Goal: Task Accomplishment & Management: Manage account settings

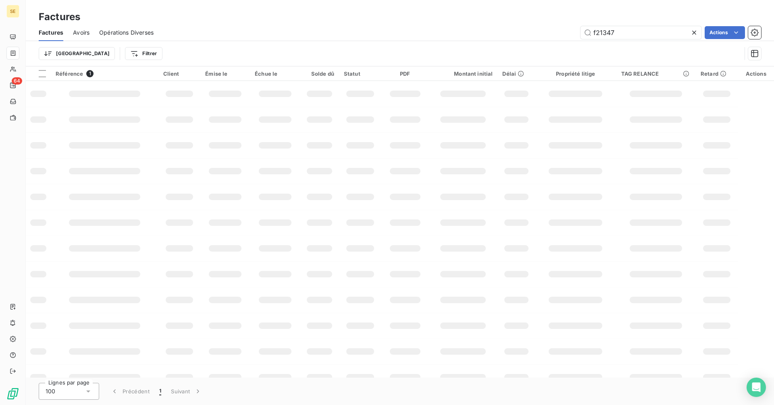
click at [569, 31] on div "f21347 Actions" at bounding box center [462, 32] width 598 height 13
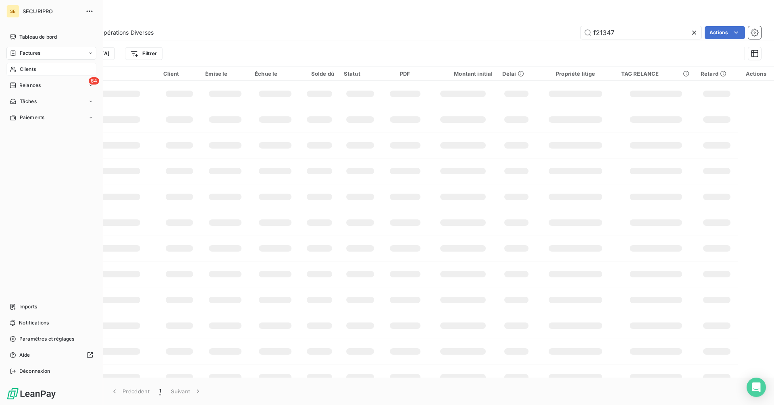
click at [12, 69] on icon at bounding box center [13, 69] width 7 height 6
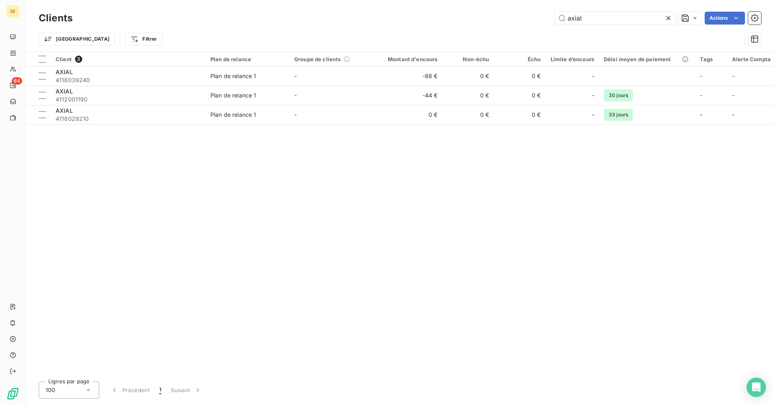
drag, startPoint x: 600, startPoint y: 19, endPoint x: 538, endPoint y: 19, distance: 61.3
click at [539, 19] on div "axial Actions" at bounding box center [421, 18] width 679 height 13
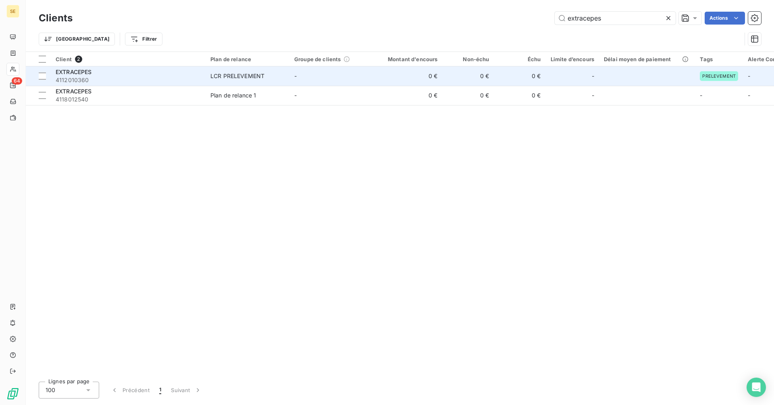
type input "extracepes"
click at [293, 80] on td "-" at bounding box center [331, 75] width 84 height 19
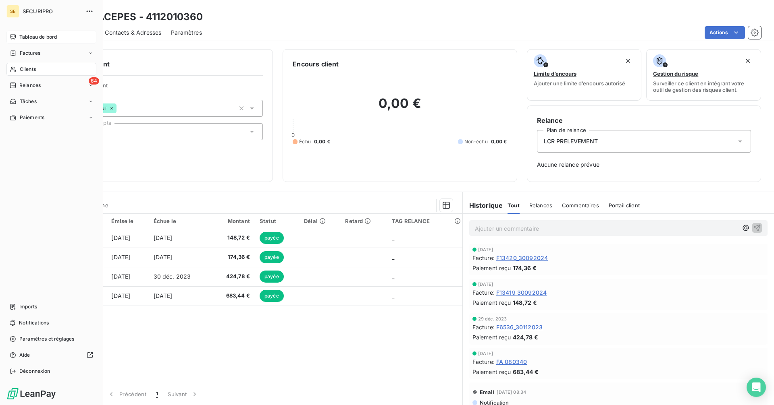
click at [34, 33] on div "Tableau de bord" at bounding box center [51, 37] width 90 height 13
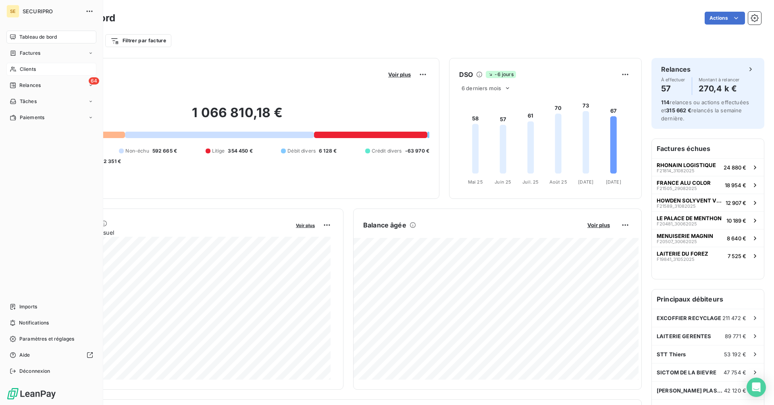
click at [17, 64] on div "Clients" at bounding box center [51, 69] width 90 height 13
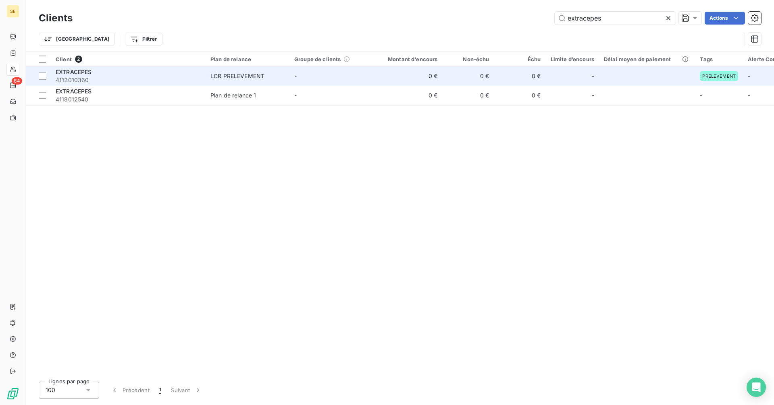
click at [239, 76] on div "LCR PRELEVEMENT" at bounding box center [237, 76] width 54 height 8
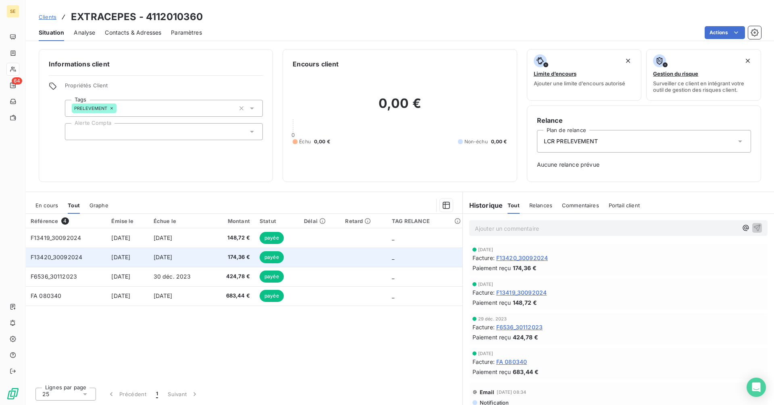
click at [148, 257] on td "[DATE]" at bounding box center [127, 257] width 42 height 19
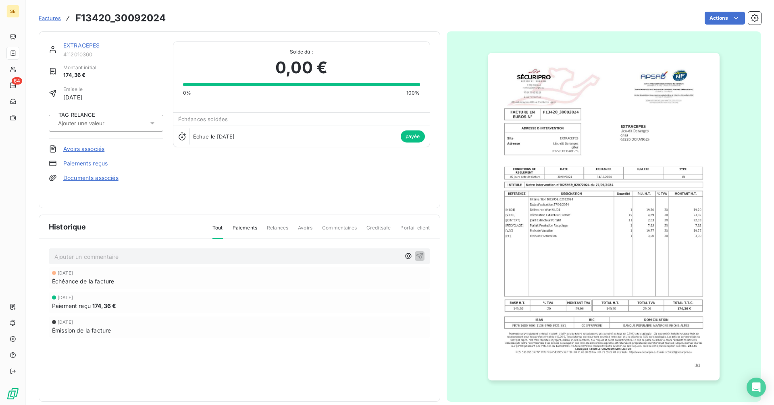
click at [81, 44] on link "EXTRACEPES" at bounding box center [81, 45] width 37 height 7
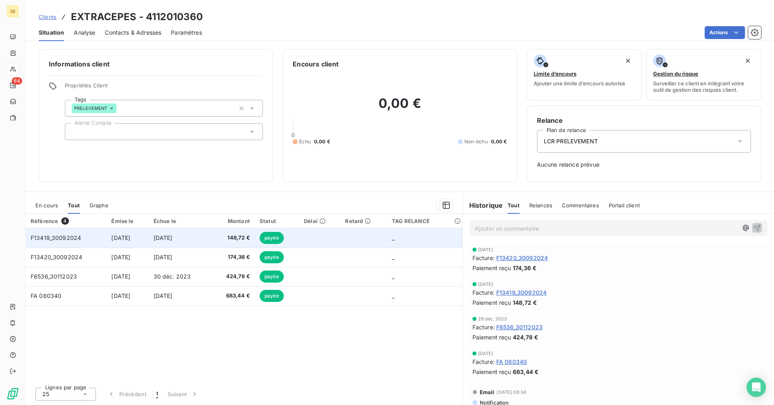
click at [207, 238] on td "[DATE]" at bounding box center [180, 238] width 62 height 19
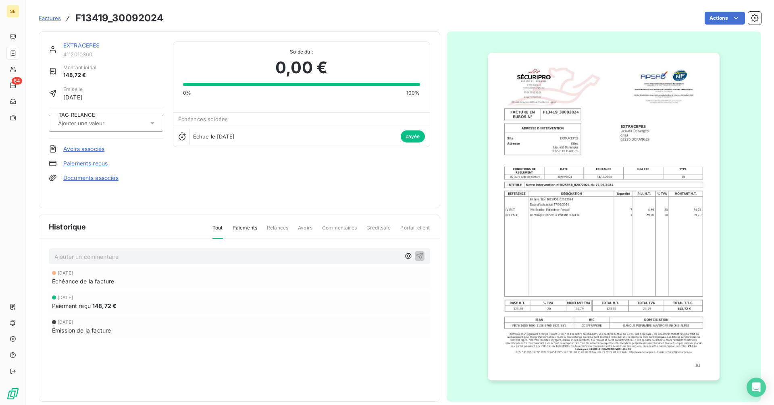
click at [78, 44] on link "EXTRACEPES" at bounding box center [81, 45] width 37 height 7
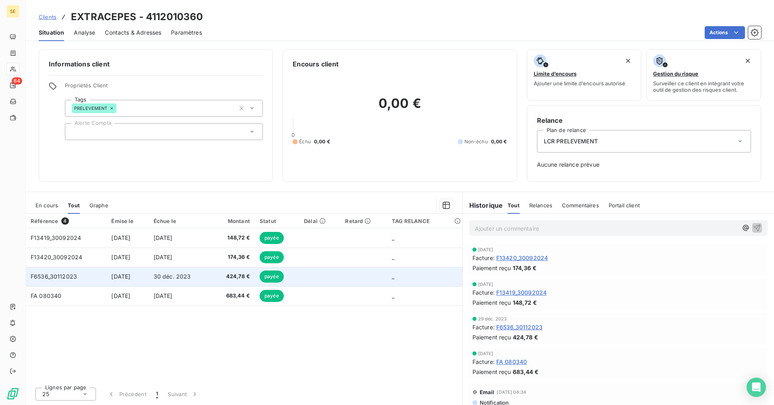
click at [191, 274] on span "30 déc. 2023" at bounding box center [172, 276] width 37 height 7
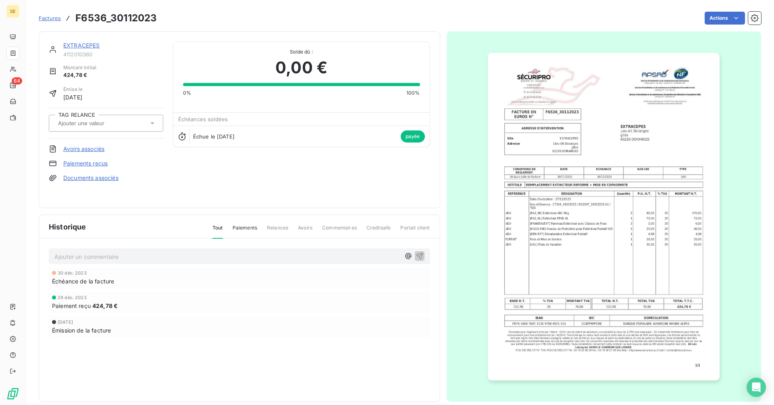
click at [87, 44] on link "EXTRACEPES" at bounding box center [81, 45] width 37 height 7
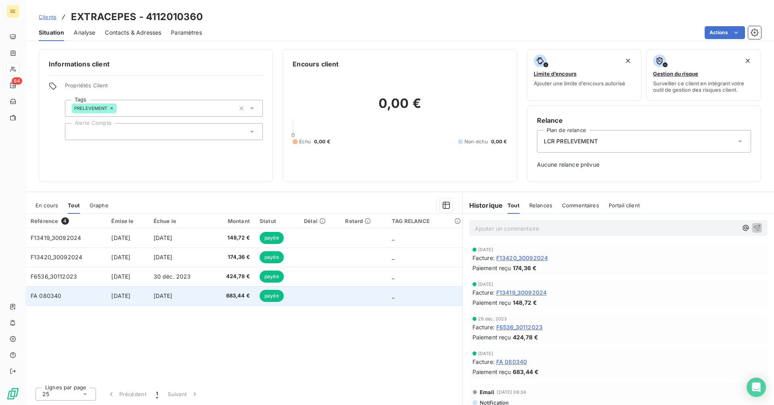
click at [211, 295] on td "[DATE]" at bounding box center [180, 296] width 62 height 19
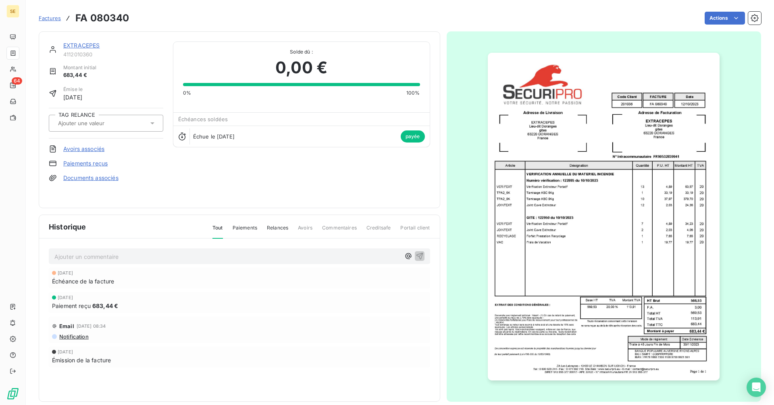
click at [93, 44] on link "EXTRACEPES" at bounding box center [81, 45] width 37 height 7
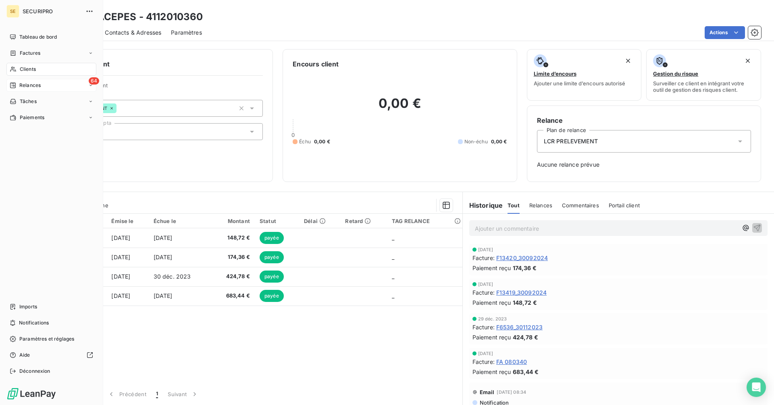
click at [17, 80] on div "64 Relances" at bounding box center [51, 85] width 90 height 13
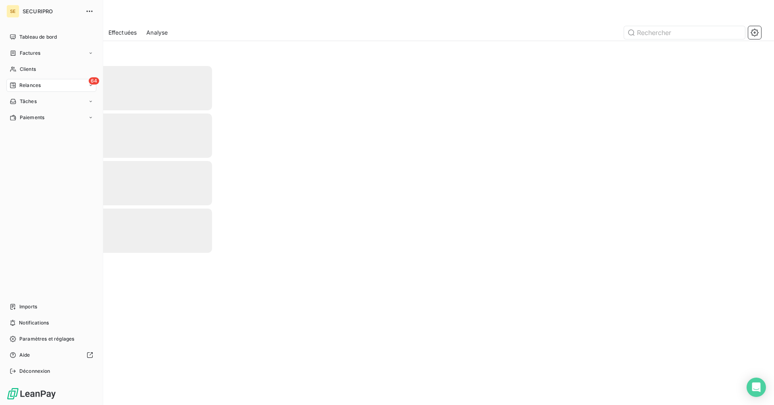
click at [20, 79] on div "64 Relances" at bounding box center [51, 85] width 90 height 13
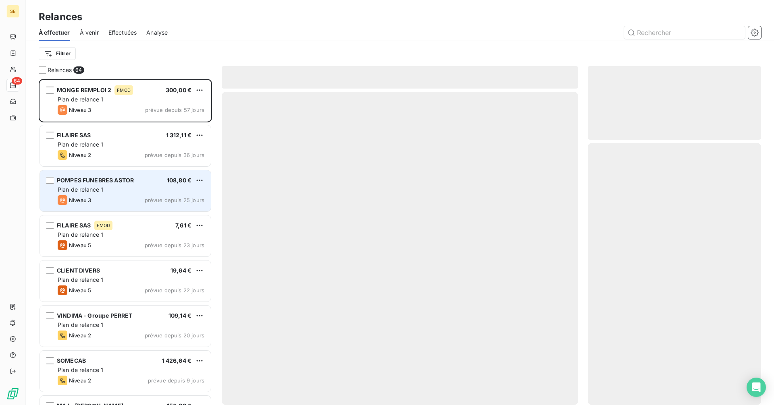
scroll to position [320, 167]
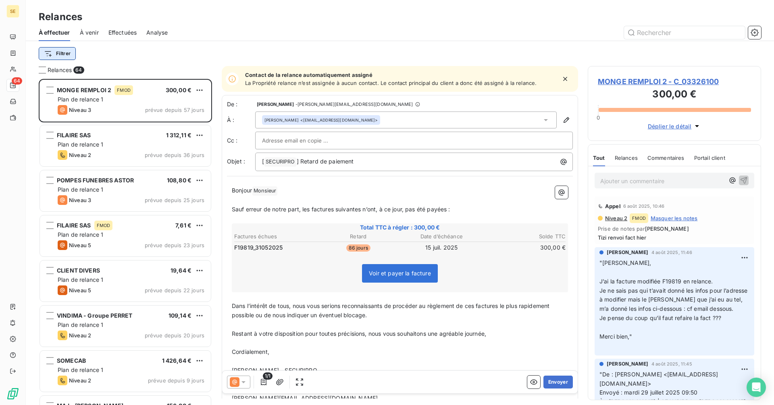
click at [56, 51] on html "SE 64 Relances À effectuer À venir Effectuées Analyse Filtrer Relances 64 MONGE…" at bounding box center [387, 202] width 774 height 405
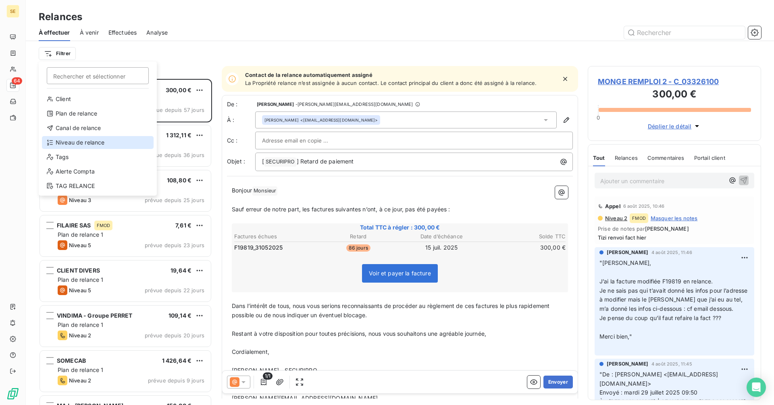
click at [77, 143] on div "Niveau de relance" at bounding box center [98, 142] width 112 height 13
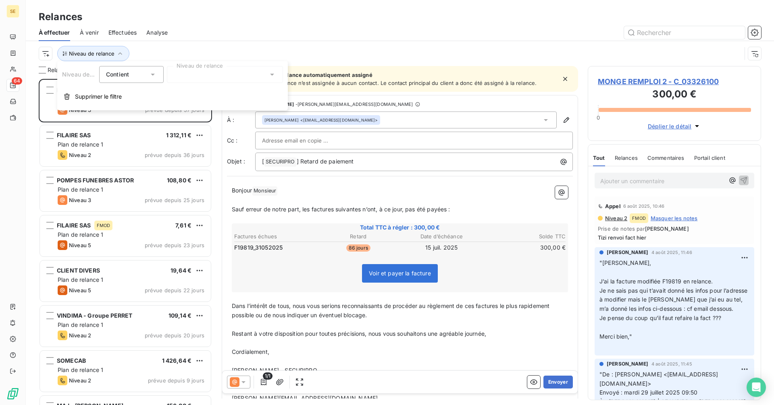
click at [215, 77] on div at bounding box center [225, 74] width 116 height 17
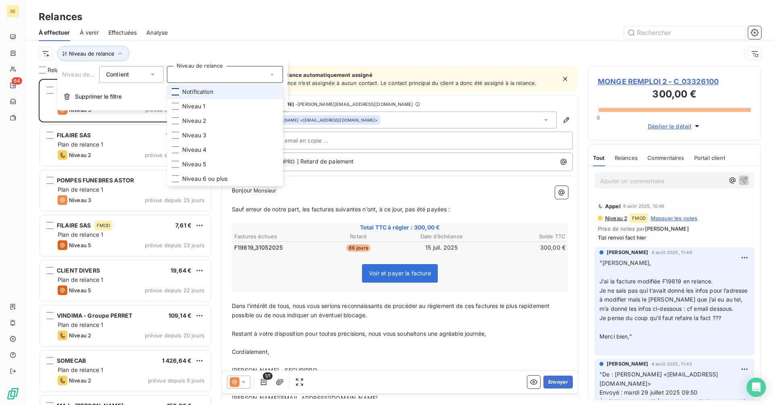
click at [178, 91] on div at bounding box center [175, 91] width 7 height 7
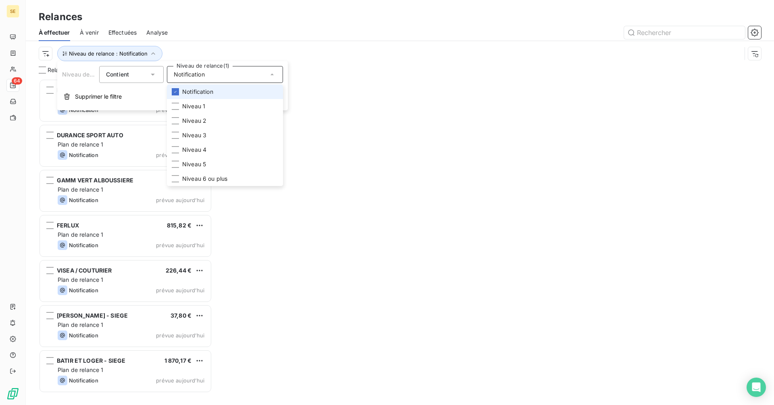
scroll to position [320, 167]
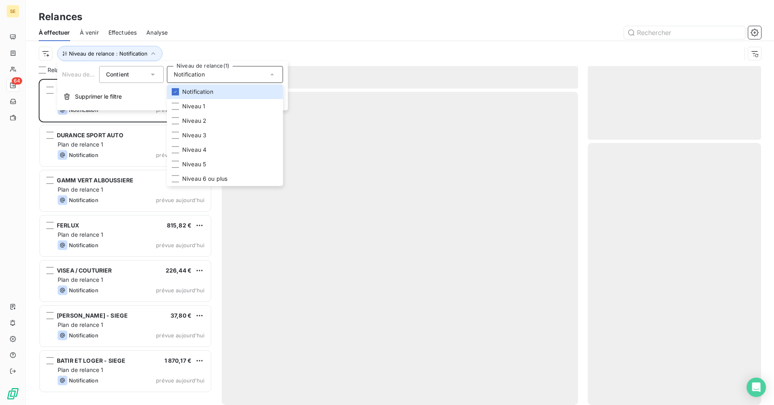
click at [249, 39] on div "À effectuer À venir Effectuées Analyse" at bounding box center [400, 32] width 748 height 17
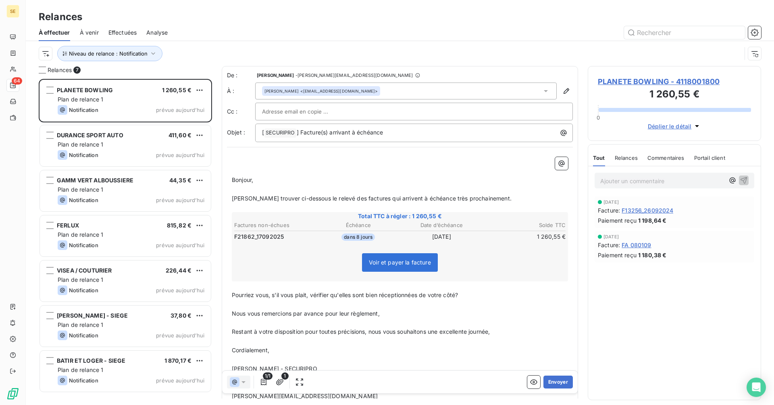
click at [390, 92] on div "[PERSON_NAME] <[EMAIL_ADDRESS][DOMAIN_NAME]>" at bounding box center [405, 91] width 301 height 17
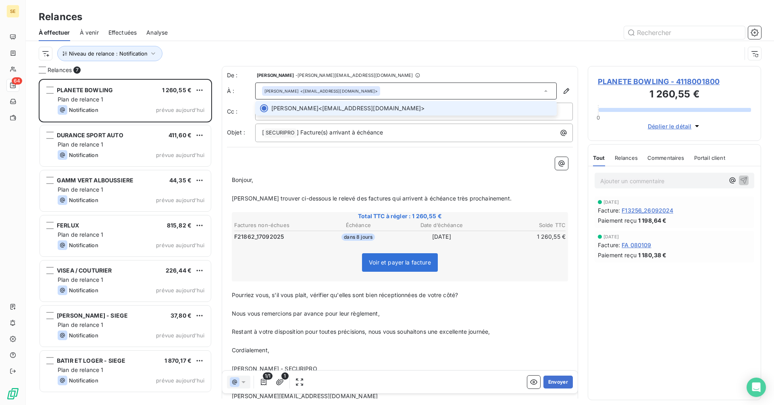
click at [390, 92] on div "[PERSON_NAME] <[EMAIL_ADDRESS][DOMAIN_NAME]>" at bounding box center [405, 91] width 301 height 17
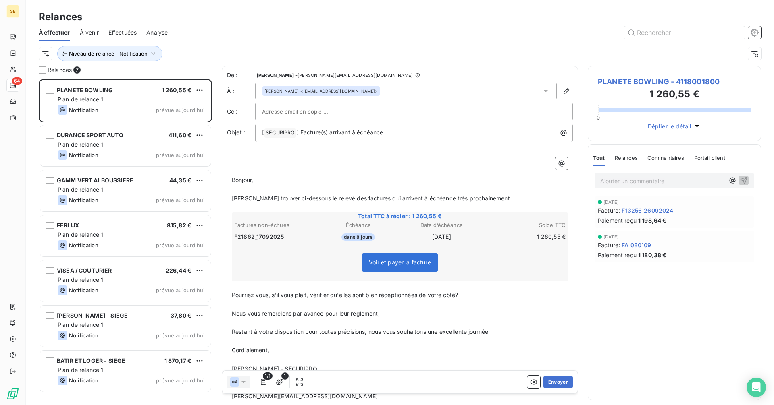
click at [627, 82] on span "PLANETE BOWLING - 4118001800" at bounding box center [674, 81] width 153 height 11
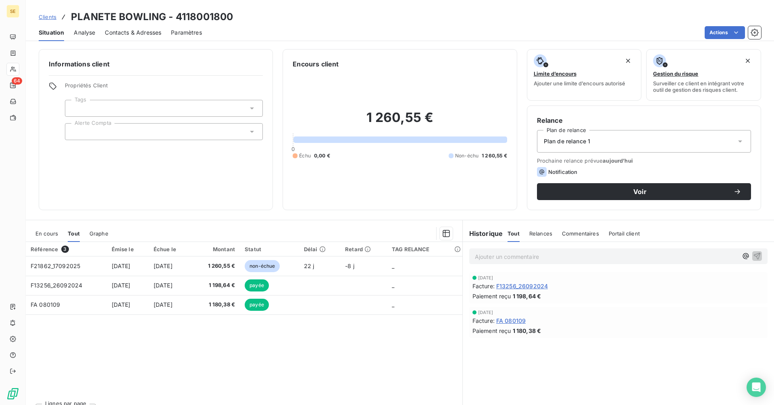
click at [125, 37] on div "Contacts & Adresses" at bounding box center [133, 32] width 56 height 17
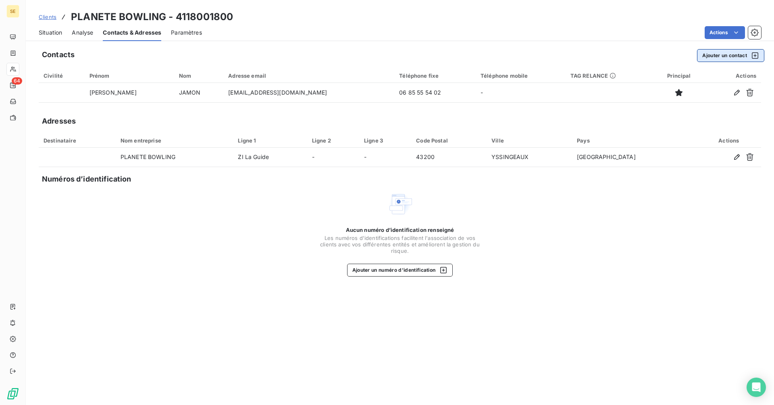
click at [723, 57] on button "Ajouter un contact" at bounding box center [730, 55] width 67 height 13
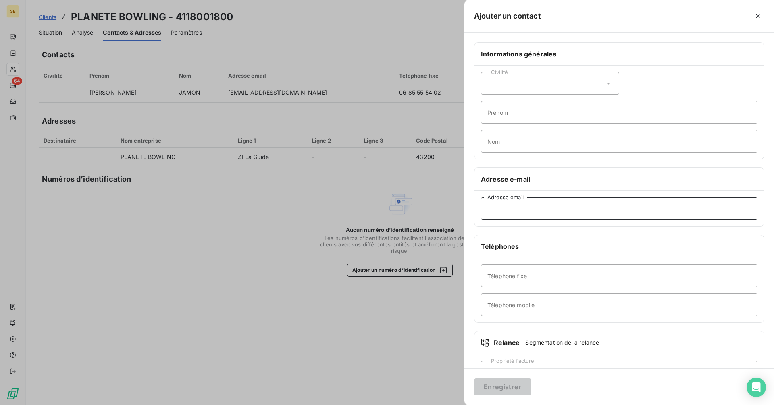
paste input "[EMAIL_ADDRESS][DOMAIN_NAME]"
type input "[EMAIL_ADDRESS][DOMAIN_NAME]"
click at [506, 386] on button "Enregistrer" at bounding box center [502, 387] width 57 height 17
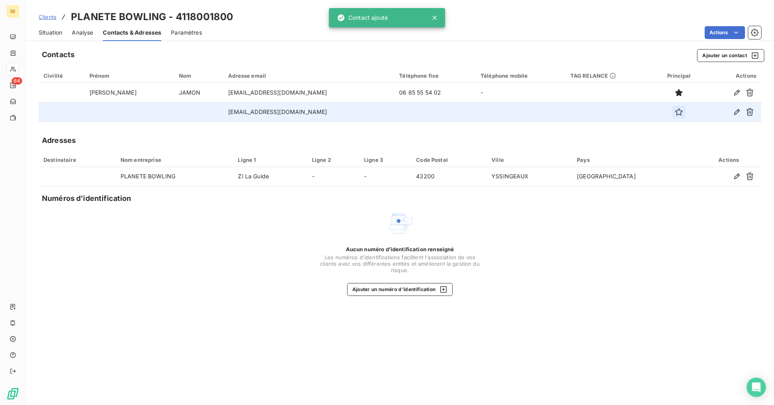
click at [675, 112] on icon "button" at bounding box center [679, 112] width 8 height 8
click at [48, 33] on span "Situation" at bounding box center [50, 33] width 23 height 8
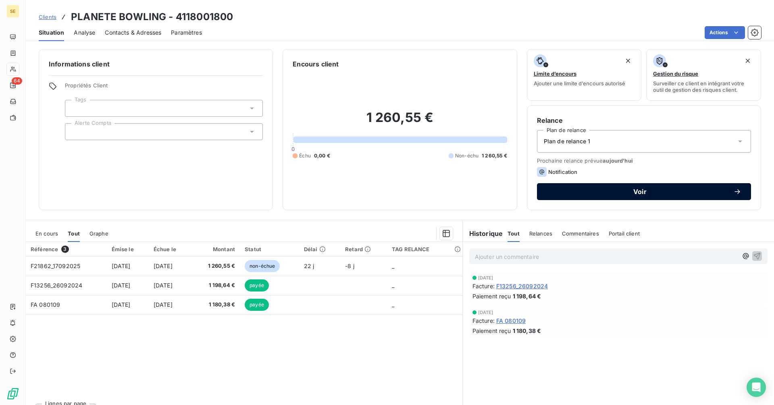
click at [574, 194] on span "Voir" at bounding box center [639, 192] width 187 height 6
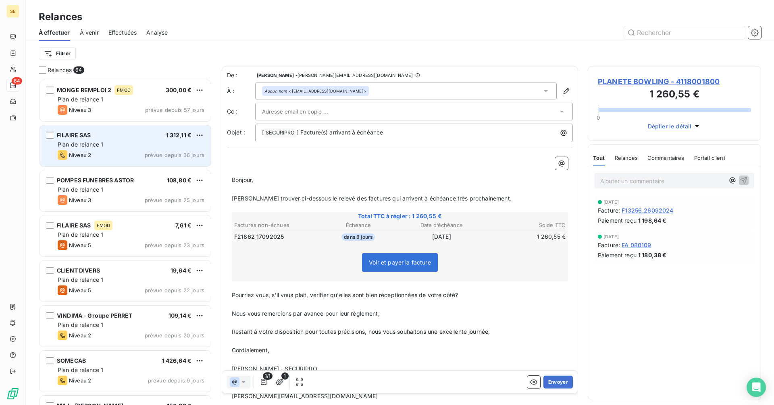
scroll to position [320, 167]
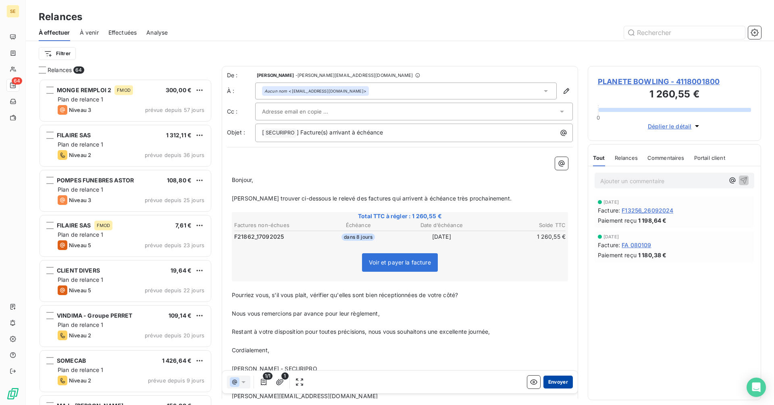
click at [555, 380] on button "Envoyer" at bounding box center [557, 382] width 29 height 13
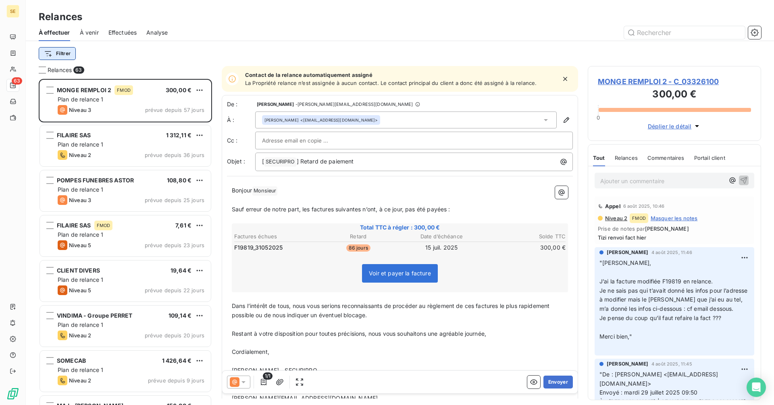
click at [64, 50] on html "SE 63 Relances À effectuer À venir Effectuées Analyse Filtrer Relances 63 MONGE…" at bounding box center [387, 202] width 774 height 405
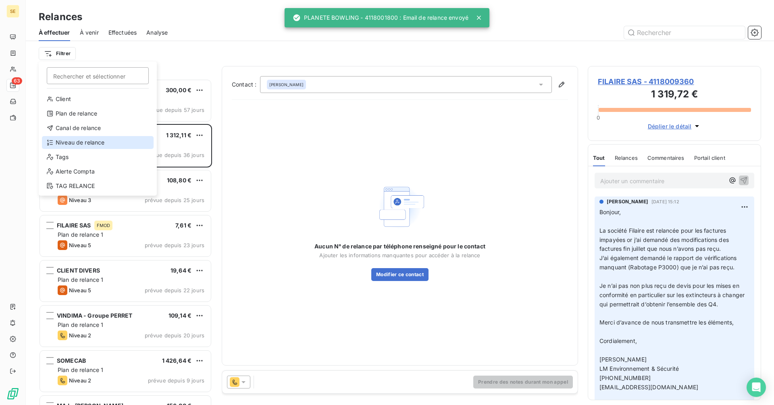
click at [66, 141] on div "Niveau de relance" at bounding box center [98, 142] width 112 height 13
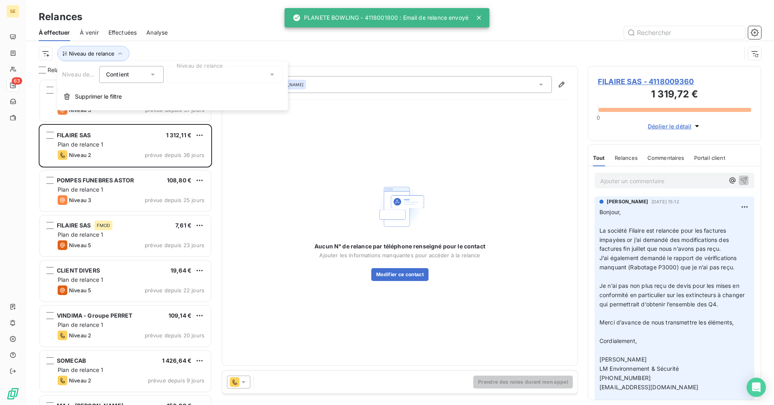
click at [199, 74] on div at bounding box center [225, 74] width 116 height 17
click at [175, 91] on div at bounding box center [175, 91] width 7 height 7
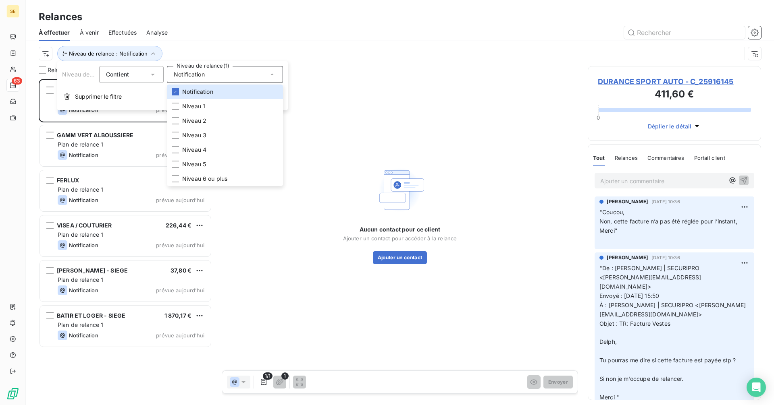
click at [291, 38] on div at bounding box center [469, 32] width 584 height 13
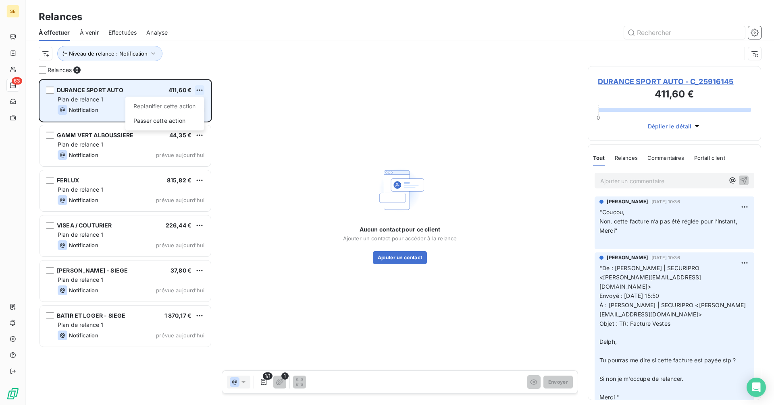
click at [198, 87] on html "SE 63 Relances À effectuer À venir Effectuées Analyse Niveau de relance : Notif…" at bounding box center [387, 202] width 774 height 405
click at [164, 122] on div "Passer cette action" at bounding box center [165, 120] width 72 height 13
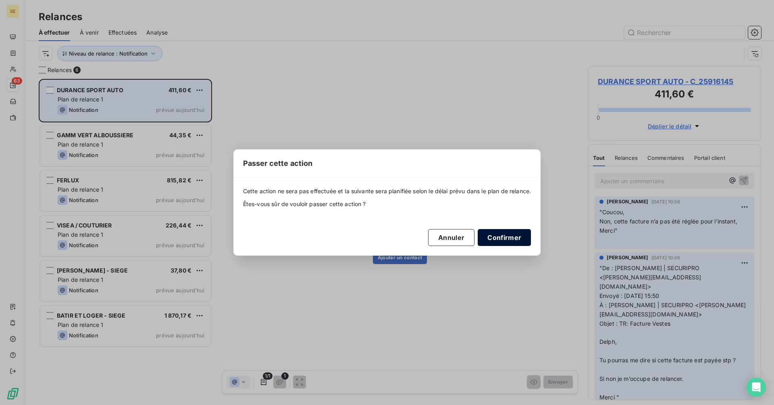
click at [503, 238] on button "Confirmer" at bounding box center [504, 237] width 53 height 17
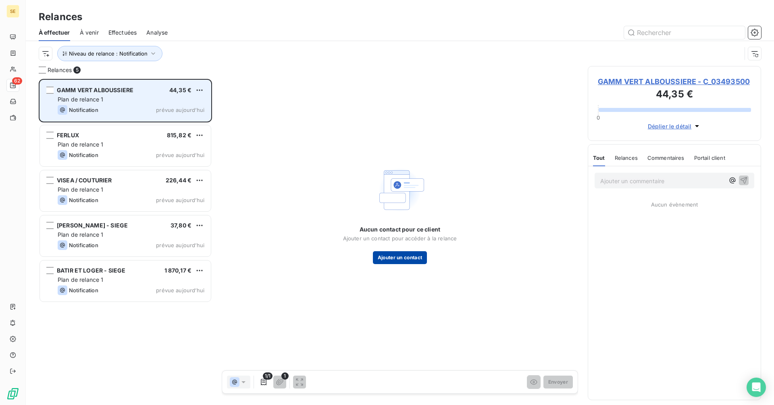
click at [388, 260] on button "Ajouter un contact" at bounding box center [400, 257] width 54 height 13
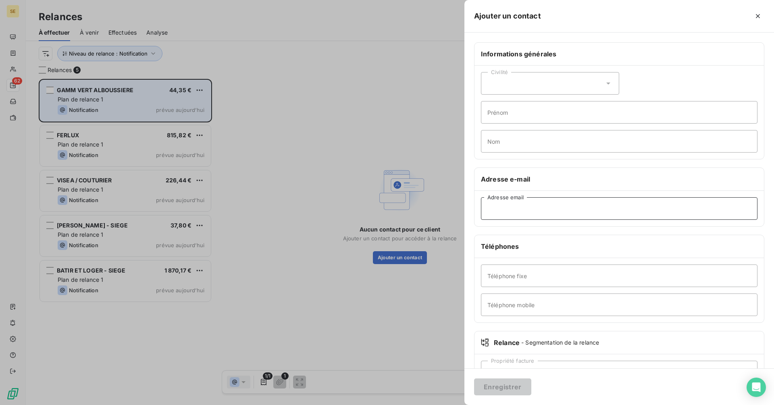
paste input "[PERSON_NAME][EMAIL_ADDRESS][DOMAIN_NAME]"
type input "[PERSON_NAME][EMAIL_ADDRESS][DOMAIN_NAME]"
click at [497, 386] on button "Enregistrer" at bounding box center [502, 387] width 57 height 17
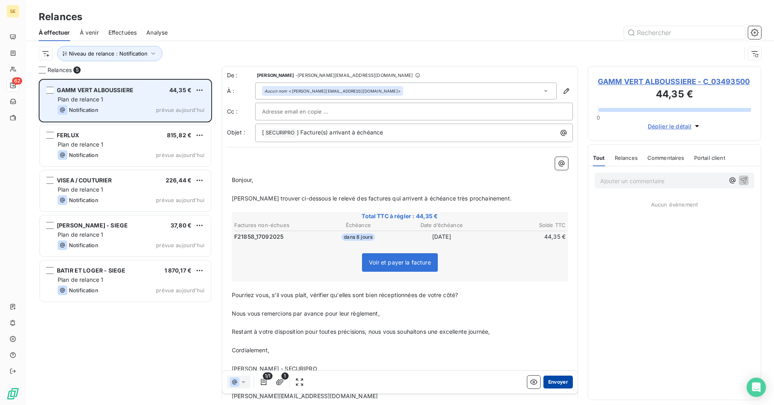
click at [557, 385] on button "Envoyer" at bounding box center [557, 382] width 29 height 13
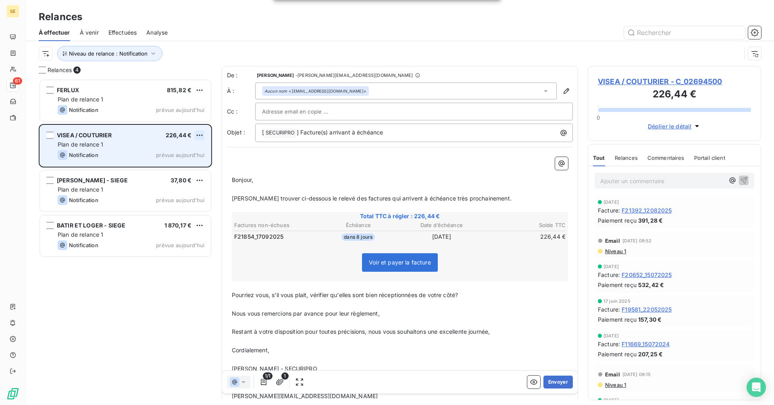
click at [199, 133] on html "SE 61 Relances À effectuer À venir Effectuées Analyse Niveau de relance : Notif…" at bounding box center [387, 202] width 774 height 405
click at [178, 169] on div "Passer cette action" at bounding box center [165, 166] width 72 height 13
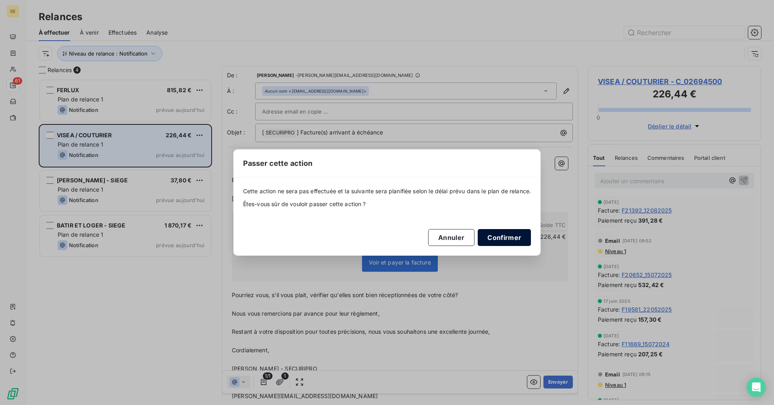
click at [511, 235] on button "Confirmer" at bounding box center [504, 237] width 53 height 17
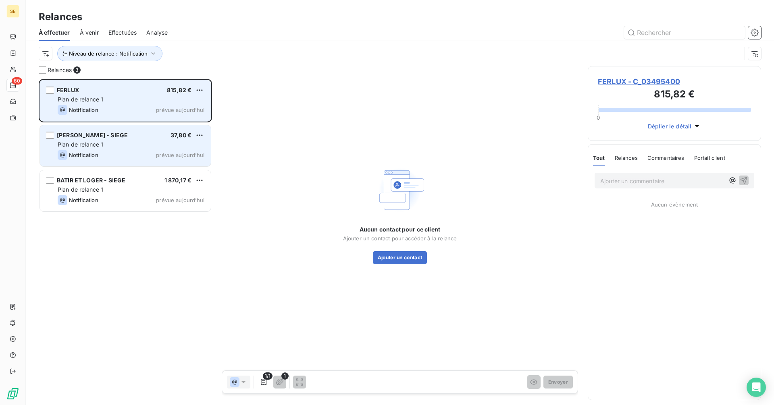
click at [118, 100] on div "Plan de relance 1" at bounding box center [131, 100] width 147 height 8
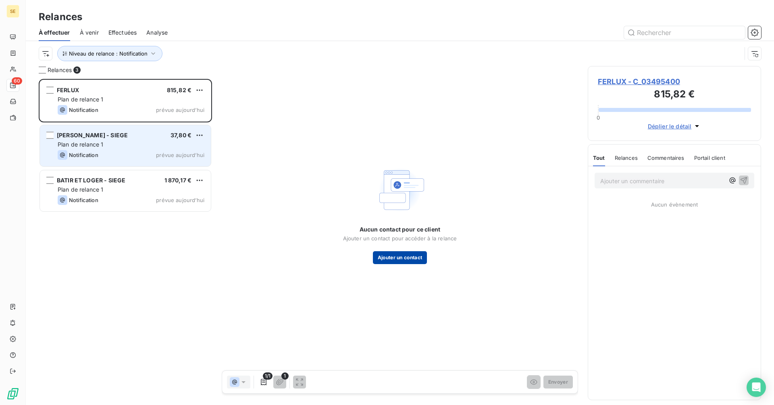
click at [400, 261] on button "Ajouter un contact" at bounding box center [400, 257] width 54 height 13
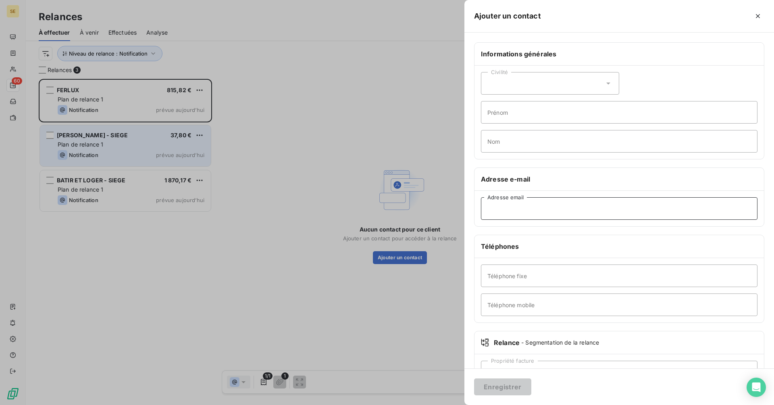
paste input "[EMAIL_ADDRESS][DOMAIN_NAME]"
type input "[EMAIL_ADDRESS][DOMAIN_NAME]"
click at [509, 388] on button "Enregistrer" at bounding box center [502, 387] width 57 height 17
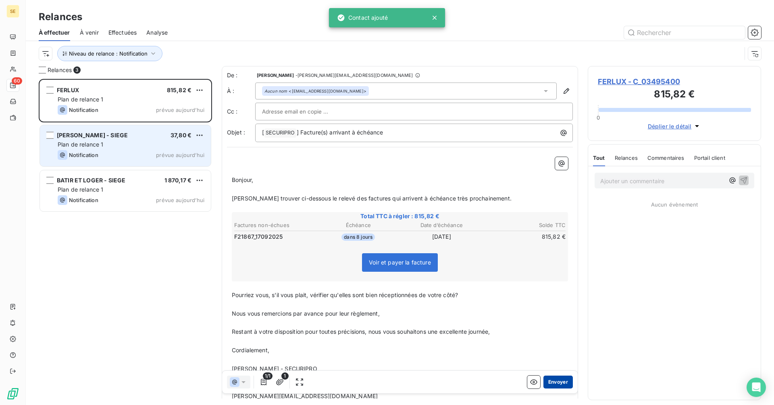
click at [558, 382] on button "Envoyer" at bounding box center [557, 382] width 29 height 13
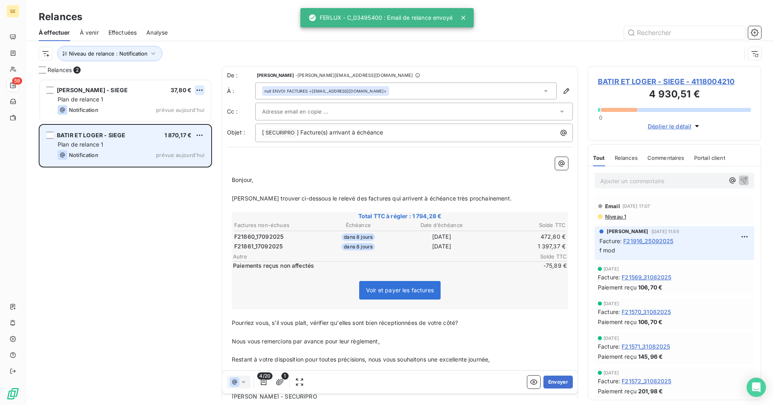
click at [201, 89] on html "SE 59 Relances À effectuer À venir Effectuées Analyse Niveau de relance : Notif…" at bounding box center [387, 202] width 774 height 405
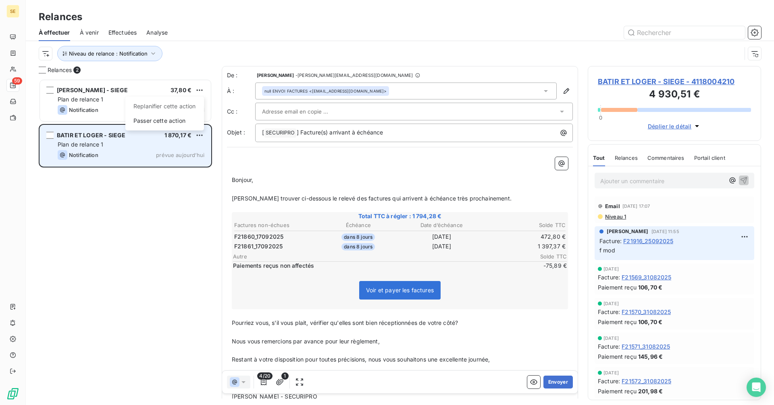
click at [140, 89] on html "SE 59 Relances À effectuer À venir Effectuées Analyse Niveau de relance : Notif…" at bounding box center [387, 202] width 774 height 405
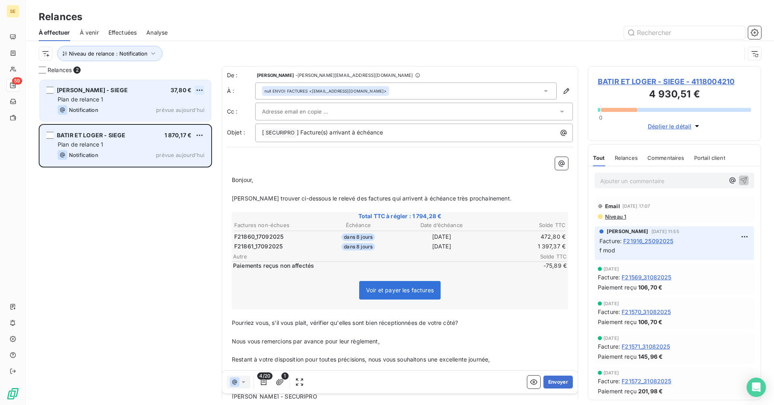
click at [195, 90] on html "SE 59 Relances À effectuer À venir Effectuées Analyse Niveau de relance : Notif…" at bounding box center [387, 202] width 774 height 405
click at [151, 122] on div "Passer cette action" at bounding box center [165, 120] width 72 height 13
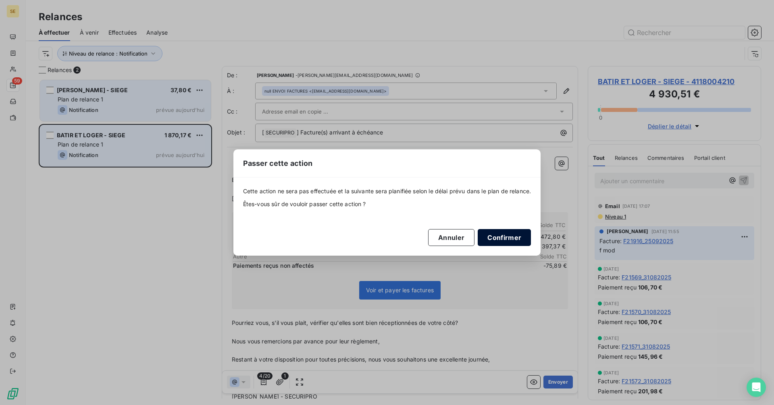
click at [505, 239] on button "Confirmer" at bounding box center [504, 237] width 53 height 17
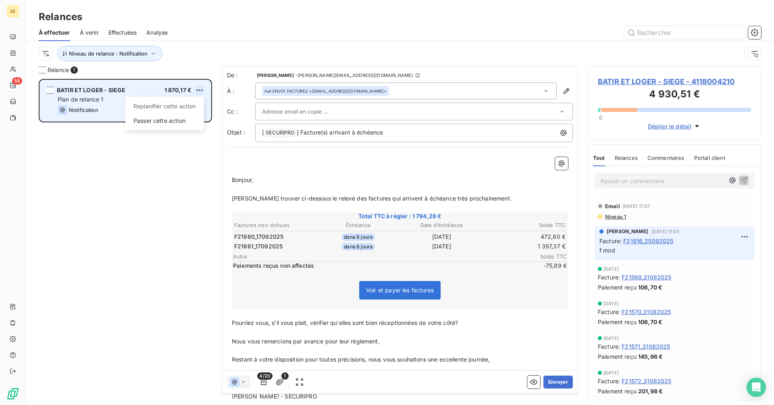
click at [199, 87] on html "SE 58 Relances À effectuer À venir Effectuées Analyse Niveau de relance : Notif…" at bounding box center [387, 202] width 774 height 405
click at [155, 122] on div "Passer cette action" at bounding box center [165, 120] width 72 height 13
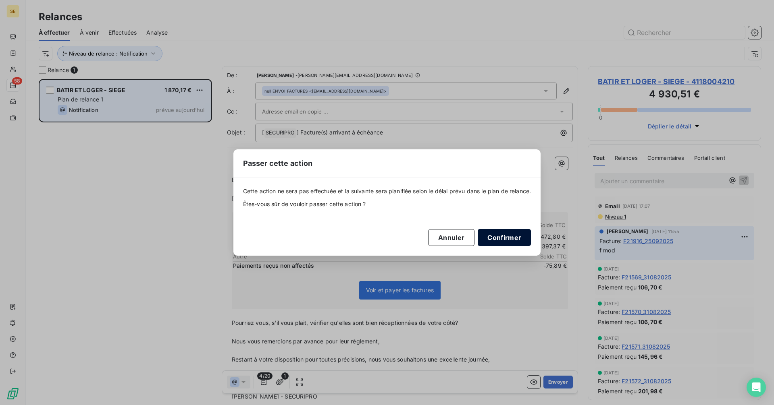
click at [522, 242] on button "Confirmer" at bounding box center [504, 237] width 53 height 17
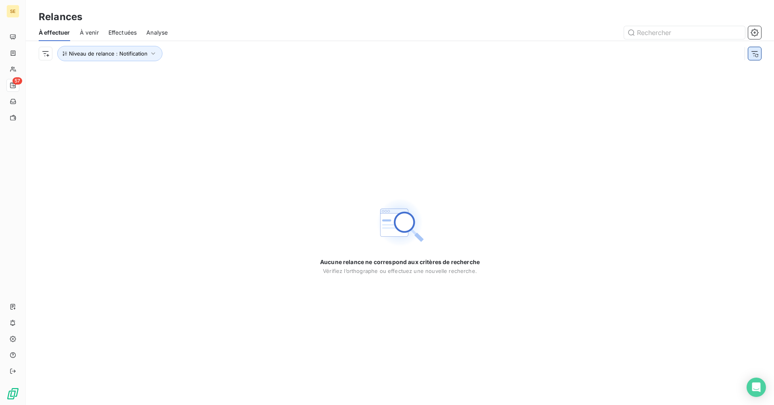
click at [755, 54] on icon "button" at bounding box center [754, 54] width 8 height 8
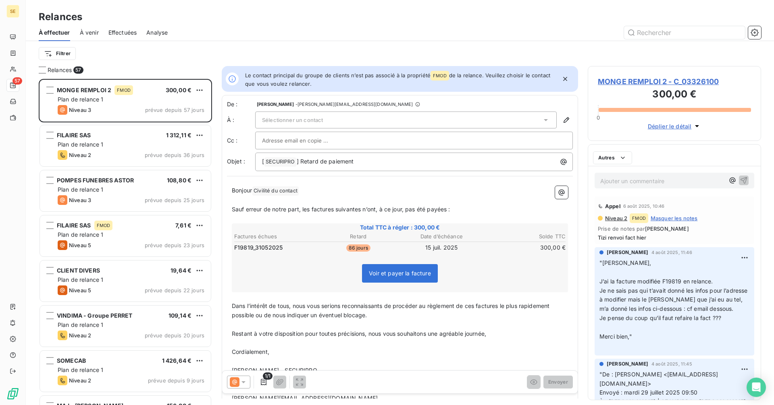
scroll to position [320, 167]
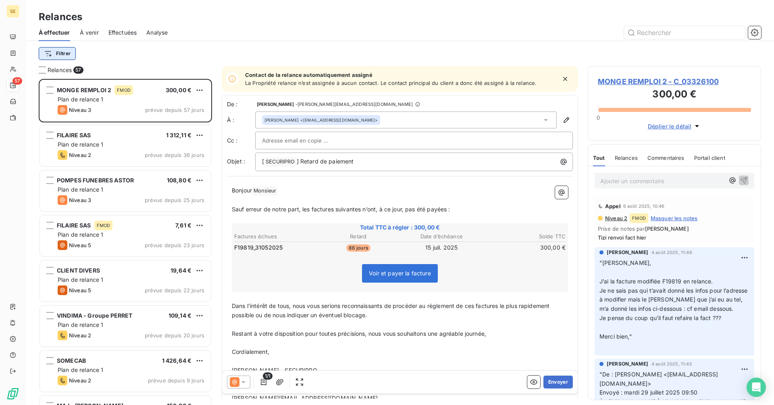
click at [61, 52] on html "SE 57 Relances À effectuer À venir Effectuées Analyse Filtrer Relances 57 MONGE…" at bounding box center [387, 202] width 774 height 405
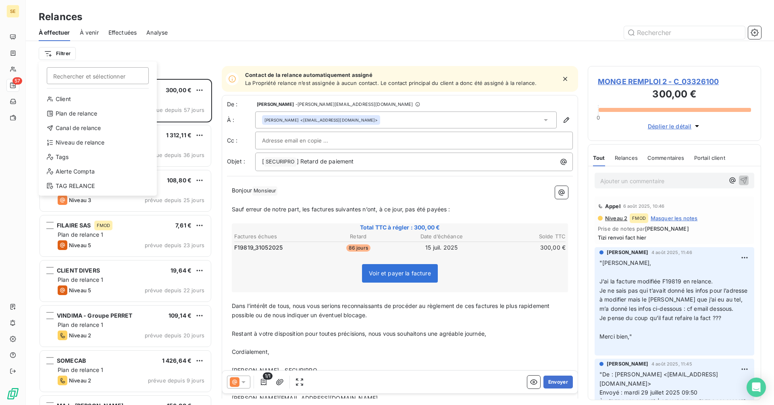
click at [218, 39] on html "SE 57 Relances À effectuer À venir Effectuées Analyse Filtrer Rechercher et sél…" at bounding box center [387, 202] width 774 height 405
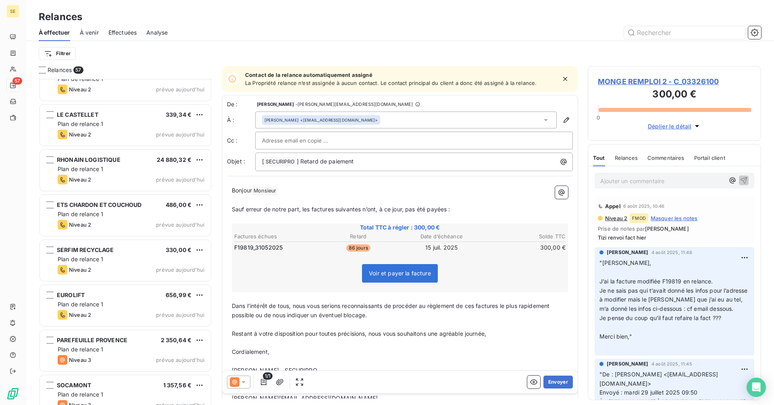
scroll to position [2247, 0]
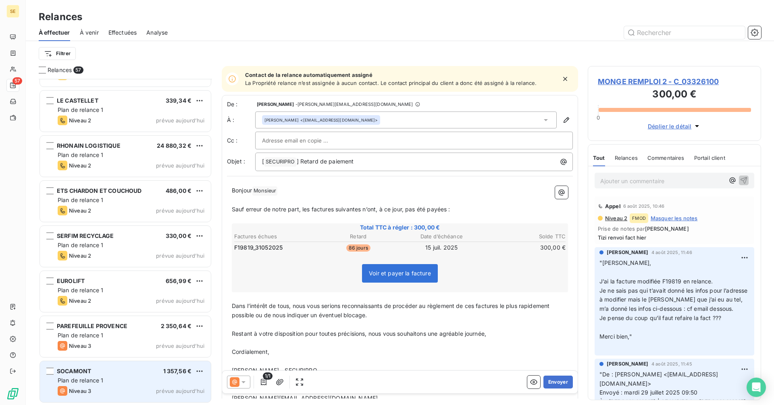
click at [135, 374] on div "SOCAMONT 1 357,56 €" at bounding box center [131, 371] width 147 height 7
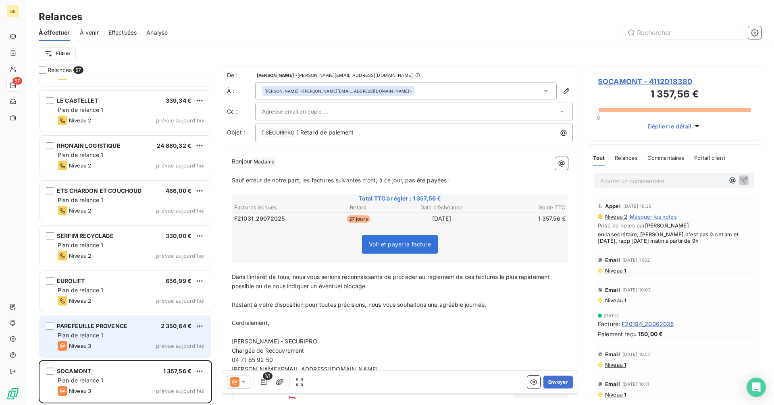
click at [123, 341] on div "PAREFEUILLE PROVENCE 2 350,64 € Plan de relance 1 Niveau 3 prévue [DATE]" at bounding box center [125, 336] width 171 height 41
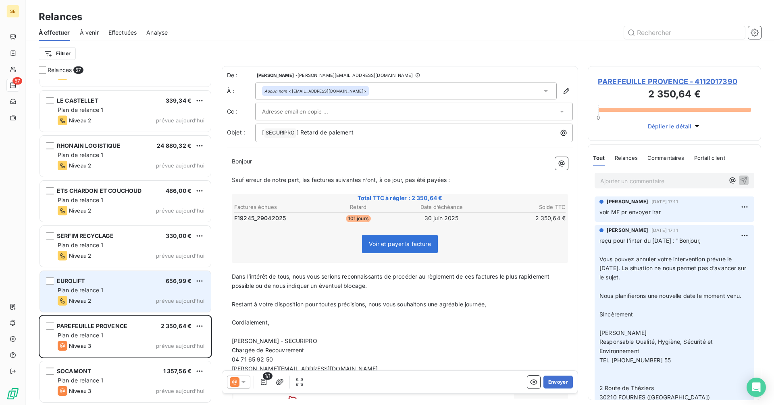
click at [125, 284] on div "EUROLIFT 656,99 €" at bounding box center [131, 281] width 147 height 7
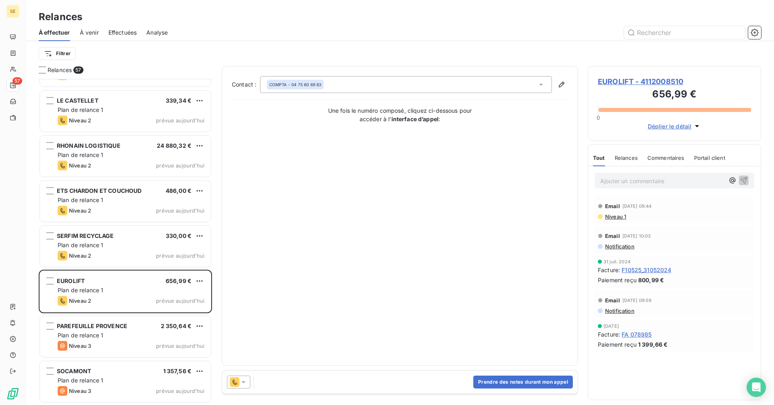
click at [90, 33] on span "À venir" at bounding box center [89, 33] width 19 height 8
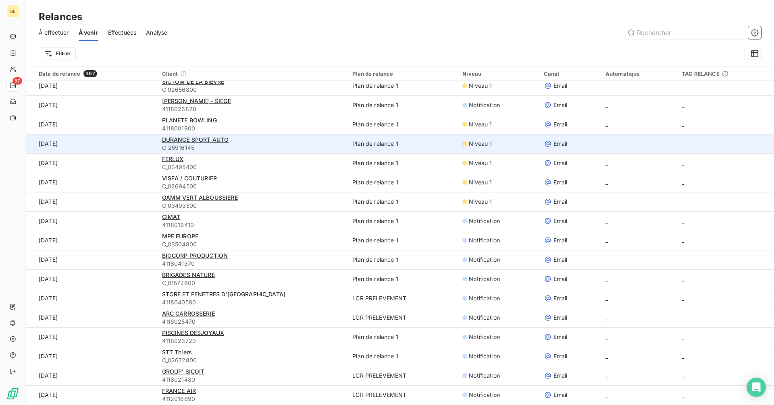
scroll to position [1610, 0]
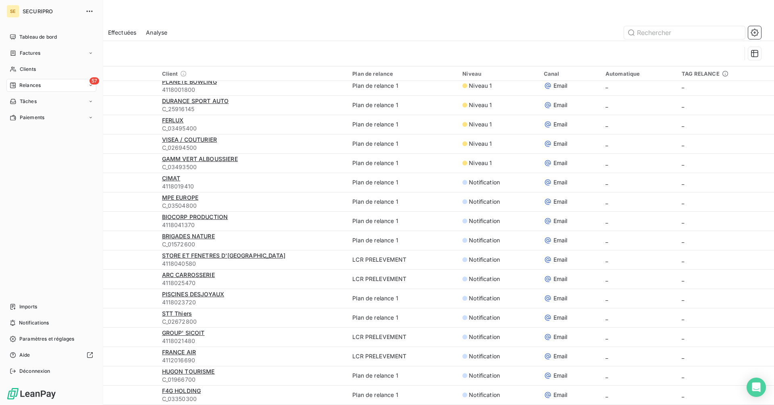
click at [21, 37] on span "Tableau de bord" at bounding box center [37, 36] width 37 height 7
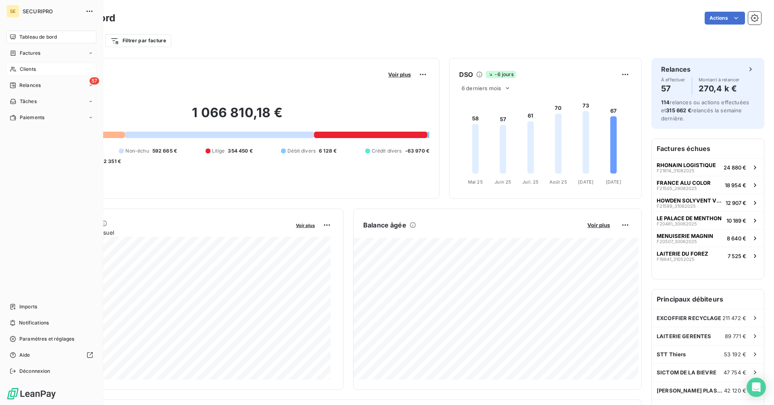
click at [34, 68] on span "Clients" at bounding box center [28, 69] width 16 height 7
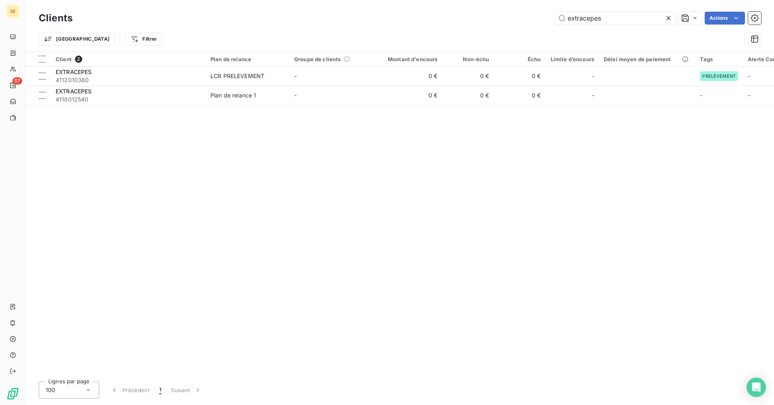
drag, startPoint x: 513, startPoint y: 20, endPoint x: 509, endPoint y: 20, distance: 4.8
click at [509, 20] on div "extracepes Actions" at bounding box center [421, 18] width 679 height 13
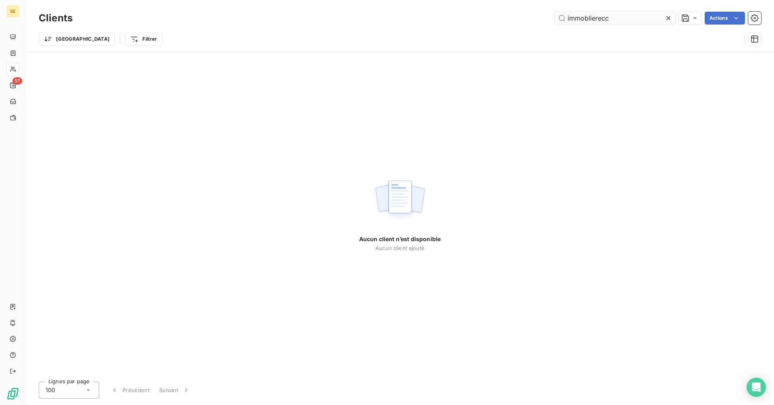
click at [602, 16] on input "immoblierecc" at bounding box center [615, 18] width 121 height 13
drag, startPoint x: 617, startPoint y: 17, endPoint x: 599, endPoint y: 17, distance: 17.7
click at [599, 17] on input "immobliere cc" at bounding box center [615, 18] width 121 height 13
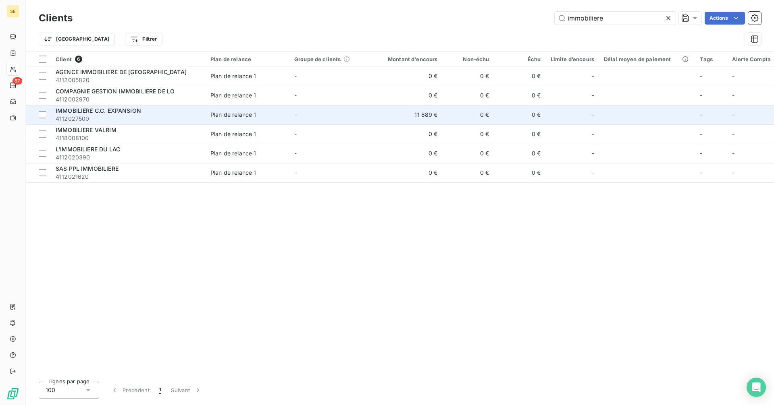
type input "immobiliere"
click at [125, 111] on span "IMMOBILIERE C.C. EXPANSION" at bounding box center [98, 110] width 85 height 7
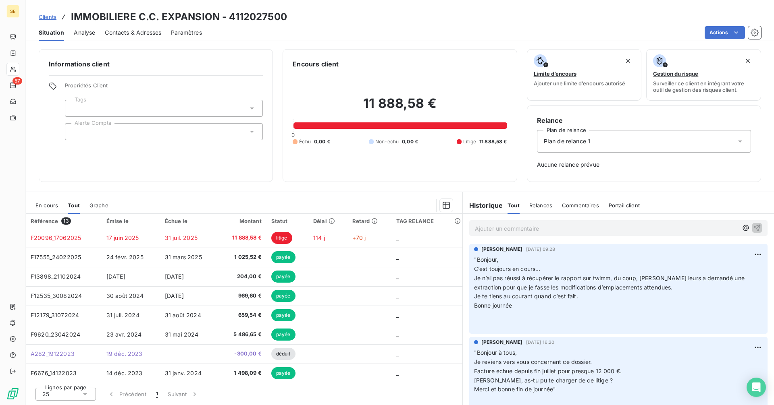
click at [519, 229] on p "Ajouter un commentaire ﻿" at bounding box center [606, 229] width 263 height 10
click at [490, 226] on p "Ajouter un commentaire ﻿" at bounding box center [606, 229] width 263 height 10
click at [575, 230] on p "[PERSON_NAME] envoie le rapport auj "" at bounding box center [606, 228] width 263 height 9
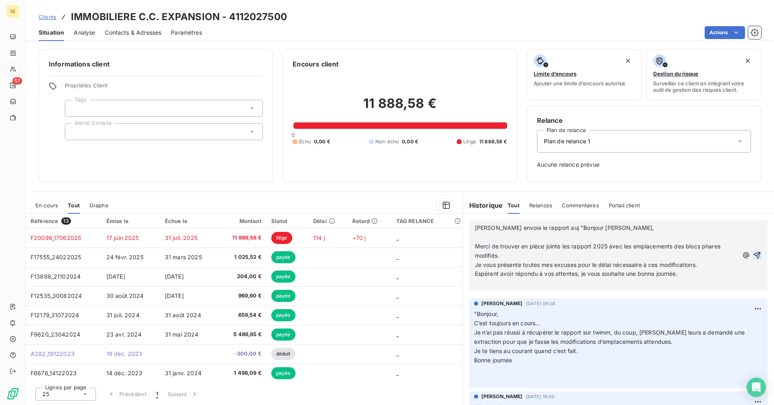
click at [753, 253] on icon "button" at bounding box center [757, 255] width 8 height 8
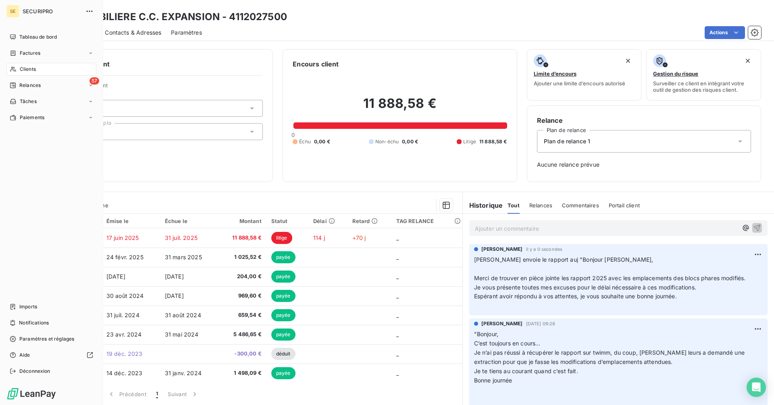
drag, startPoint x: 25, startPoint y: 56, endPoint x: 112, endPoint y: 59, distance: 87.1
click at [25, 56] on span "Factures" at bounding box center [30, 53] width 21 height 7
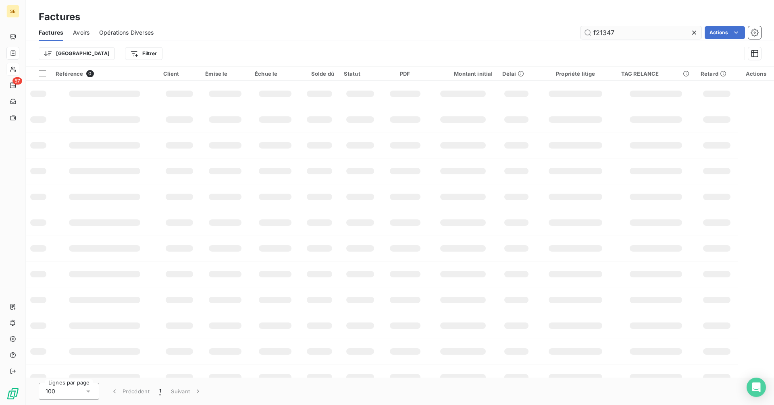
click at [648, 34] on input "f21347" at bounding box center [640, 32] width 121 height 13
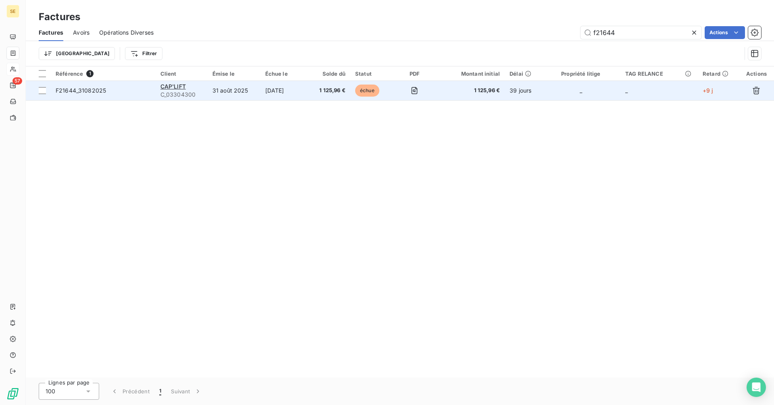
type input "f21644"
click at [285, 93] on td "[DATE]" at bounding box center [284, 90] width 49 height 19
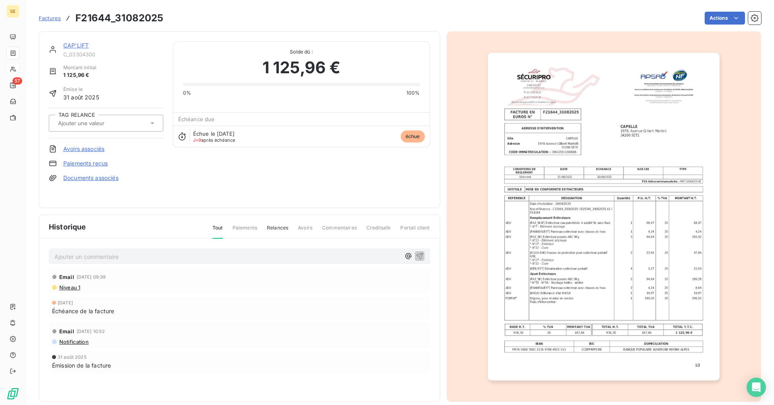
click at [84, 47] on link "CAP'LIFT" at bounding box center [75, 45] width 25 height 7
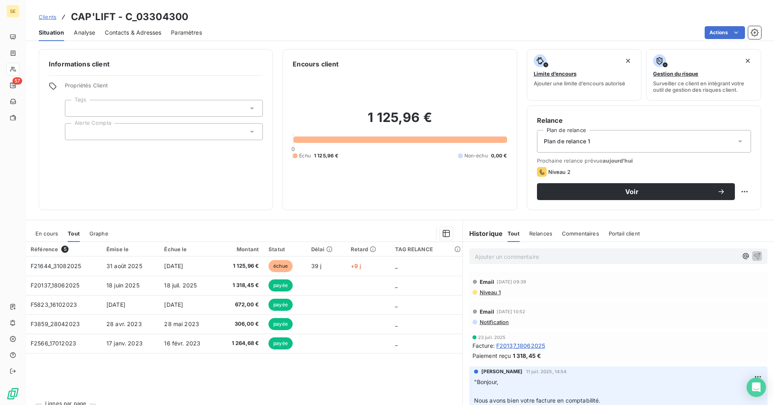
click at [479, 258] on p "Ajouter un commentaire ﻿" at bounding box center [606, 257] width 263 height 10
click at [513, 259] on p "Ajouter un commentaire ﻿" at bounding box center [606, 257] width 263 height 10
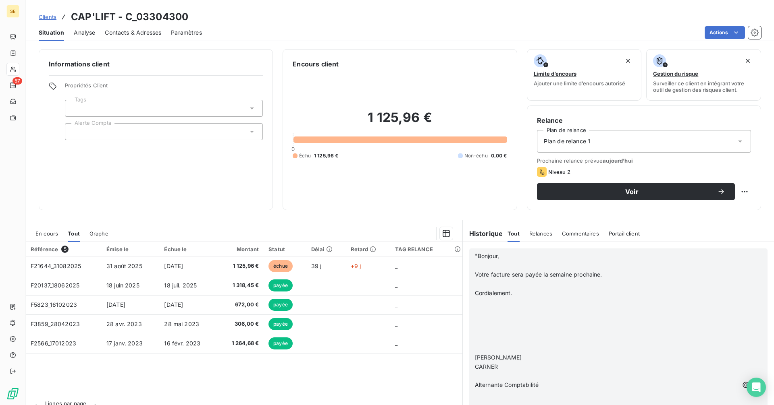
click at [753, 384] on icon "button" at bounding box center [757, 385] width 8 height 8
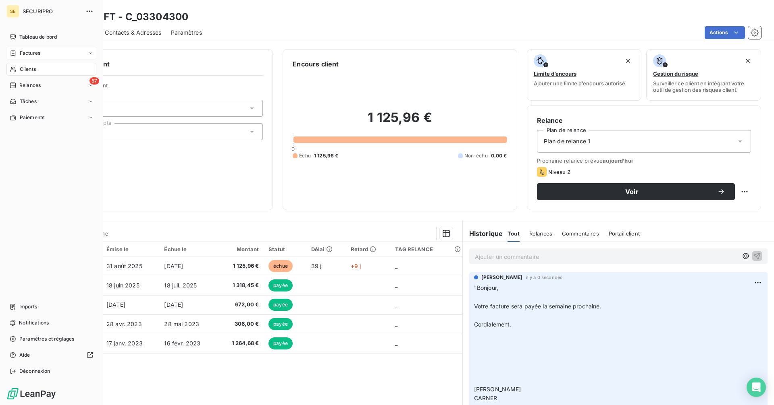
drag, startPoint x: 19, startPoint y: 52, endPoint x: 71, endPoint y: 52, distance: 51.6
click at [19, 52] on div "Factures" at bounding box center [25, 53] width 31 height 7
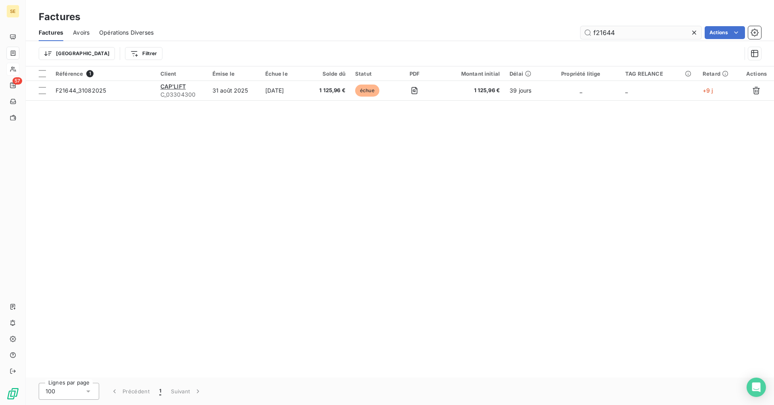
click at [649, 30] on input "f21644" at bounding box center [640, 32] width 121 height 13
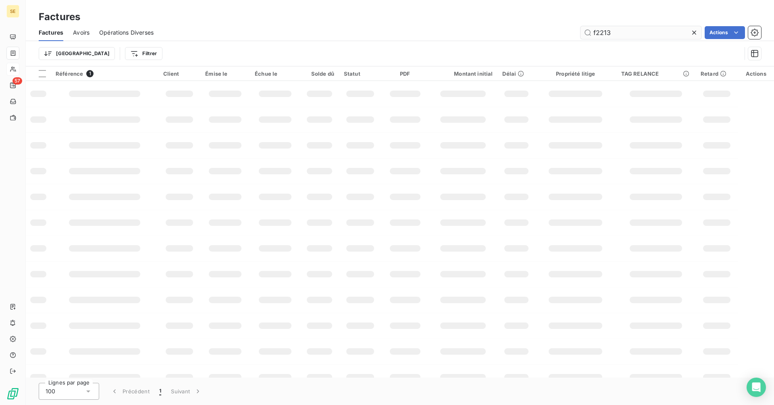
type input "f22136"
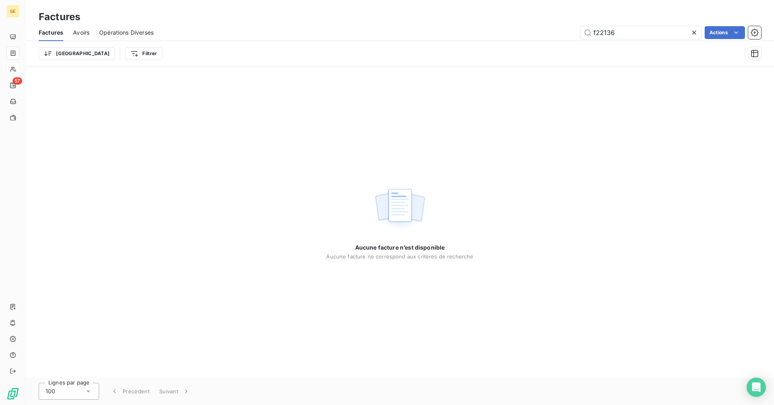
drag, startPoint x: 637, startPoint y: 36, endPoint x: 561, endPoint y: 38, distance: 76.6
click at [561, 38] on div "f22136 Actions" at bounding box center [462, 32] width 598 height 13
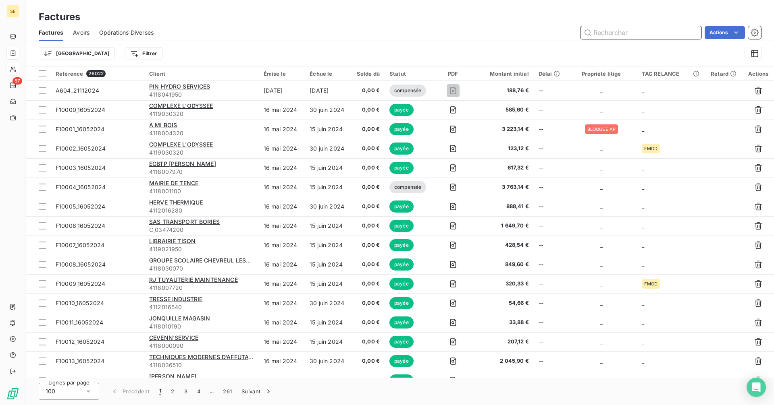
click at [605, 33] on input "text" at bounding box center [640, 32] width 121 height 13
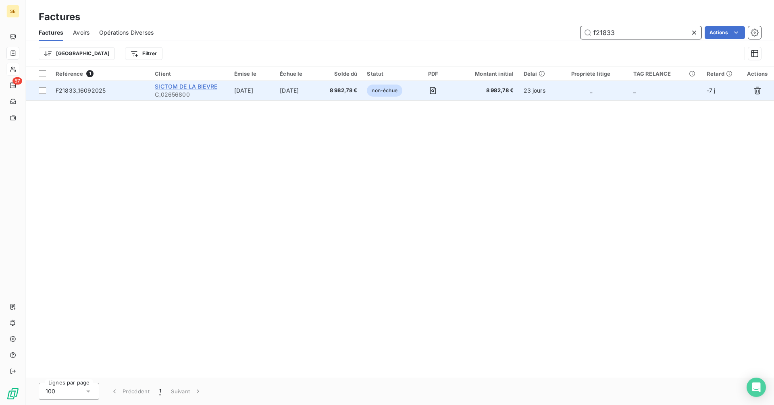
type input "f21833"
click at [190, 87] on span "SICTOM DE LA BIEVRE" at bounding box center [186, 86] width 62 height 7
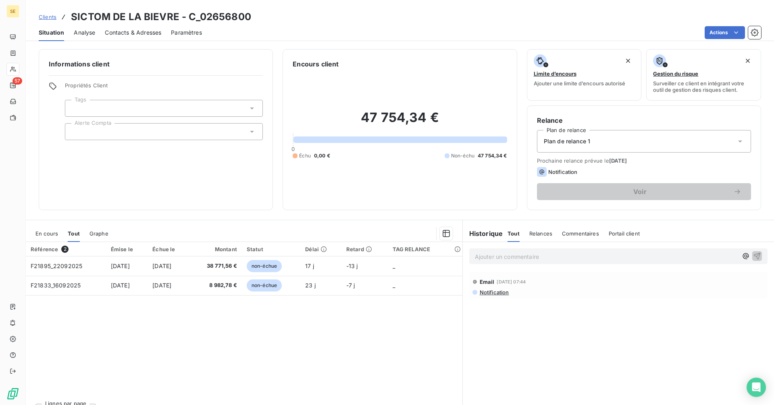
click at [495, 254] on p "Ajouter un commentaire ﻿" at bounding box center [606, 257] width 263 height 10
click at [494, 258] on p "Ajouter un commentaire ﻿" at bounding box center [606, 257] width 263 height 10
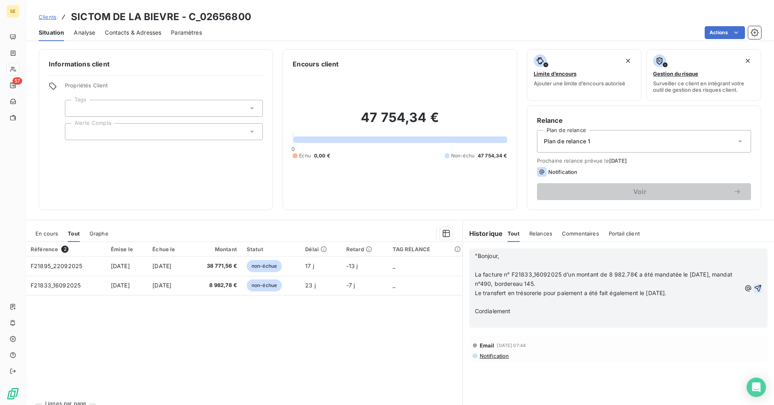
click at [754, 287] on icon "button" at bounding box center [757, 288] width 7 height 7
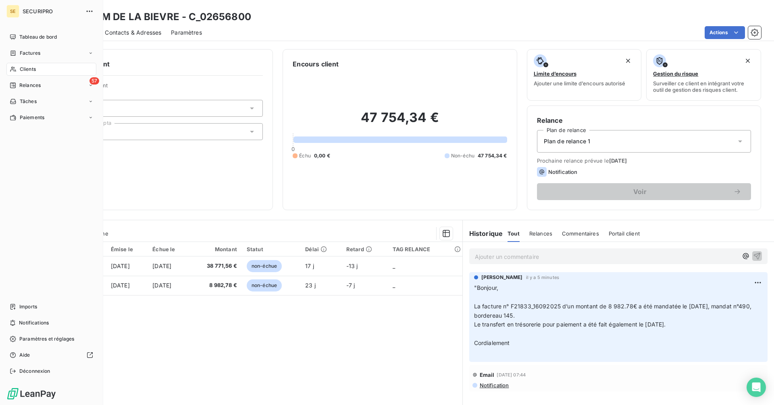
click at [21, 35] on span "Tableau de bord" at bounding box center [37, 36] width 37 height 7
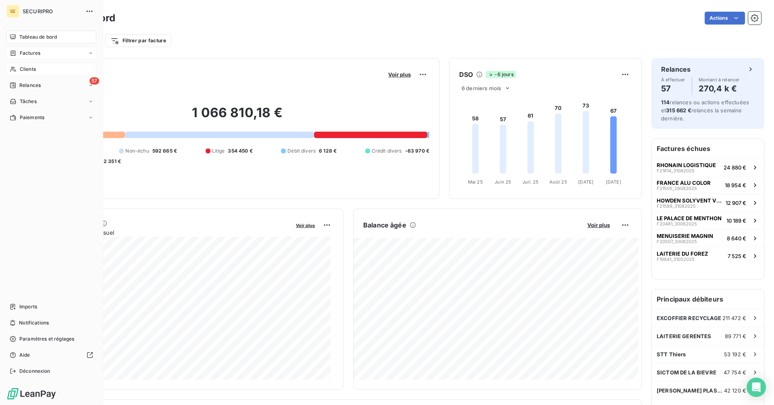
click at [25, 53] on span "Factures" at bounding box center [30, 53] width 21 height 7
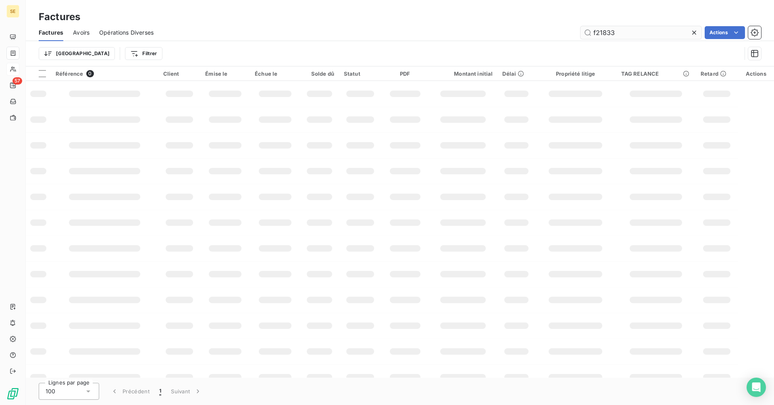
click at [634, 33] on input "f21833" at bounding box center [640, 32] width 121 height 13
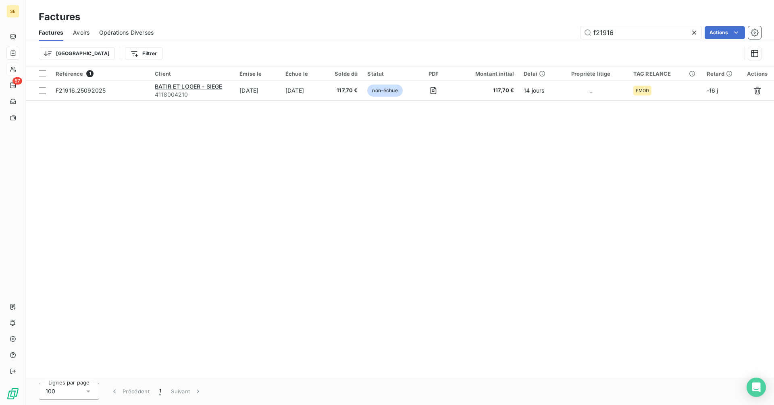
type input "f21916"
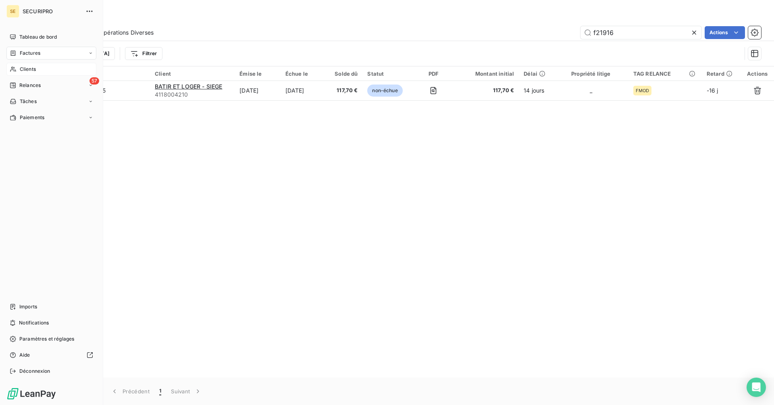
drag, startPoint x: 20, startPoint y: 70, endPoint x: 28, endPoint y: 67, distance: 8.5
click at [20, 70] on span "Clients" at bounding box center [28, 69] width 16 height 7
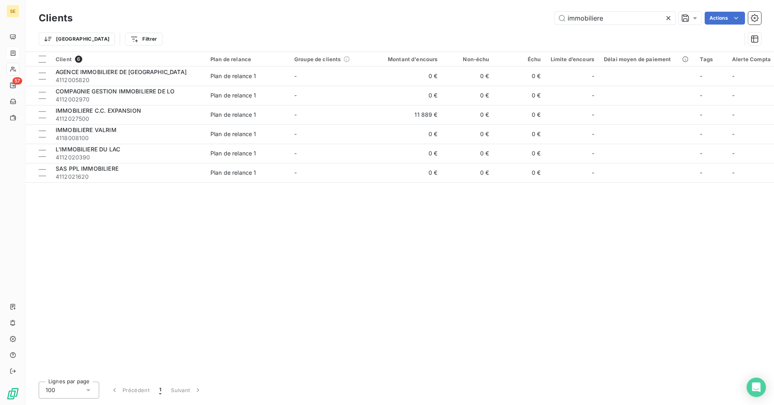
drag, startPoint x: 623, startPoint y: 22, endPoint x: 528, endPoint y: 23, distance: 95.9
click at [528, 23] on div "immobiliere Actions" at bounding box center [421, 18] width 679 height 13
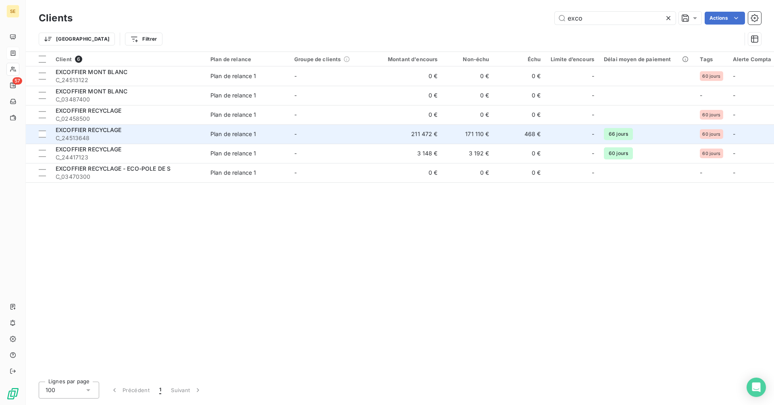
type input "exco"
click at [484, 131] on td "171 110 €" at bounding box center [468, 134] width 52 height 19
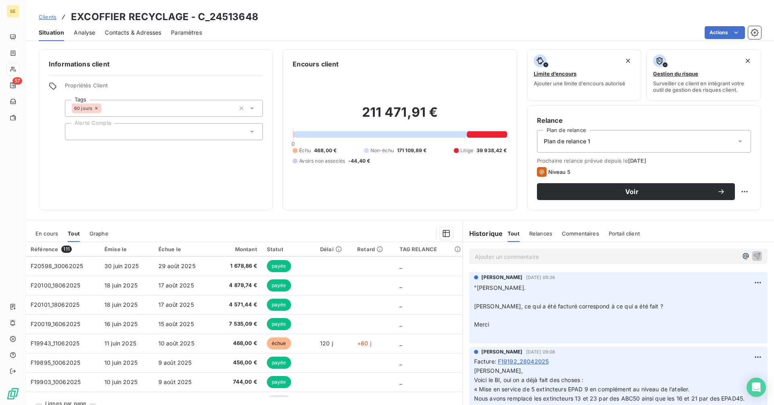
scroll to position [322, 0]
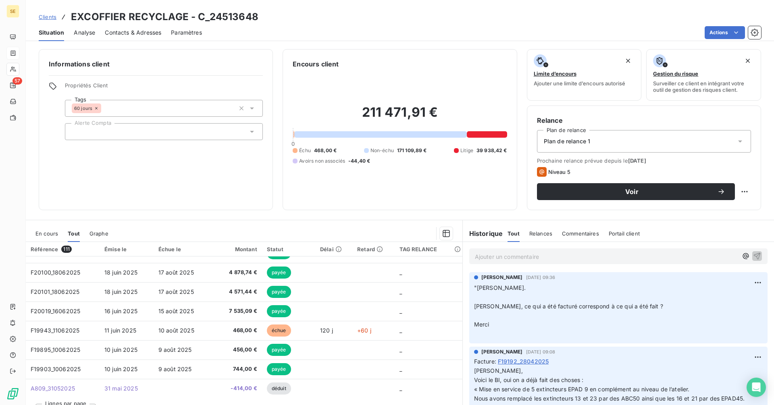
click at [48, 233] on span "En cours" at bounding box center [46, 234] width 23 height 6
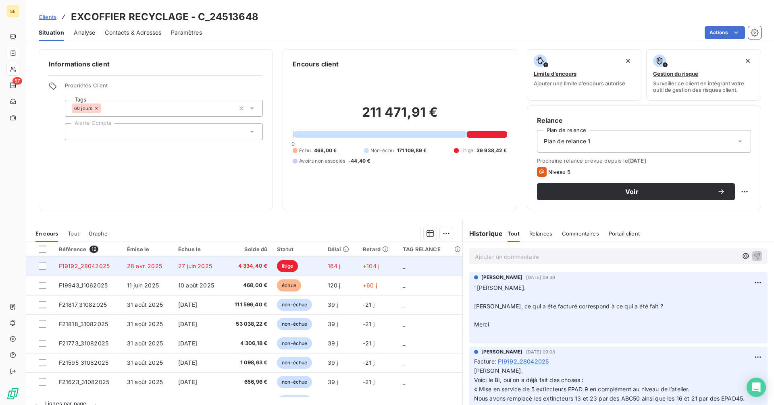
click at [218, 267] on td "27 juin 2025" at bounding box center [198, 266] width 51 height 19
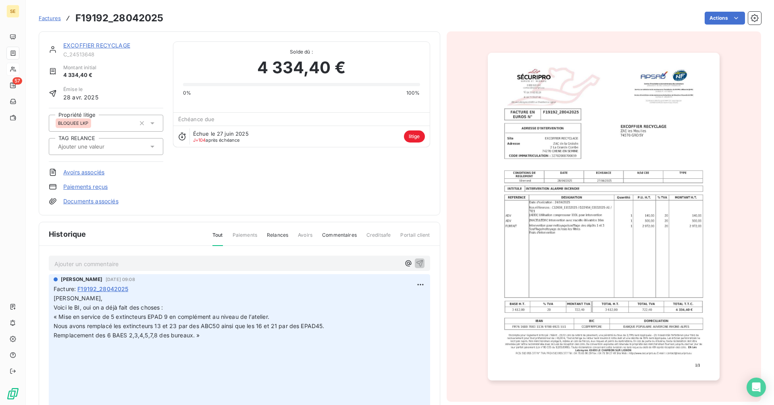
click at [99, 264] on p "Ajouter un commentaire ﻿" at bounding box center [227, 264] width 346 height 10
click at [129, 264] on p "Ajouter un commentaire ﻿" at bounding box center [227, 264] width 346 height 10
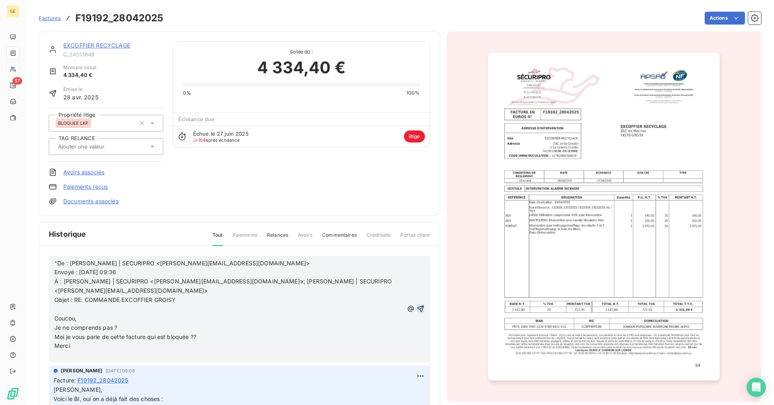
click at [416, 305] on icon "button" at bounding box center [420, 309] width 8 height 8
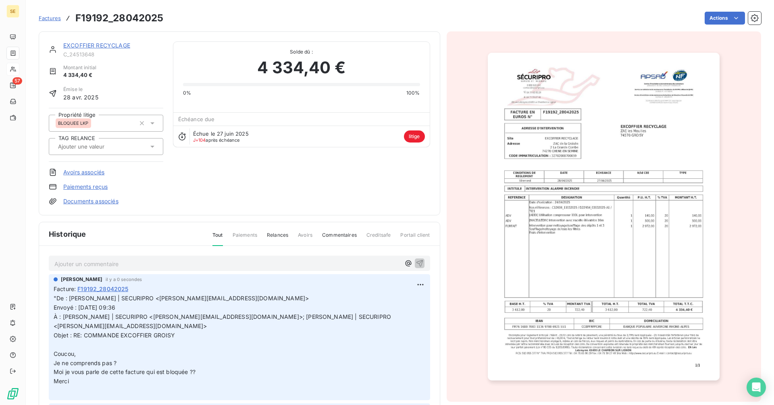
click at [85, 261] on p "Ajouter un commentaire ﻿" at bounding box center [227, 264] width 346 height 10
click at [161, 266] on p "Ajouter un commentaire ﻿" at bounding box center [227, 264] width 346 height 10
click at [416, 262] on icon "button" at bounding box center [419, 263] width 7 height 7
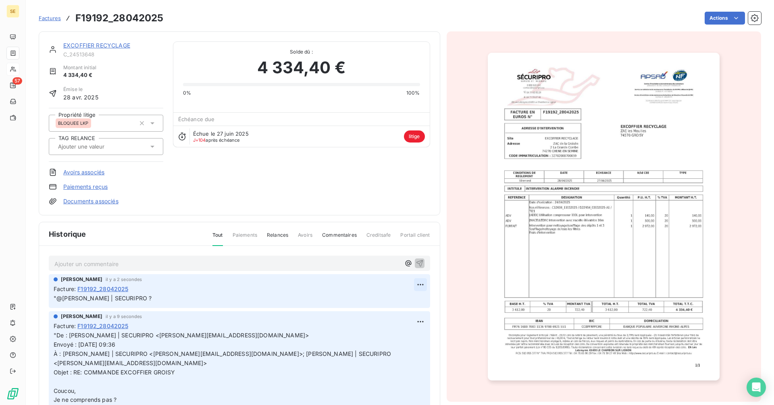
click at [414, 285] on html "SE 57 Factures F19192_28042025 Actions EXCOFFIER RECYCLAGE C_24513648 Montant i…" at bounding box center [387, 202] width 774 height 405
click at [386, 304] on div "Editer" at bounding box center [391, 302] width 45 height 13
click at [162, 296] on p ""@[PERSON_NAME] | SECURIPRO ?" at bounding box center [234, 298] width 360 height 9
click at [55, 287] on span "Facture :" at bounding box center [65, 289] width 22 height 8
click at [201, 286] on div "Facture : F19192_28042025" at bounding box center [240, 289] width 372 height 8
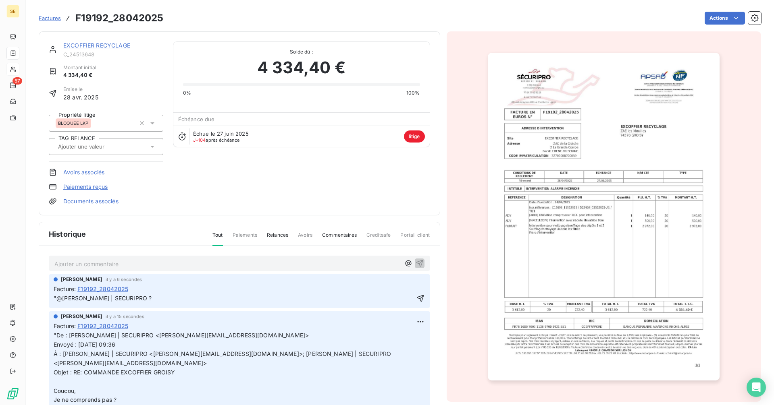
click at [175, 296] on p ""@[PERSON_NAME] | SECURIPRO ?" at bounding box center [234, 298] width 360 height 9
click at [417, 297] on icon "button" at bounding box center [420, 298] width 7 height 7
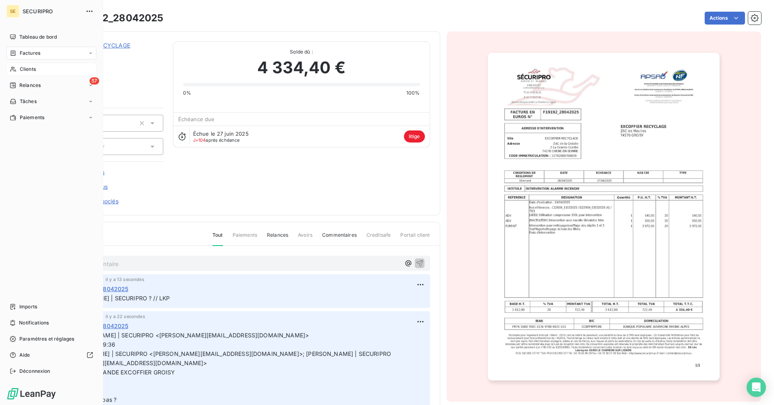
click at [27, 51] on span "Factures" at bounding box center [30, 53] width 21 height 7
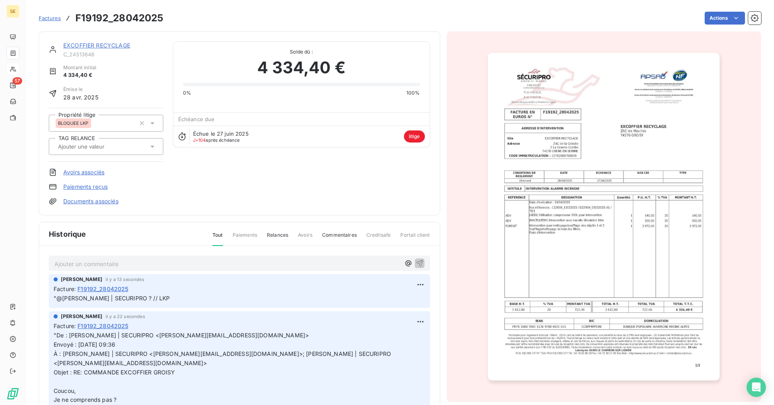
click at [46, 17] on span "Factures" at bounding box center [50, 18] width 22 height 6
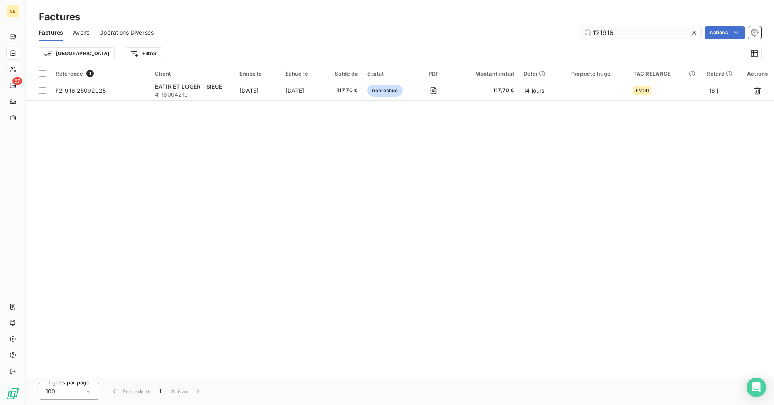
click at [627, 35] on input "f21916" at bounding box center [640, 32] width 121 height 13
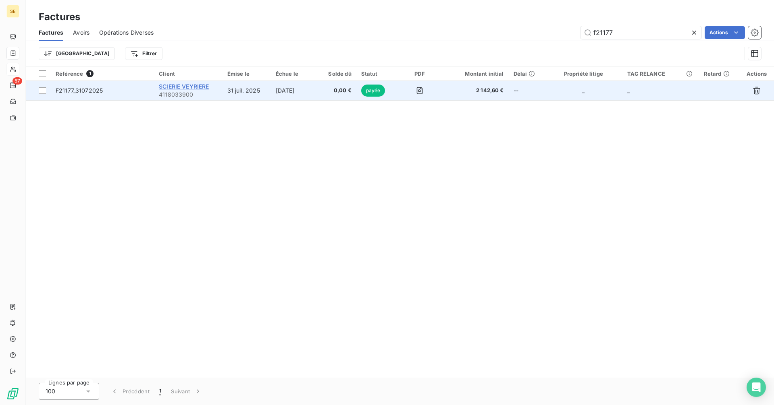
type input "f21177"
click at [170, 89] on span "SCIERIE VEYRIERE" at bounding box center [184, 86] width 50 height 7
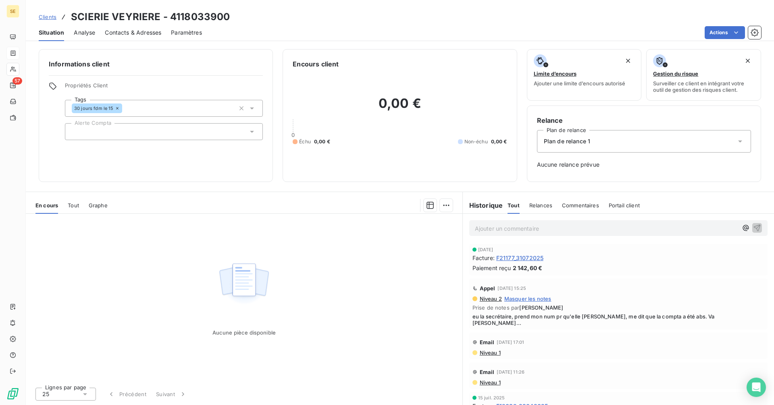
click at [492, 229] on p "Ajouter un commentaire ﻿" at bounding box center [606, 229] width 263 height 10
click at [546, 227] on p "Ajouter un commentaire ﻿" at bounding box center [606, 229] width 263 height 10
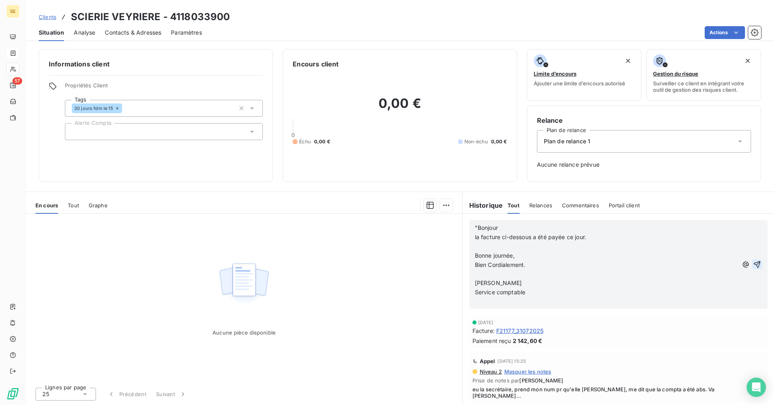
click at [753, 262] on icon "button" at bounding box center [757, 265] width 8 height 8
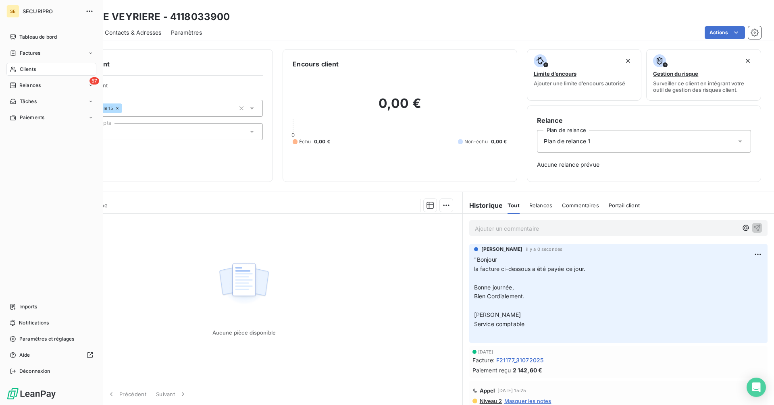
drag, startPoint x: 37, startPoint y: 53, endPoint x: 100, endPoint y: 43, distance: 63.6
click at [37, 52] on span "Factures" at bounding box center [30, 53] width 21 height 7
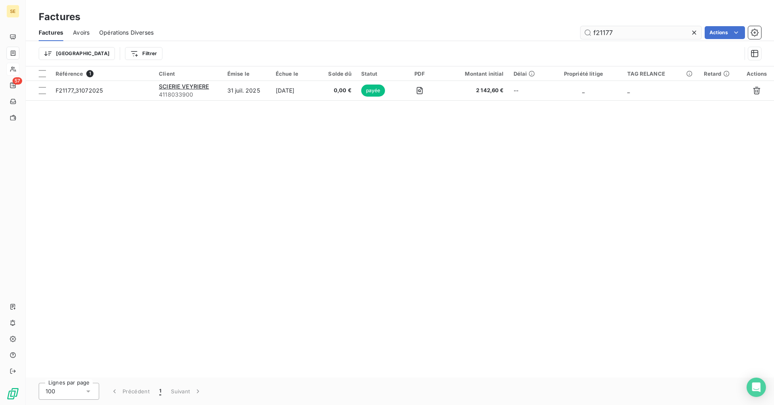
click at [632, 31] on input "f21177" at bounding box center [640, 32] width 121 height 13
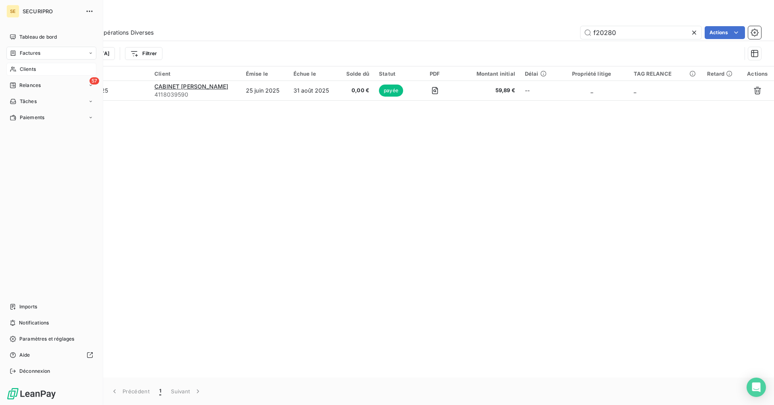
click at [35, 54] on span "Factures" at bounding box center [30, 53] width 21 height 7
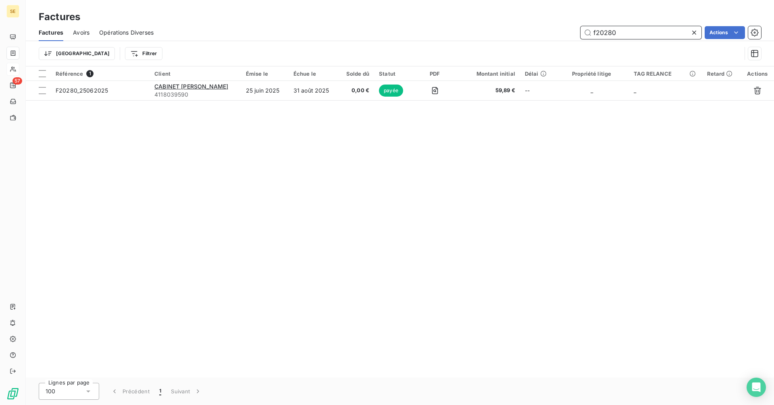
click at [625, 33] on input "f20280" at bounding box center [640, 32] width 121 height 13
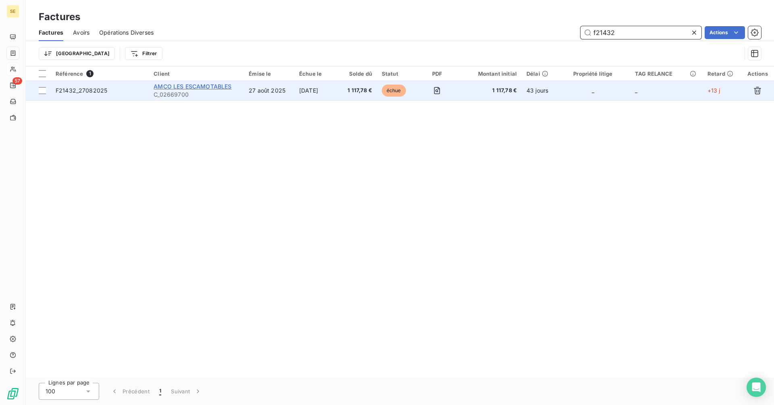
type input "f21432"
click at [181, 84] on span "AMCO LES ESCAMOTABLES" at bounding box center [193, 86] width 78 height 7
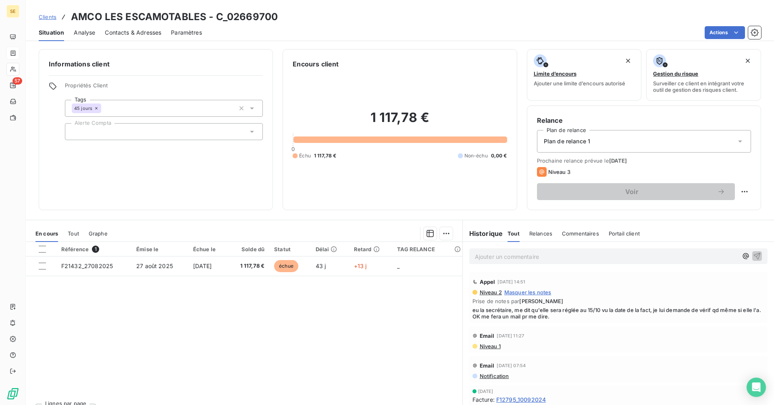
click at [489, 256] on p "Ajouter un commentaire ﻿" at bounding box center [606, 257] width 263 height 10
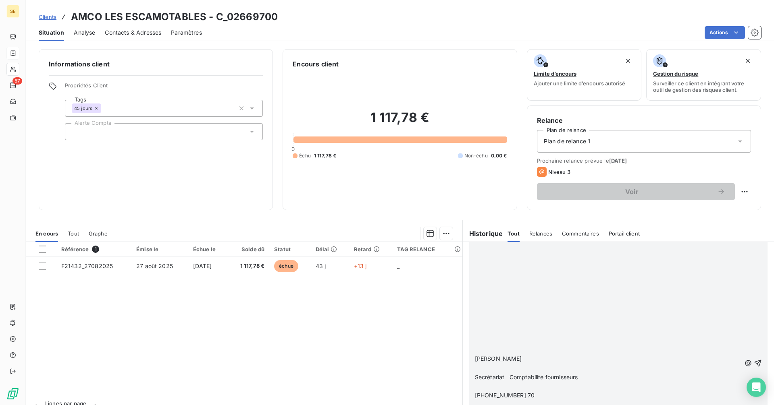
scroll to position [595, 0]
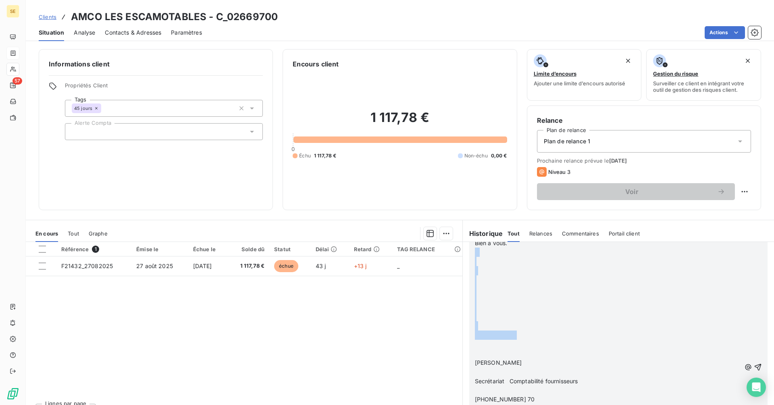
drag, startPoint x: 502, startPoint y: 344, endPoint x: 467, endPoint y: 255, distance: 96.1
click at [469, 255] on div ""[PERSON_NAME], Comme convenu, je vous confirme que la facture F21432 du [DATE]…" at bounding box center [618, 368] width 298 height 338
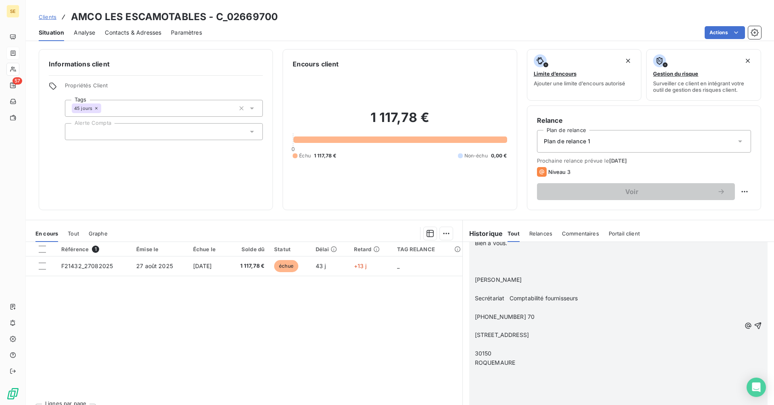
scroll to position [512, 0]
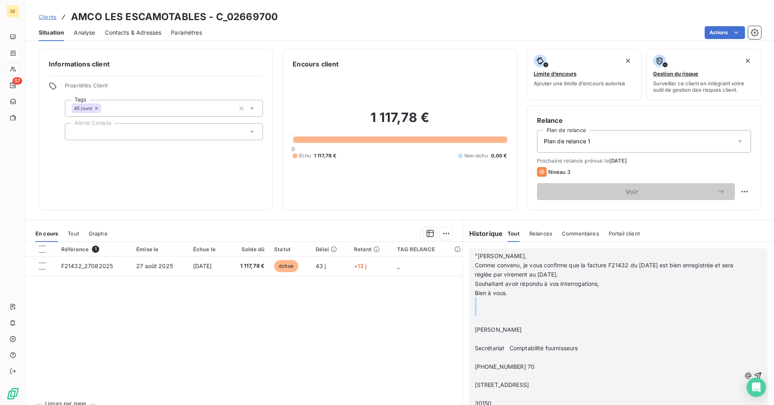
drag, startPoint x: 487, startPoint y: 320, endPoint x: 456, endPoint y: 301, distance: 36.1
click at [456, 302] on div "En cours Tout Graphe Référence 1 Émise le Échue le Solde dû Statut Délai Retard…" at bounding box center [400, 321] width 748 height 202
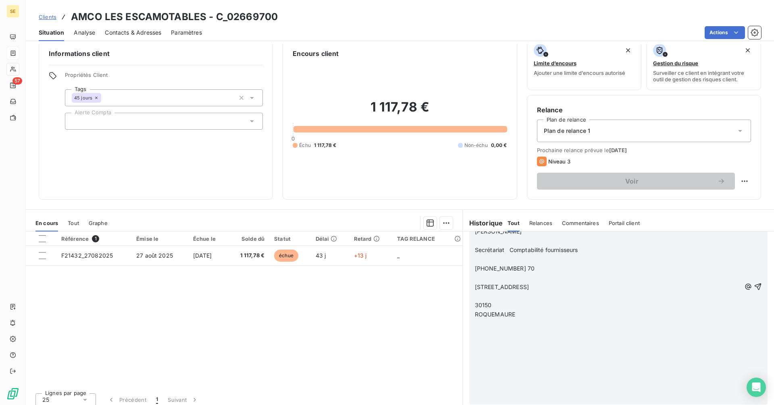
scroll to position [16, 0]
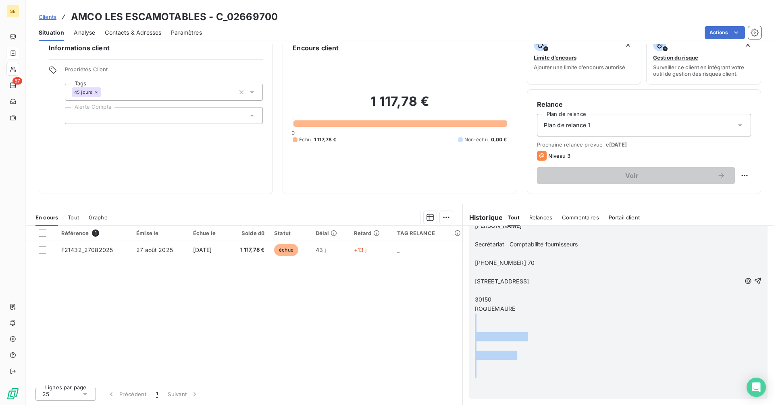
drag, startPoint x: 501, startPoint y: 386, endPoint x: 473, endPoint y: 318, distance: 73.8
click at [475, 319] on div ""[PERSON_NAME], Comme convenu, je vous confirme que la facture F21432 du [DATE]…" at bounding box center [608, 281] width 266 height 231
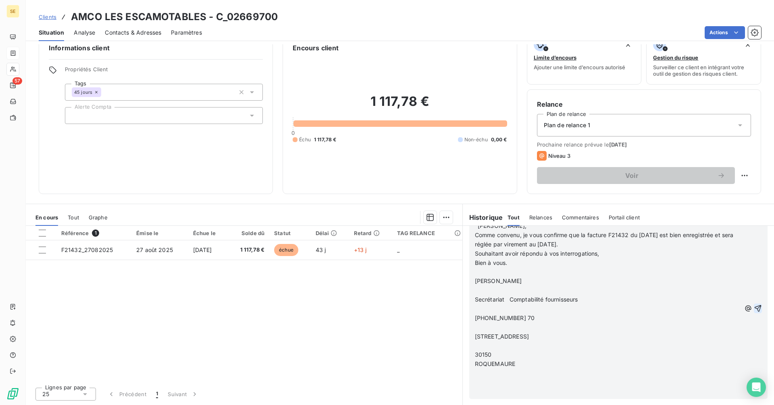
click at [754, 307] on icon "button" at bounding box center [758, 309] width 8 height 8
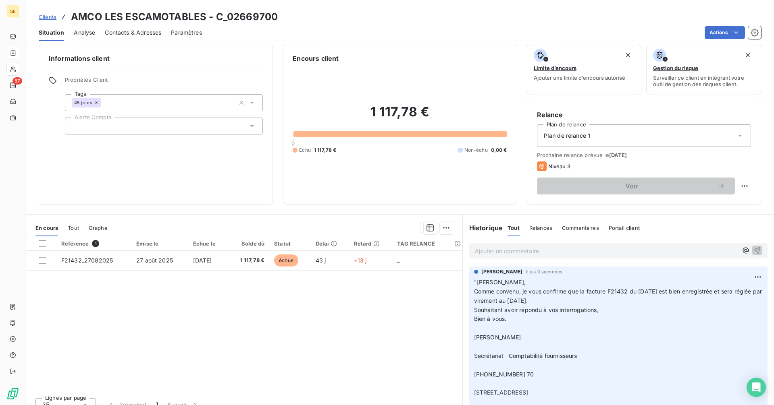
scroll to position [0, 0]
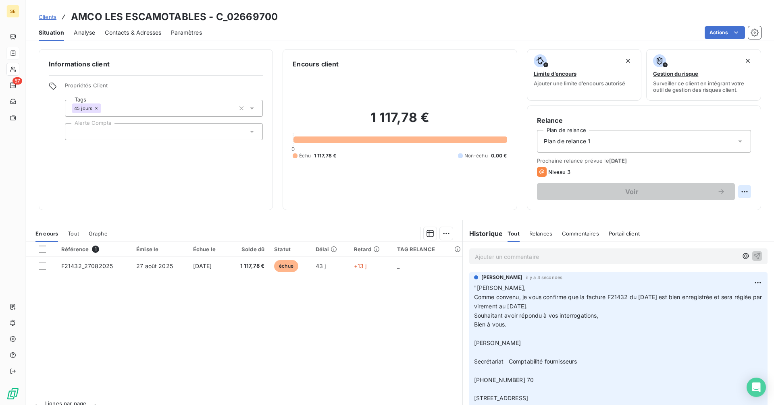
click at [740, 192] on html "SE 57 Clients AMCO LES ESCAMOTABLES - C_02669700 Situation Analyse Contacts & A…" at bounding box center [387, 202] width 774 height 405
click at [710, 208] on div "Replanifier cette action" at bounding box center [705, 209] width 72 height 13
select select "9"
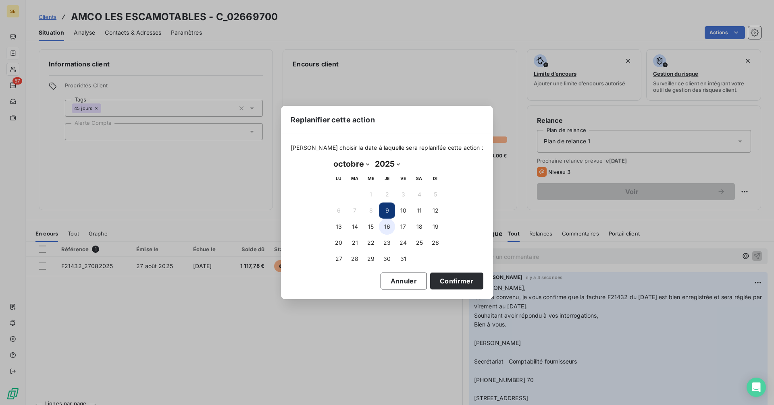
click at [389, 227] on button "16" at bounding box center [387, 227] width 16 height 16
click at [432, 281] on button "Confirmer" at bounding box center [456, 281] width 53 height 17
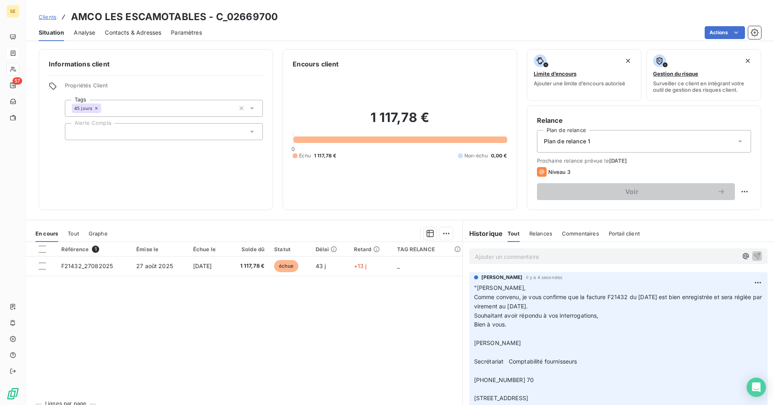
click at [50, 15] on span "Clients" at bounding box center [48, 17] width 18 height 6
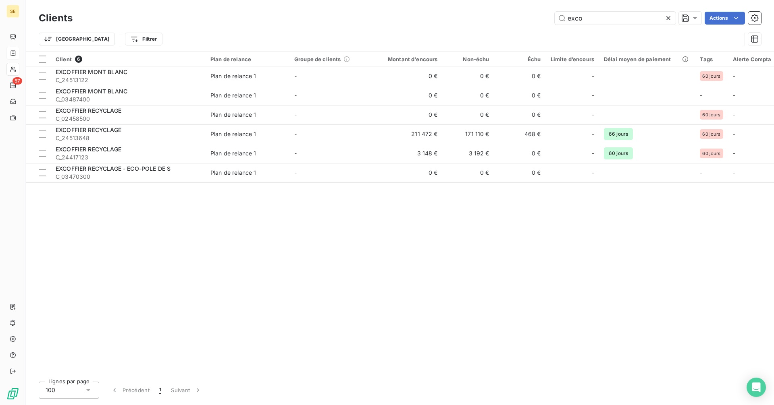
drag, startPoint x: 595, startPoint y: 15, endPoint x: 496, endPoint y: 18, distance: 99.2
click at [499, 20] on div "exco Actions" at bounding box center [421, 18] width 679 height 13
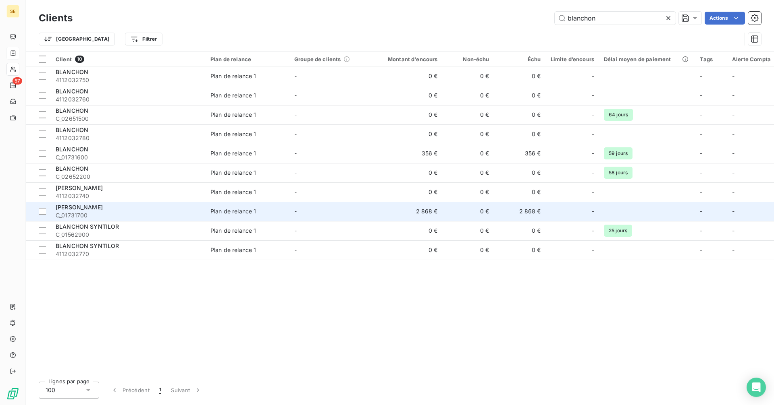
type input "blanchon"
click at [249, 217] on td "Plan de relance 1" at bounding box center [248, 211] width 84 height 19
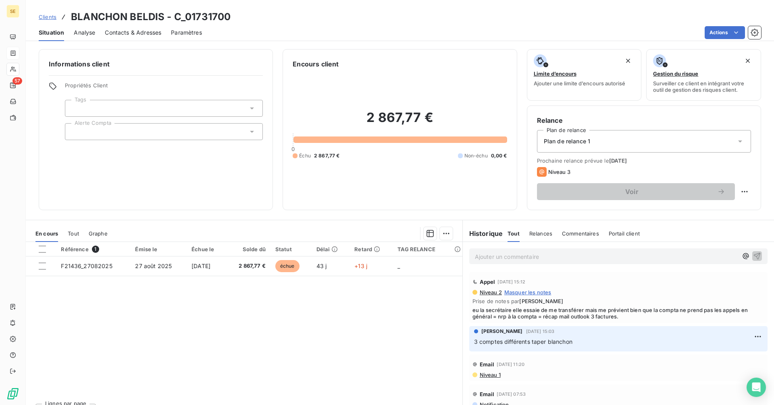
click at [504, 257] on p "Ajouter un commentaire ﻿" at bounding box center [606, 257] width 263 height 10
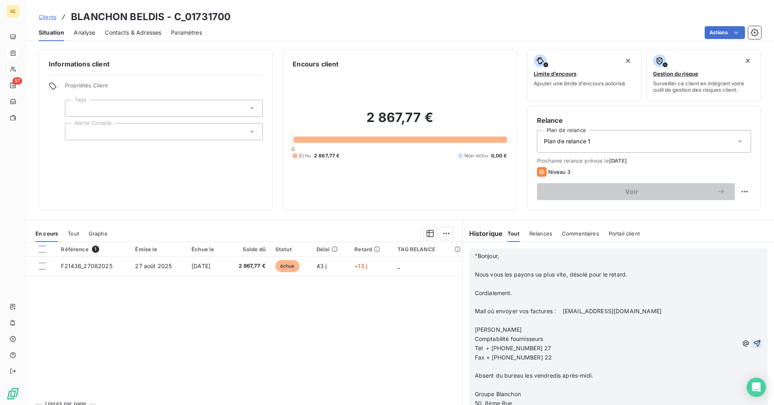
click at [754, 343] on icon "button" at bounding box center [757, 343] width 7 height 7
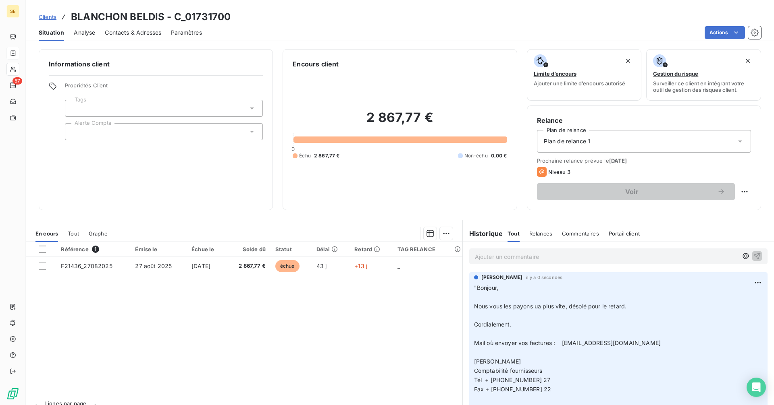
click at [49, 18] on span "Clients" at bounding box center [48, 17] width 18 height 6
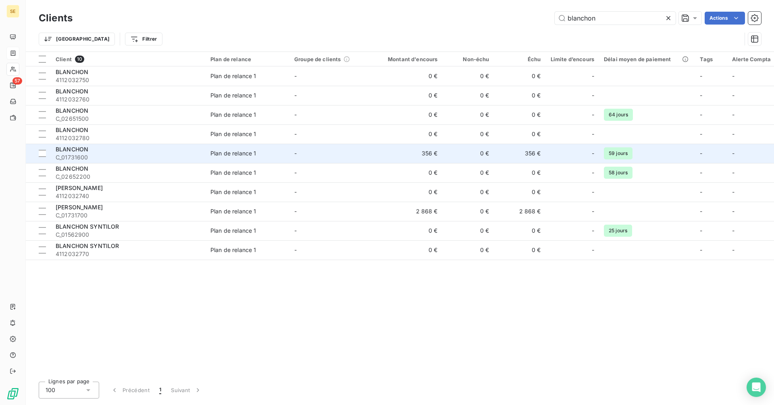
click at [364, 150] on td "-" at bounding box center [331, 153] width 84 height 19
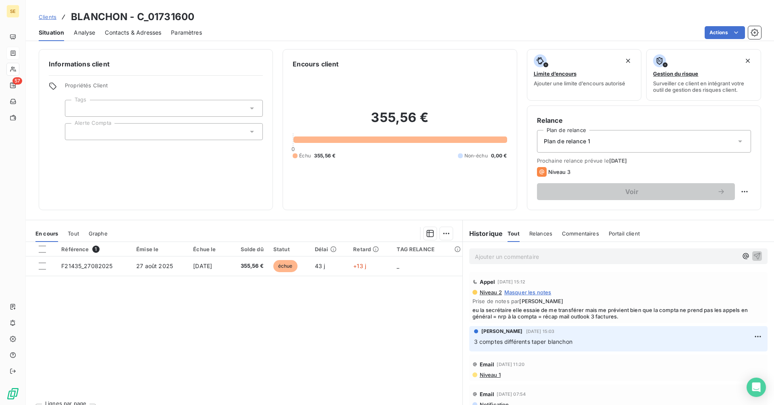
click at [500, 254] on p "Ajouter un commentaire ﻿" at bounding box center [606, 257] width 263 height 10
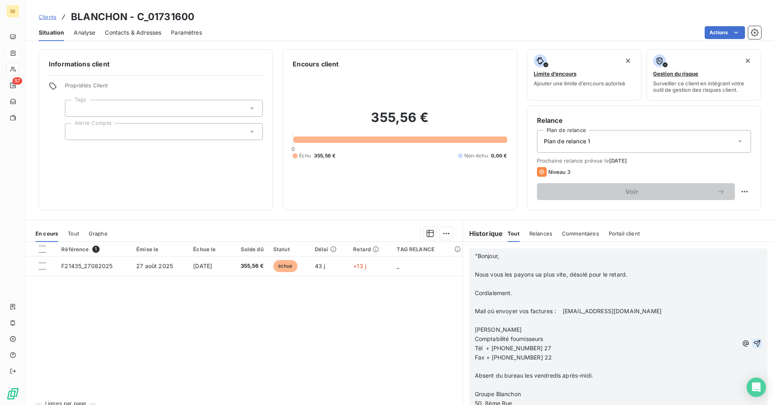
click at [754, 345] on icon "button" at bounding box center [757, 343] width 7 height 7
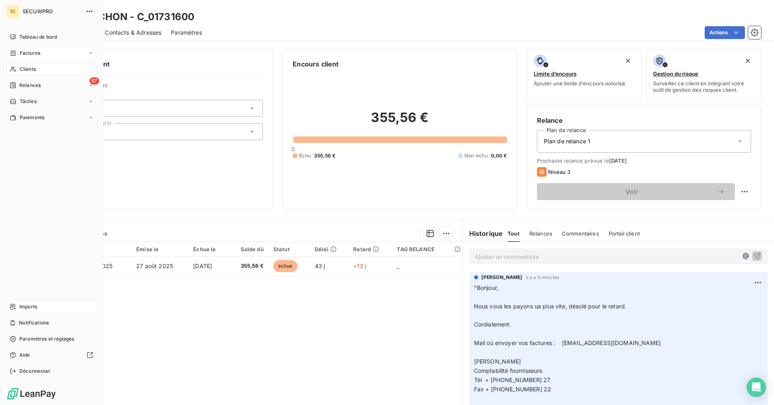
click at [20, 307] on span "Imports" at bounding box center [28, 306] width 18 height 7
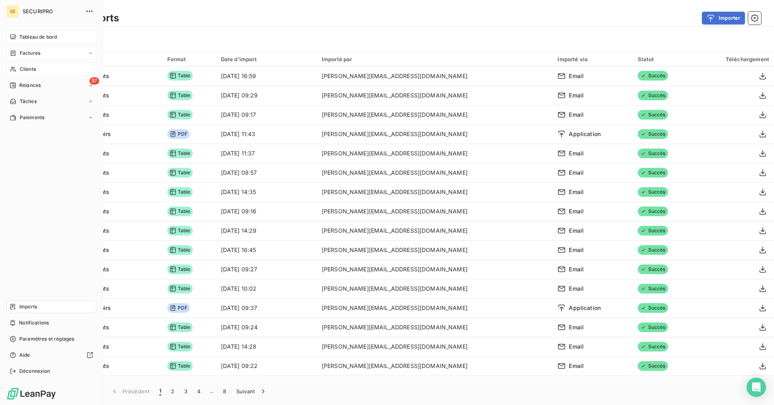
click at [15, 33] on div "Tableau de bord" at bounding box center [51, 37] width 90 height 13
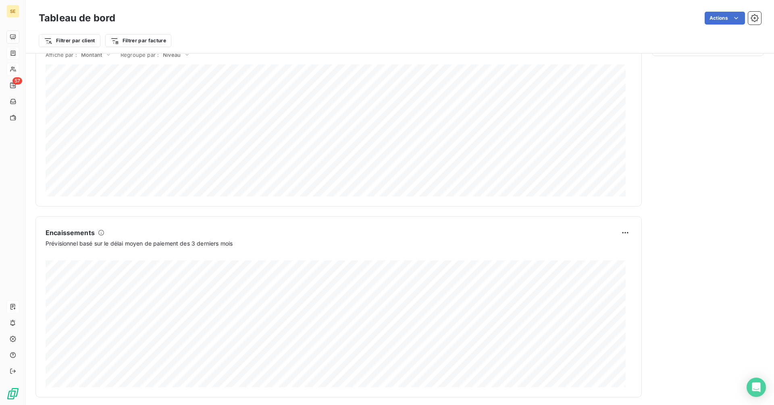
scroll to position [380, 0]
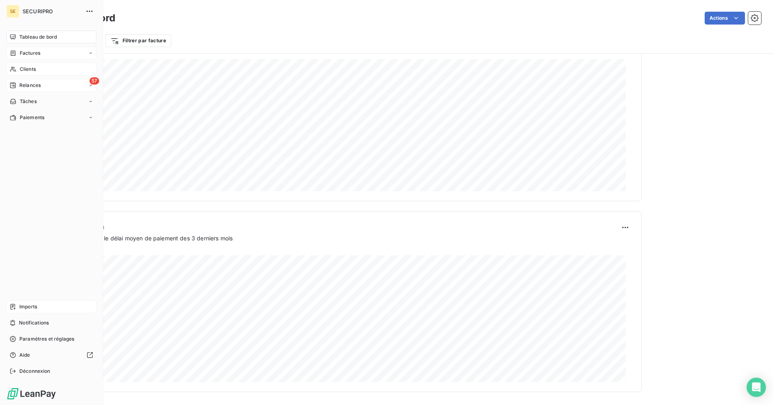
click at [23, 85] on span "Relances" at bounding box center [29, 85] width 21 height 7
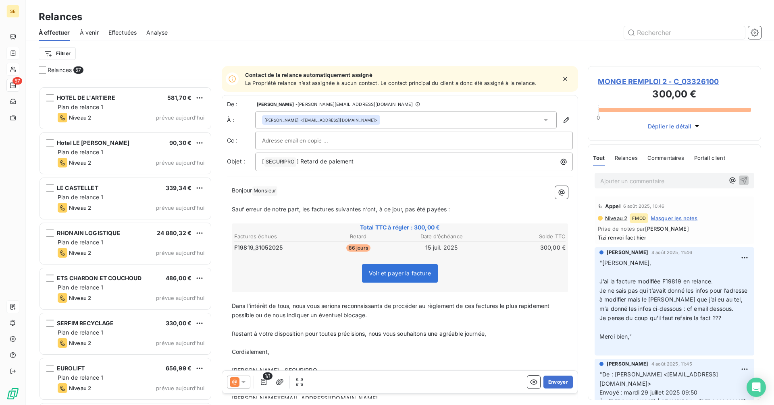
scroll to position [2247, 0]
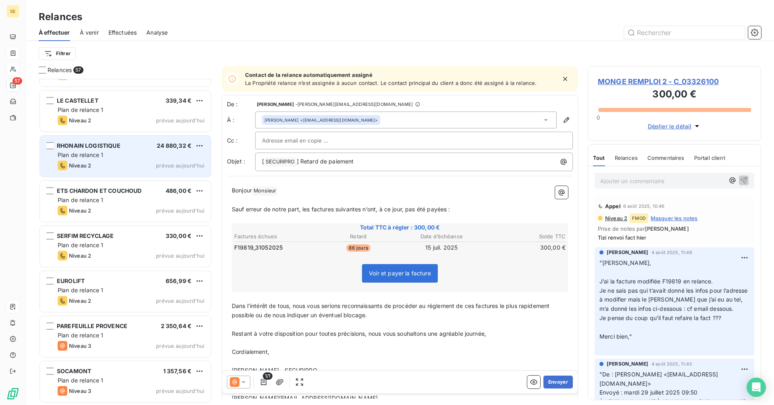
click at [108, 149] on span "RHONAIN LOGISTIQUE" at bounding box center [89, 145] width 64 height 7
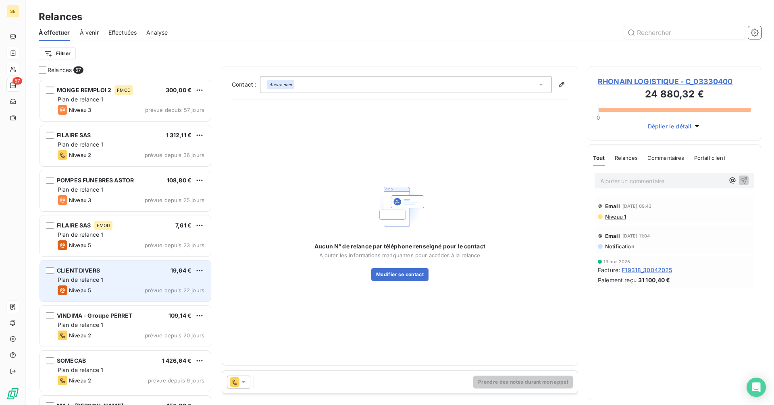
click at [131, 282] on div "Plan de relance 1" at bounding box center [131, 280] width 147 height 8
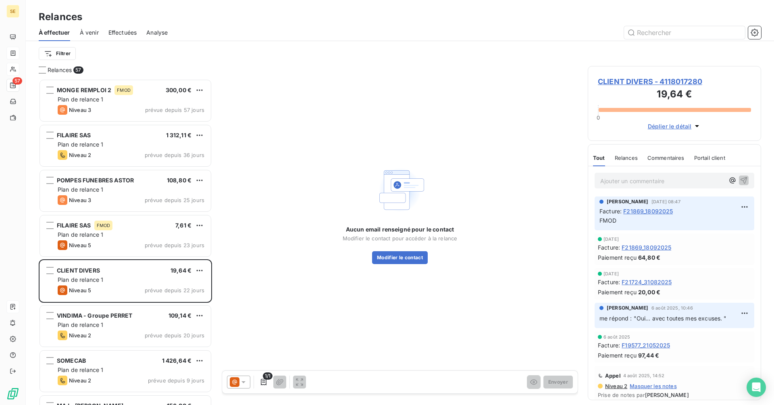
click at [633, 83] on span "CLIENT DIVERS - 4118017280" at bounding box center [674, 81] width 153 height 11
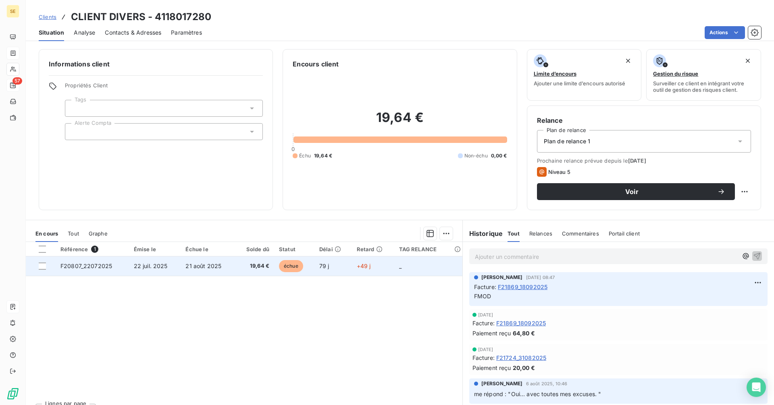
click at [197, 269] on span "21 août 2025" at bounding box center [203, 266] width 36 height 7
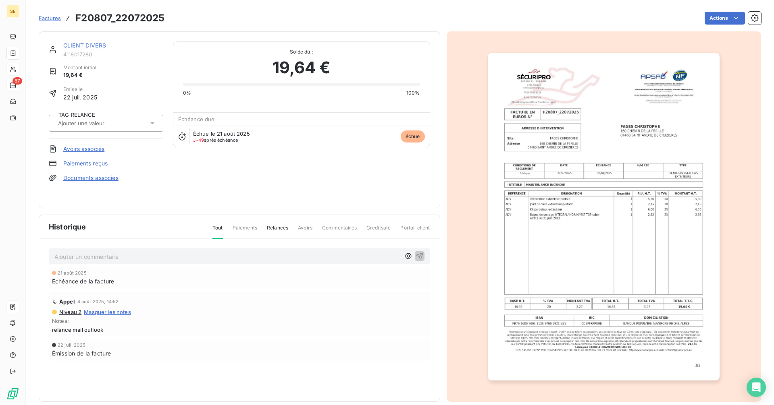
click at [582, 256] on img "button" at bounding box center [604, 217] width 232 height 328
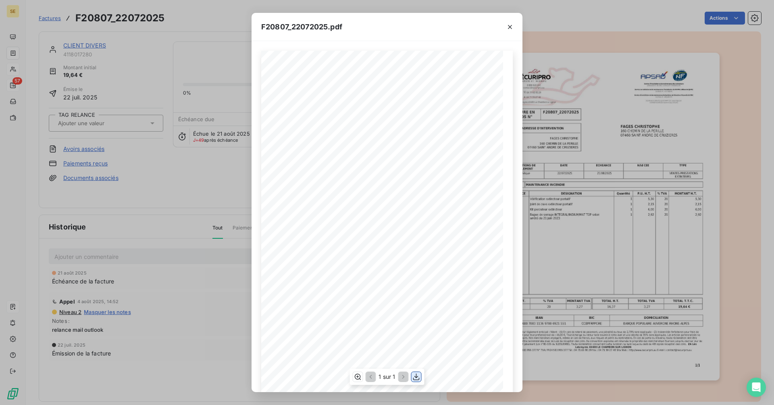
click at [418, 378] on icon "button" at bounding box center [416, 377] width 8 height 8
click at [515, 25] on button "button" at bounding box center [509, 27] width 13 height 13
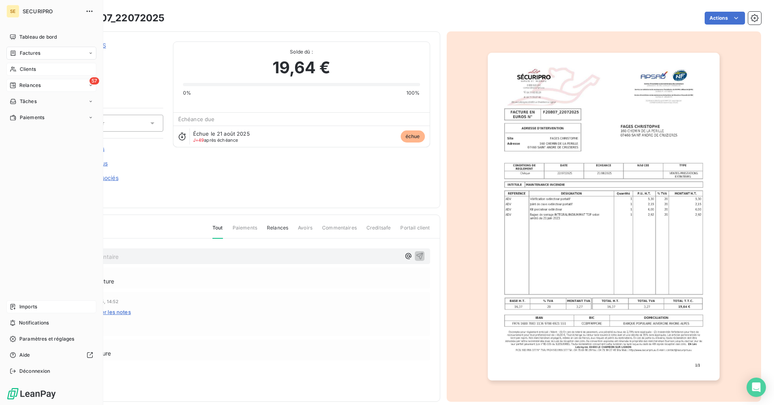
click at [15, 85] on icon at bounding box center [13, 85] width 6 height 6
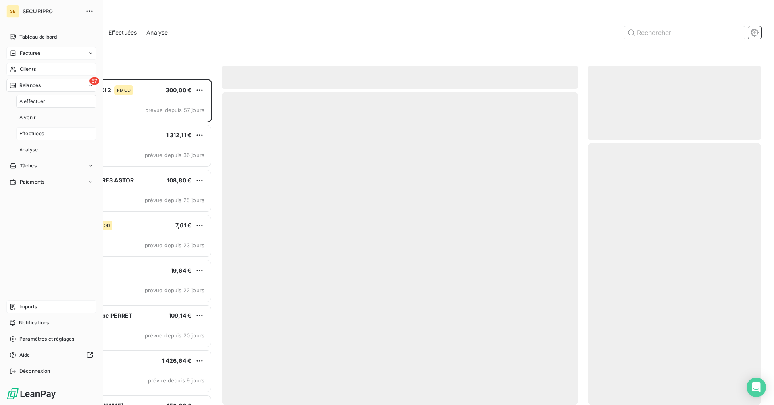
scroll to position [320, 167]
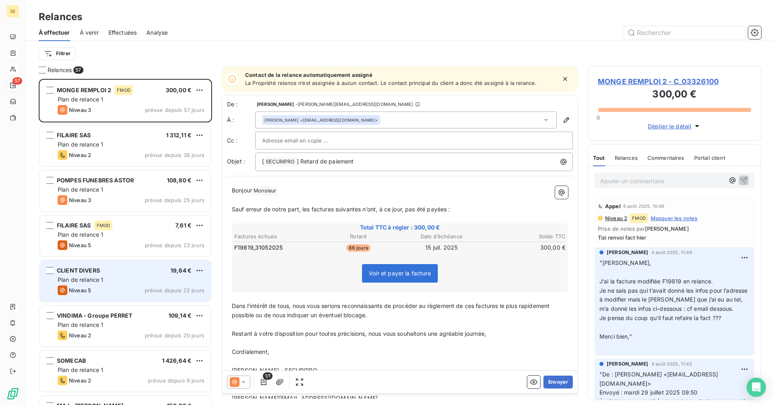
click at [121, 280] on div "Plan de relance 1" at bounding box center [131, 280] width 147 height 8
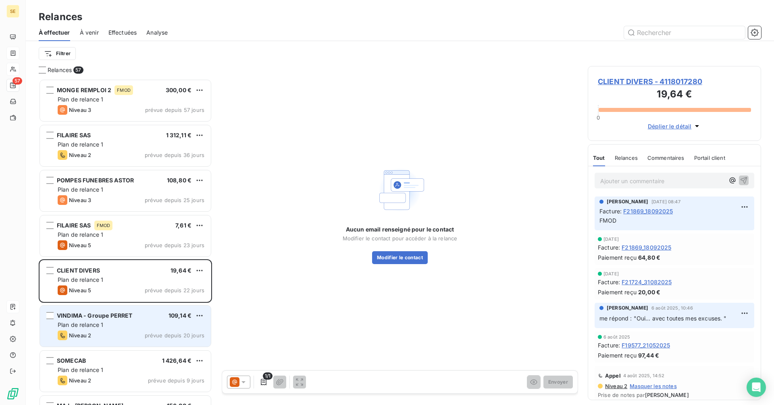
click at [120, 319] on span "VINDIMA - Groupe PERRET" at bounding box center [94, 315] width 75 height 7
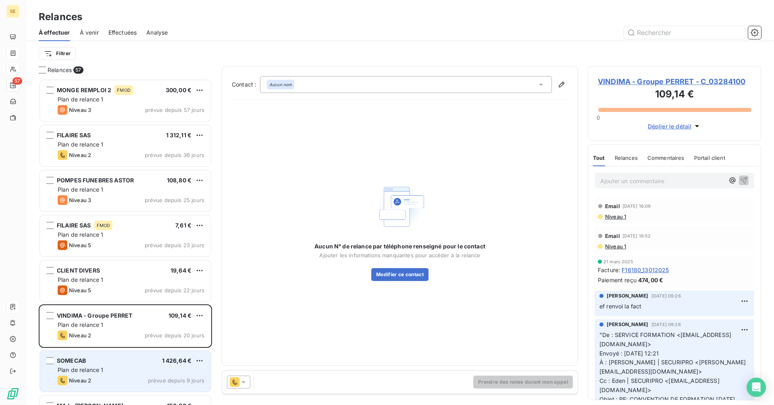
click at [127, 373] on div "Plan de relance 1" at bounding box center [131, 370] width 147 height 8
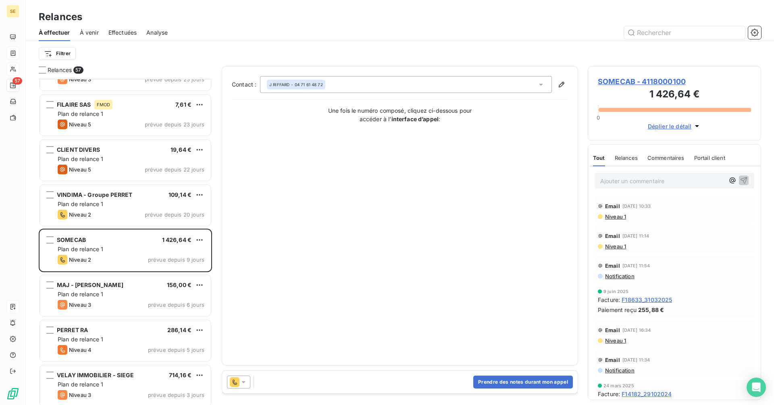
scroll to position [202, 0]
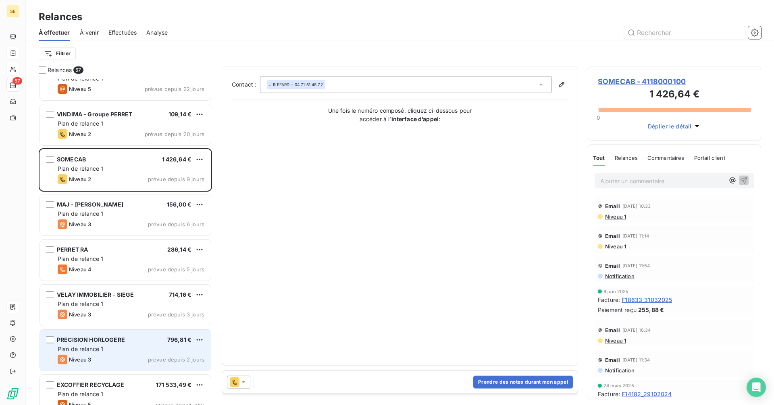
click at [137, 348] on div "Plan de relance 1" at bounding box center [131, 349] width 147 height 8
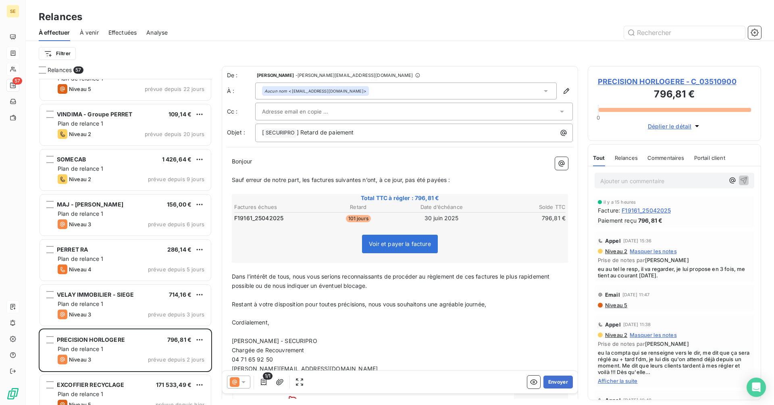
click at [648, 174] on div "Ajouter un commentaire ﻿" at bounding box center [674, 181] width 160 height 16
click at [237, 382] on icon at bounding box center [235, 383] width 10 height 10
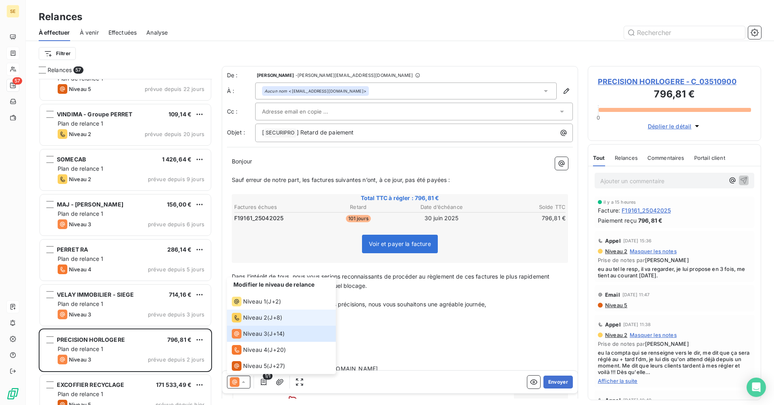
click at [258, 318] on span "Niveau 2" at bounding box center [255, 318] width 24 height 8
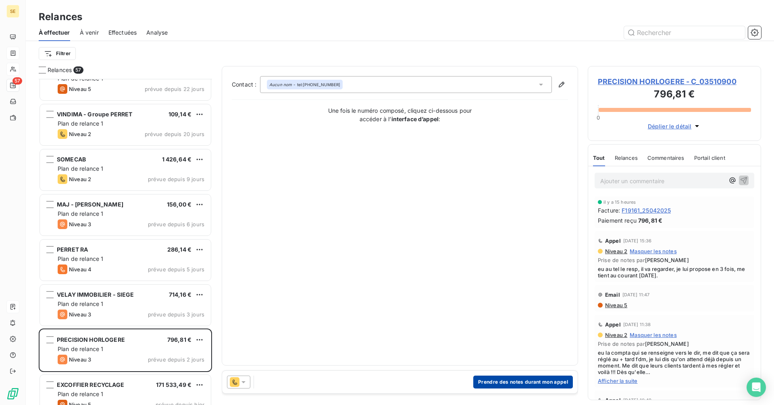
click at [527, 378] on button "Prendre des notes durant mon appel" at bounding box center [523, 382] width 100 height 13
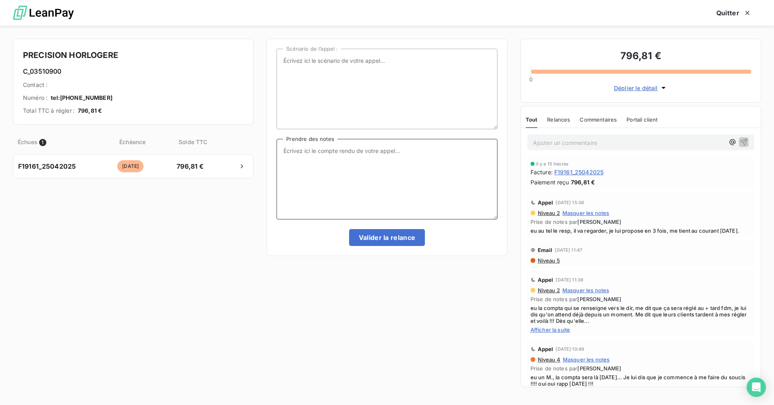
click at [317, 148] on textarea "Prendre des notes" at bounding box center [386, 179] width 220 height 81
type textarea "reçu la moitié ce jour !!!"
click at [391, 240] on button "Valider la relance" at bounding box center [387, 237] width 76 height 17
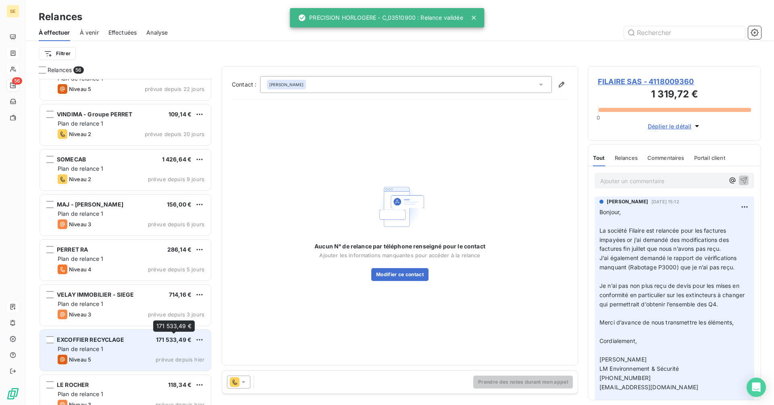
click at [164, 340] on span "171 533,49 €" at bounding box center [173, 340] width 35 height 7
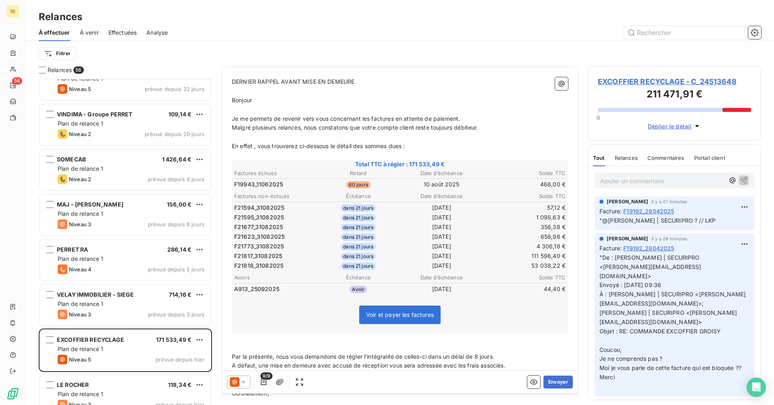
scroll to position [81, 0]
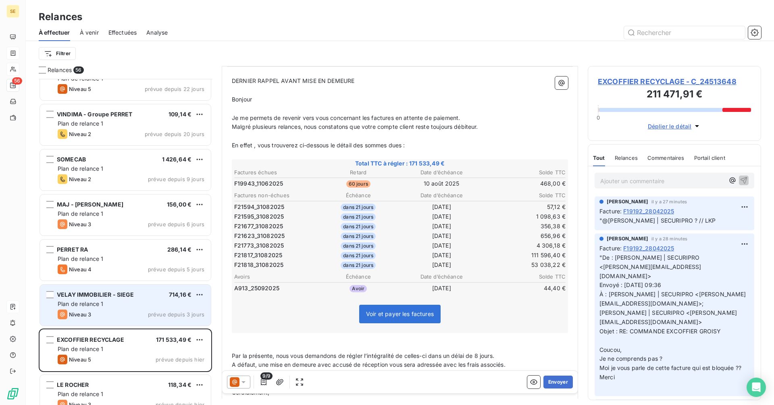
click at [93, 297] on span "VELAY IMMOBILIER - SIEGE" at bounding box center [95, 294] width 77 height 7
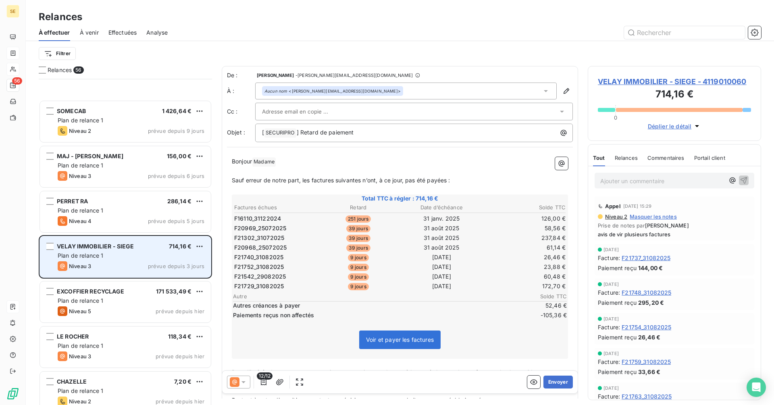
scroll to position [323, 0]
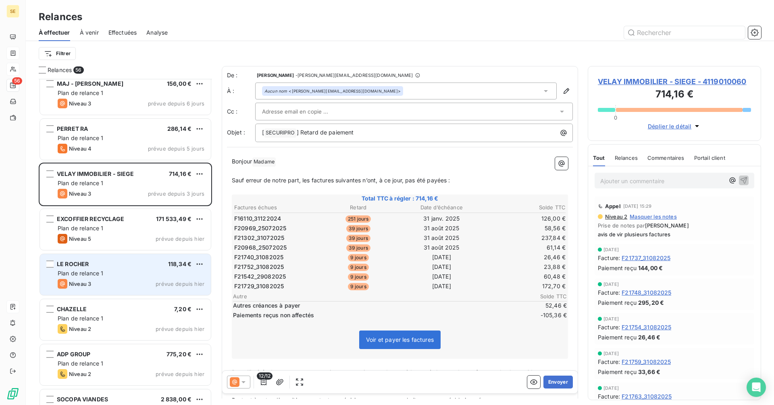
click at [93, 284] on div "Niveau 3 prévue depuis [DATE]" at bounding box center [131, 284] width 147 height 10
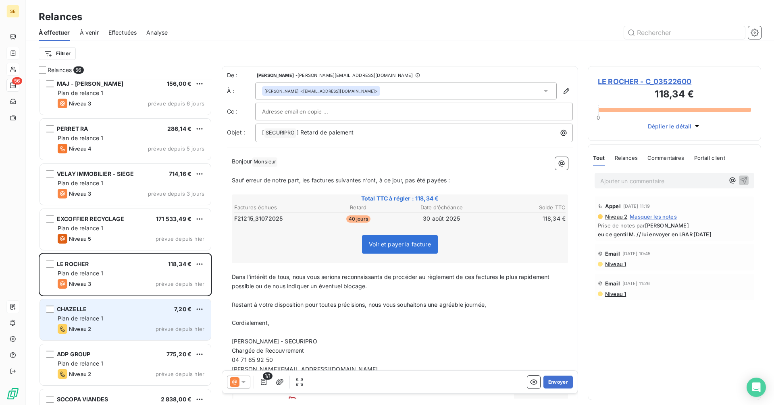
click at [105, 314] on div "CHAZELLE 7,20 € Plan de relance 1 Niveau 2 prévue depuis [DATE]" at bounding box center [125, 319] width 171 height 41
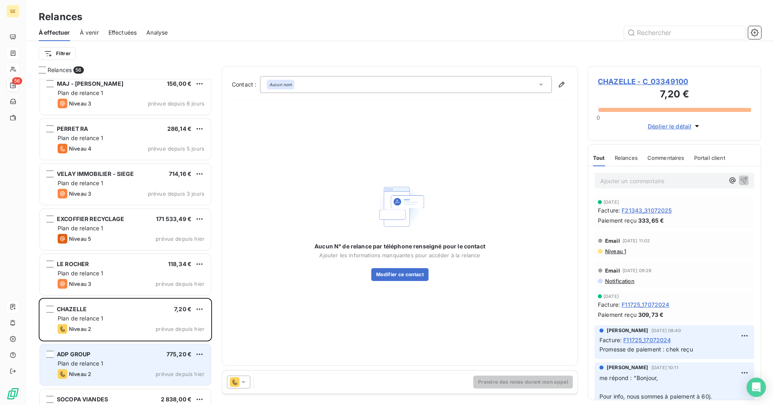
click at [131, 365] on div "Plan de relance 1" at bounding box center [131, 364] width 147 height 8
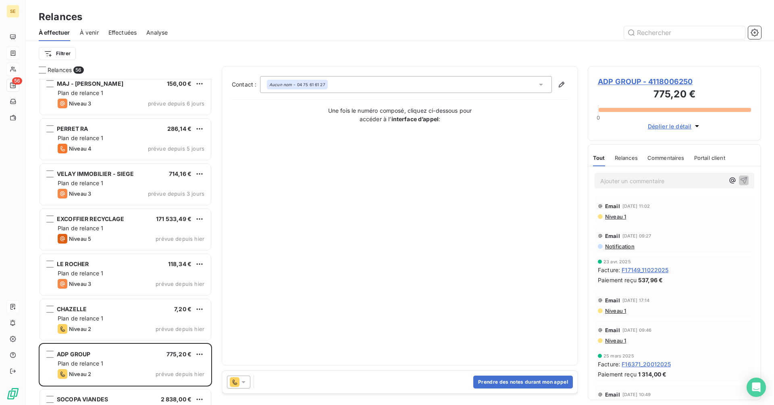
click at [238, 384] on icon at bounding box center [235, 383] width 10 height 10
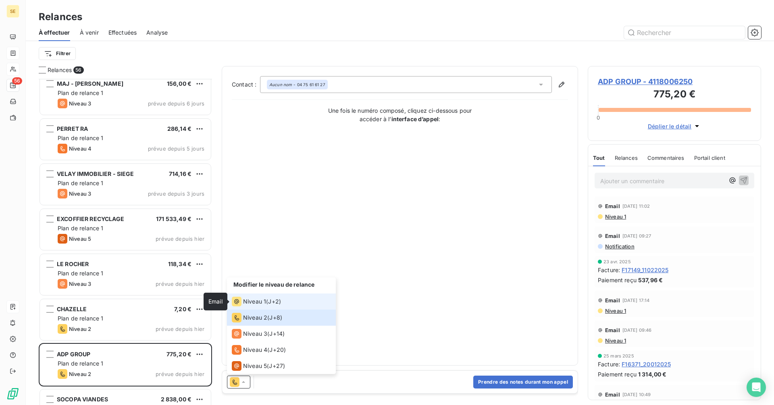
click at [237, 301] on icon at bounding box center [237, 302] width 10 height 10
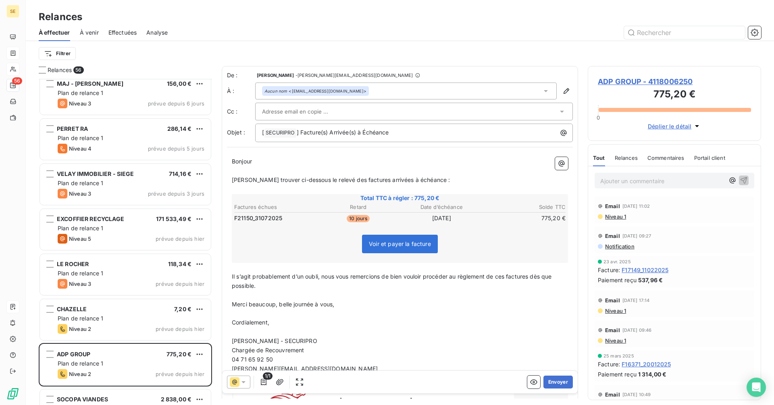
click at [372, 93] on div "Aucun nom <[EMAIL_ADDRESS][DOMAIN_NAME]>" at bounding box center [405, 91] width 301 height 17
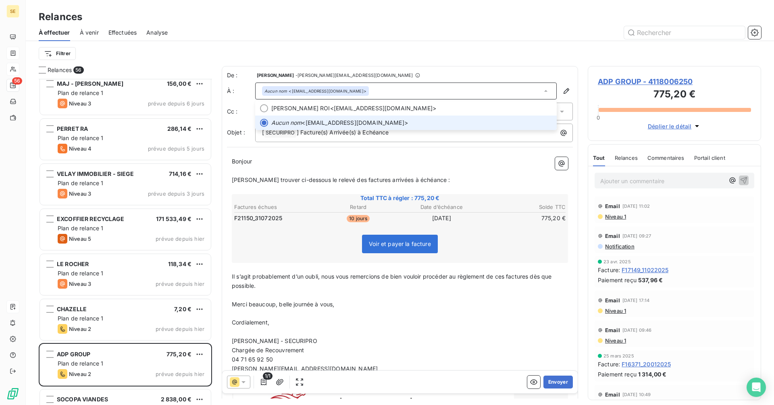
click at [372, 93] on div "Aucun nom <[EMAIL_ADDRESS][DOMAIN_NAME]>" at bounding box center [405, 91] width 301 height 17
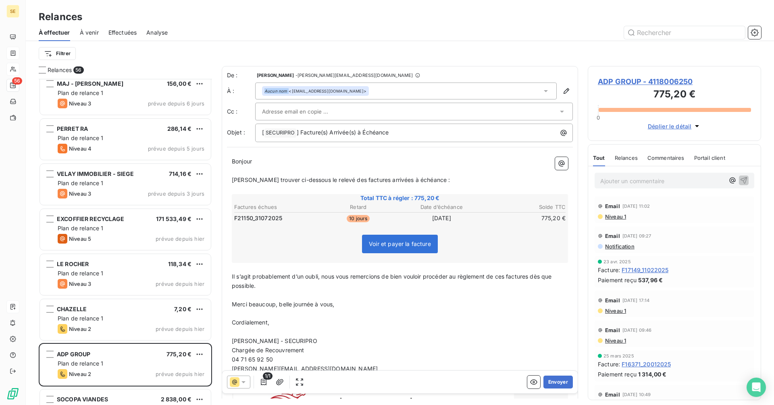
click at [372, 93] on div "Aucun nom <[EMAIL_ADDRESS][DOMAIN_NAME]>" at bounding box center [405, 91] width 301 height 17
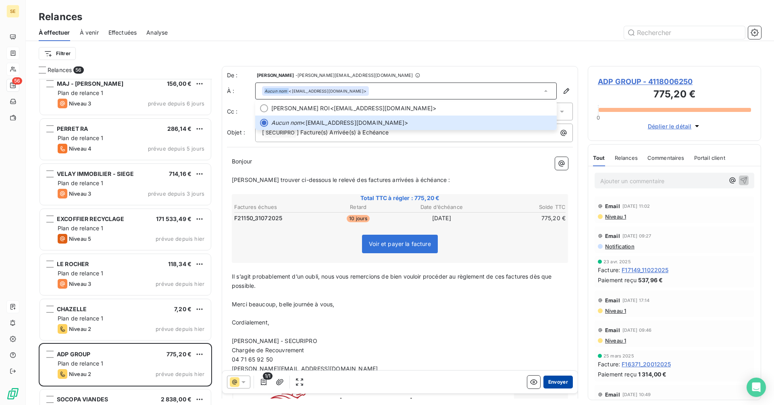
click at [551, 380] on button "Envoyer" at bounding box center [557, 382] width 29 height 13
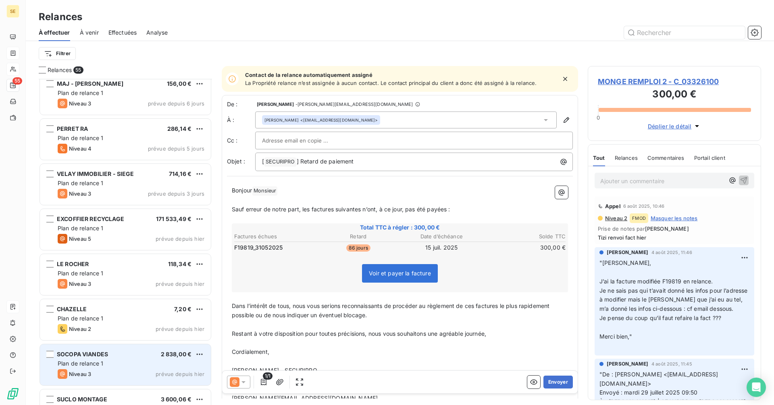
click at [143, 361] on div "Plan de relance 1" at bounding box center [131, 364] width 147 height 8
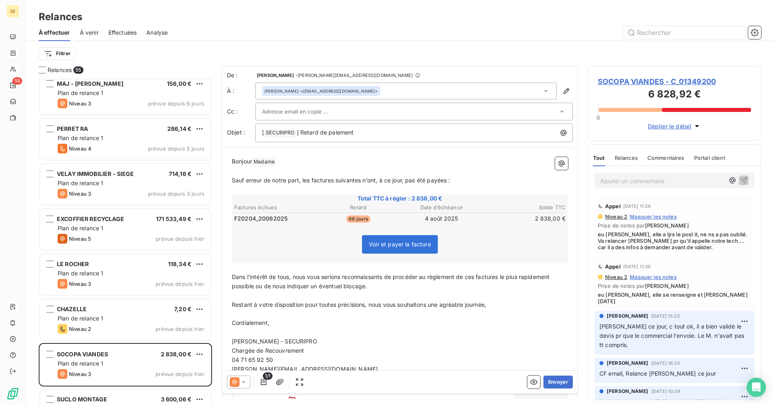
click at [285, 110] on input "text" at bounding box center [305, 112] width 87 height 12
click at [334, 163] on p "[PERSON_NAME] Madame ﻿ ﻿" at bounding box center [400, 162] width 336 height 10
click at [555, 380] on button "Envoyer" at bounding box center [557, 382] width 29 height 13
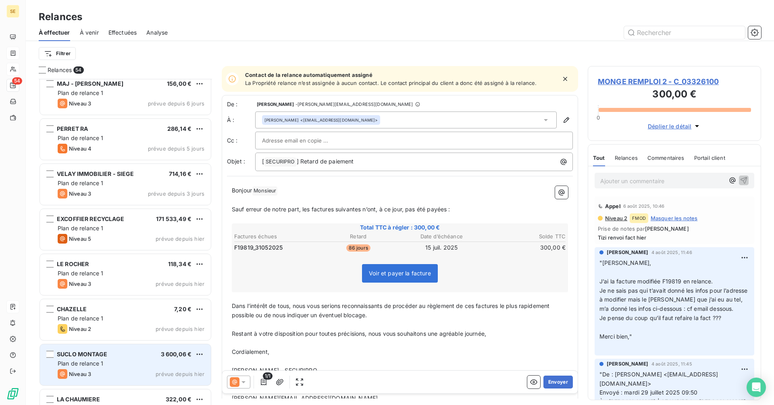
click at [150, 368] on div "Plan de relance 1" at bounding box center [131, 364] width 147 height 8
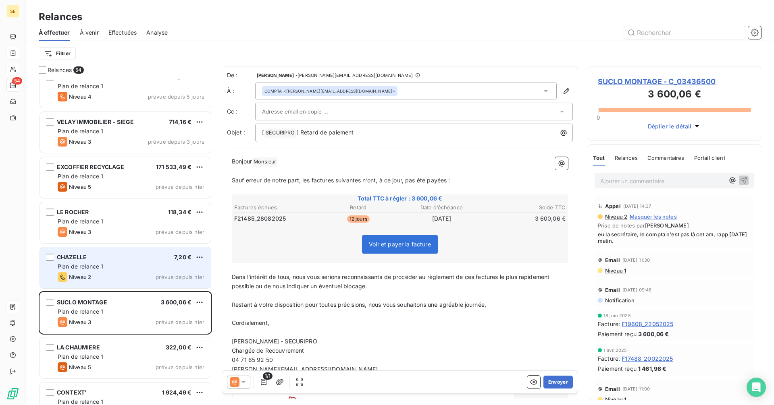
scroll to position [403, 0]
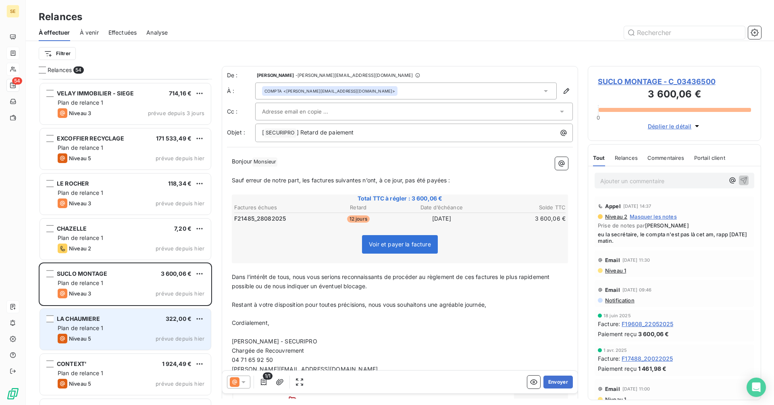
click at [133, 322] on div "LA CHAUMIERE 322,00 €" at bounding box center [131, 319] width 147 height 7
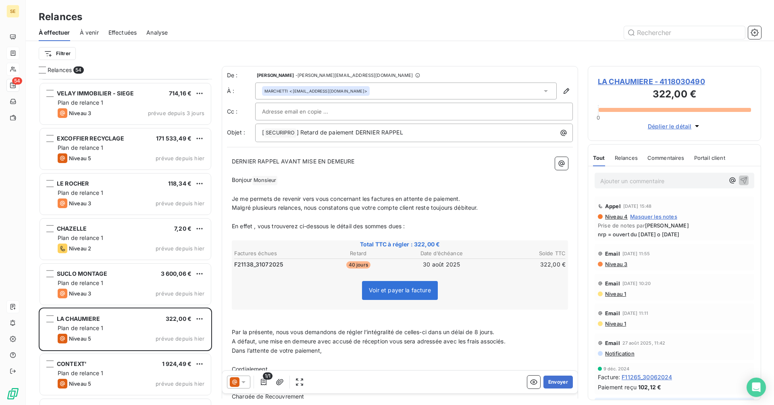
click at [247, 382] on div at bounding box center [238, 382] width 23 height 13
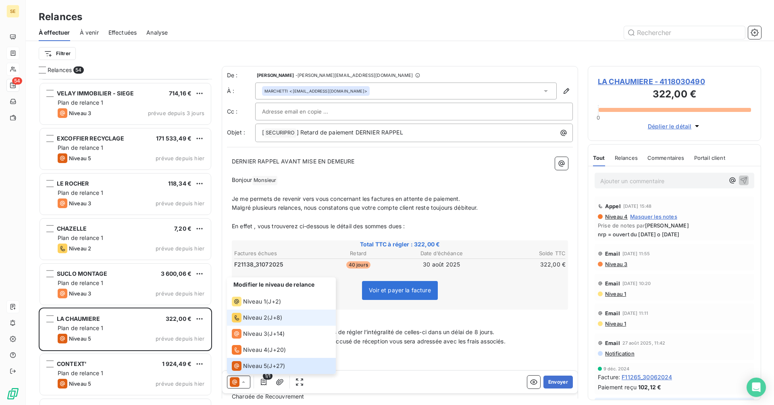
click at [262, 321] on span "Niveau 2" at bounding box center [255, 318] width 24 height 8
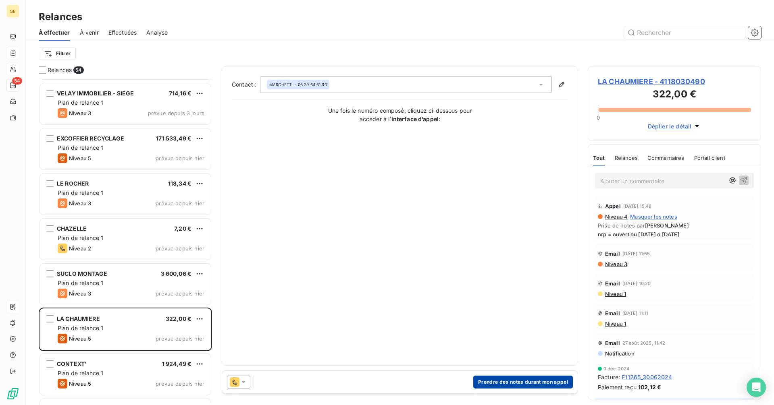
click at [520, 385] on button "Prendre des notes durant mon appel" at bounding box center [523, 382] width 100 height 13
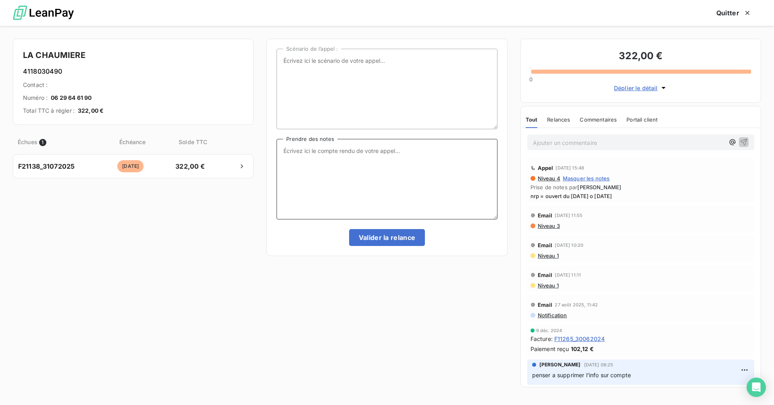
click at [328, 159] on textarea "Prendre des notes" at bounding box center [386, 179] width 220 height 81
type textarea "M'a tel pr me dire qu'il fait partir le chek"
click at [384, 240] on button "Valider la relance" at bounding box center [387, 237] width 76 height 17
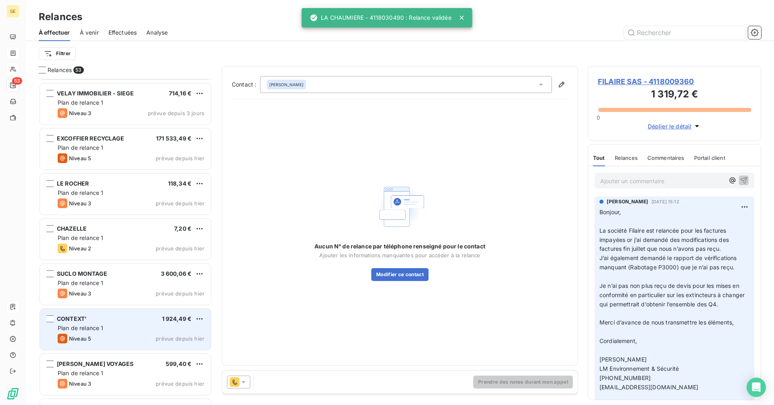
click at [126, 328] on div "Plan de relance 1" at bounding box center [131, 328] width 147 height 8
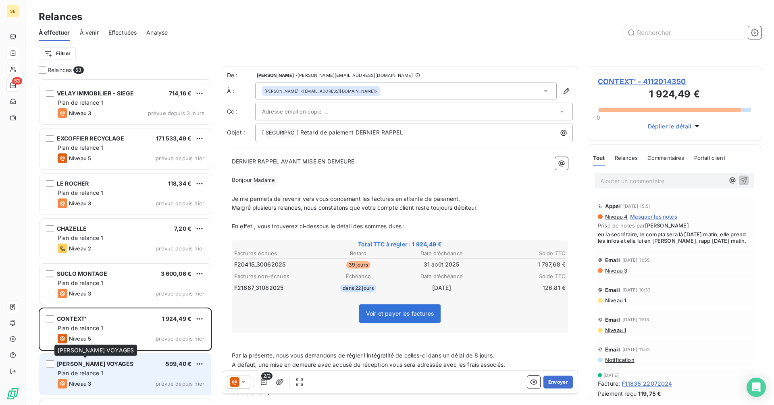
click at [100, 364] on span "[PERSON_NAME] VOYAGES" at bounding box center [95, 364] width 77 height 7
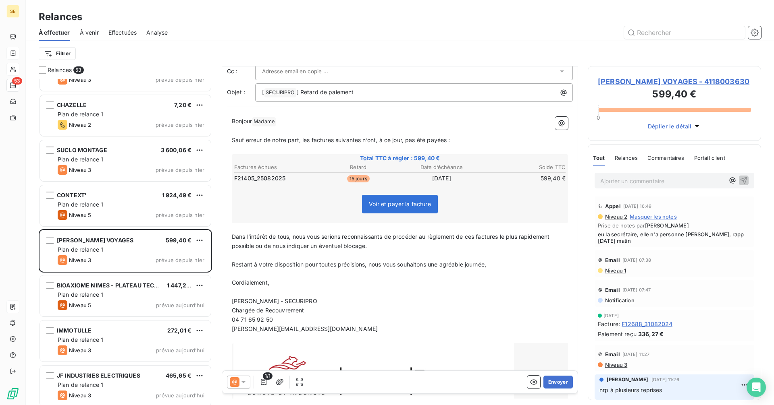
scroll to position [565, 0]
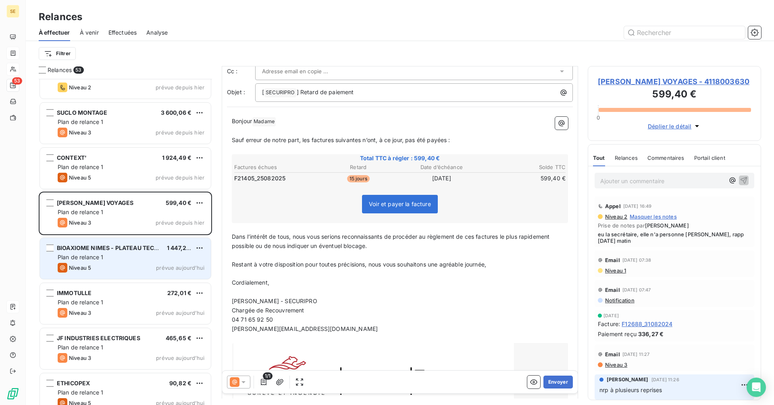
click at [114, 261] on div "Plan de relance 1" at bounding box center [131, 257] width 147 height 8
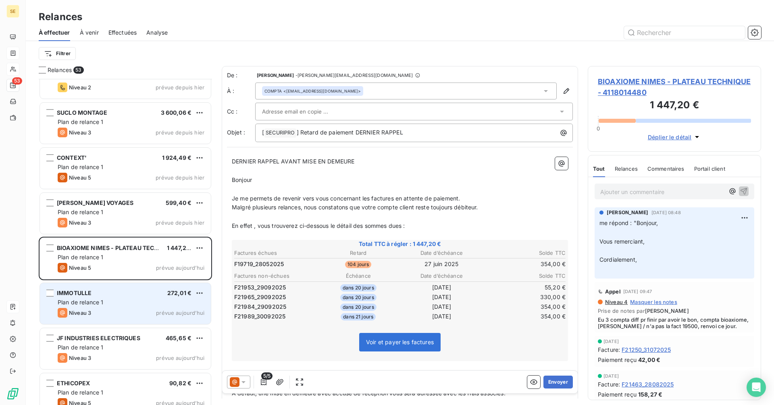
click at [129, 306] on div "Plan de relance 1" at bounding box center [131, 303] width 147 height 8
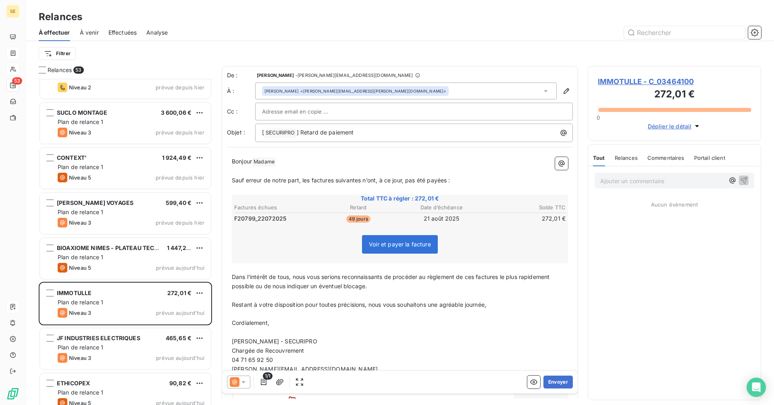
click at [389, 87] on div "[PERSON_NAME] <[PERSON_NAME][EMAIL_ADDRESS][PERSON_NAME][DOMAIN_NAME]>" at bounding box center [405, 91] width 301 height 17
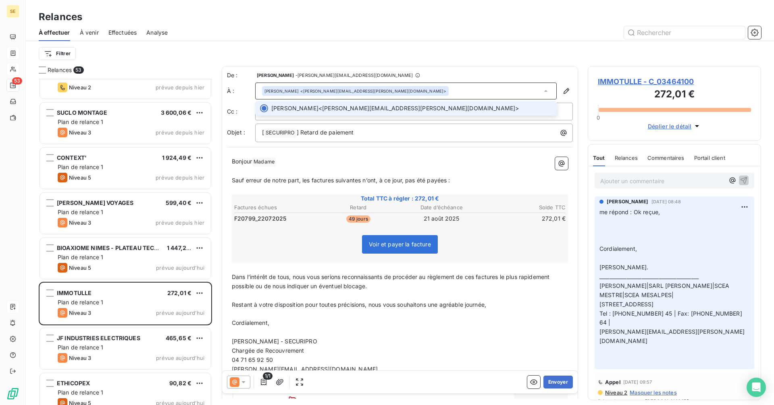
click at [389, 87] on div "[PERSON_NAME] <[PERSON_NAME][EMAIL_ADDRESS][PERSON_NAME][DOMAIN_NAME]>" at bounding box center [405, 91] width 301 height 17
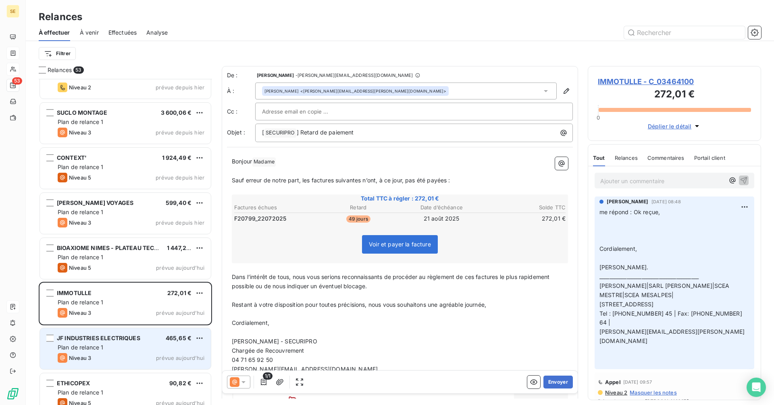
click at [118, 349] on div "Plan de relance 1" at bounding box center [131, 348] width 147 height 8
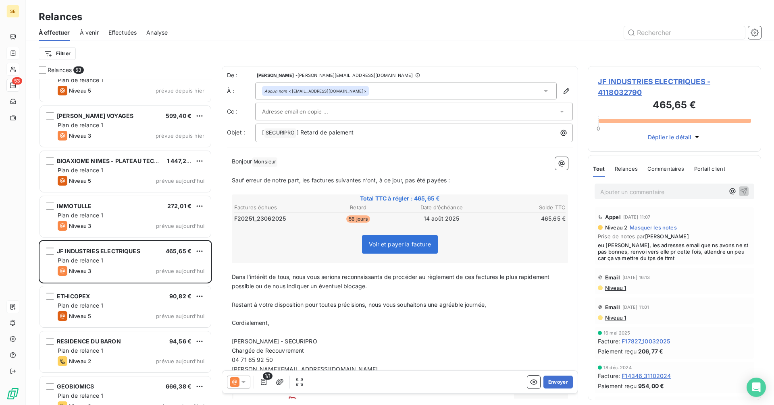
scroll to position [686, 0]
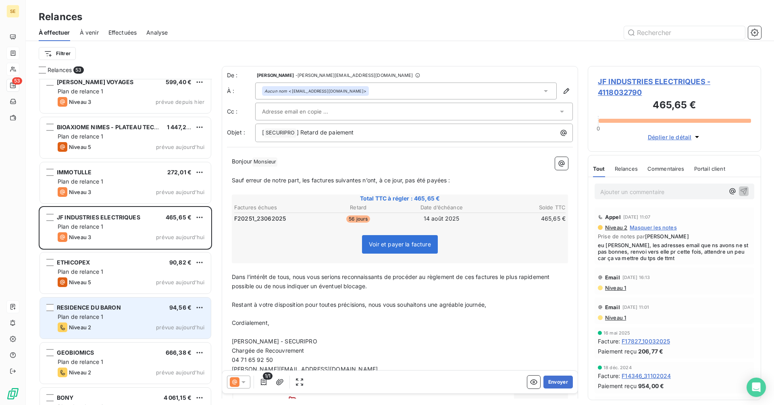
click at [106, 300] on div "RESIDENCE DU BARON 94,56 € Plan de relance 1 Niveau 2 prévue [DATE]" at bounding box center [125, 318] width 171 height 41
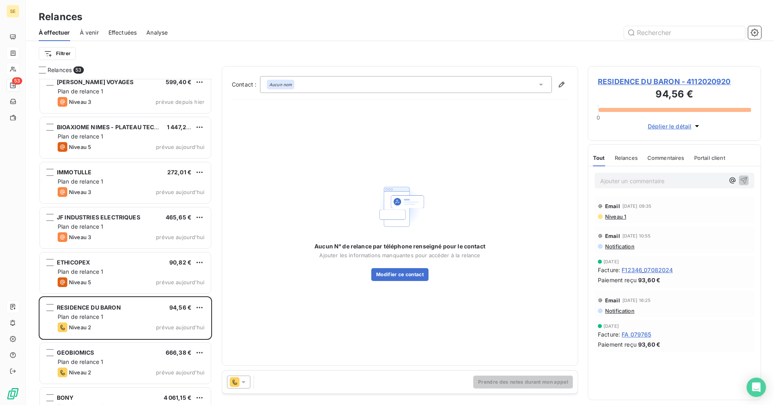
click at [240, 381] on icon at bounding box center [243, 382] width 8 height 8
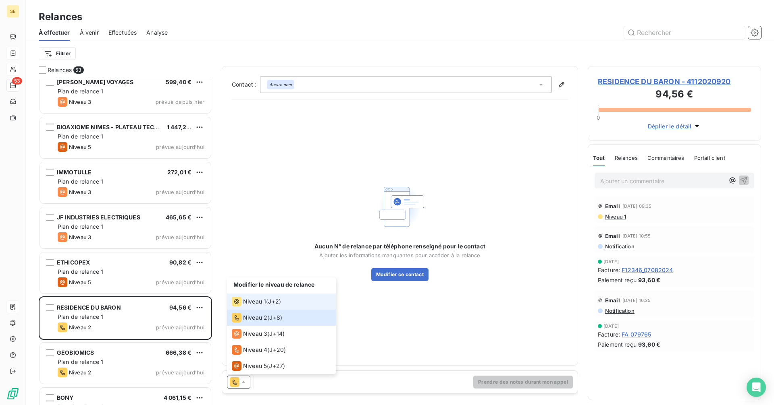
click at [263, 305] on span "Niveau 1" at bounding box center [254, 302] width 23 height 8
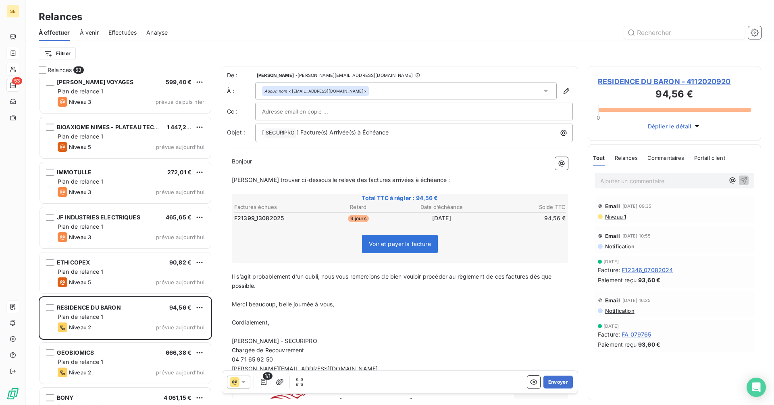
click at [393, 86] on div "Aucun nom <[EMAIL_ADDRESS][DOMAIN_NAME]>" at bounding box center [405, 91] width 301 height 17
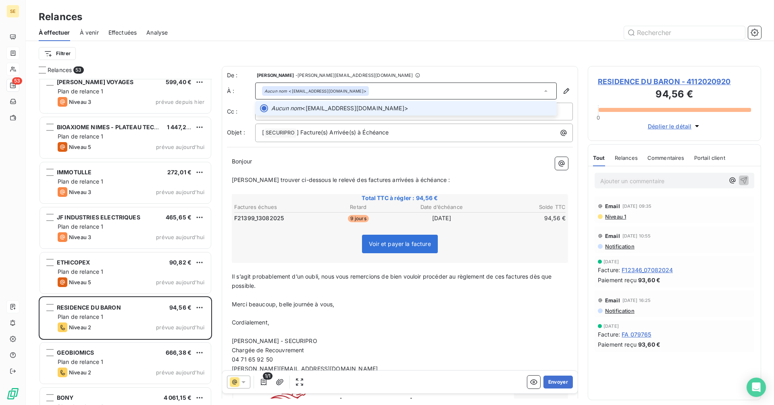
click at [393, 86] on div "Aucun nom <[EMAIL_ADDRESS][DOMAIN_NAME]>" at bounding box center [405, 91] width 301 height 17
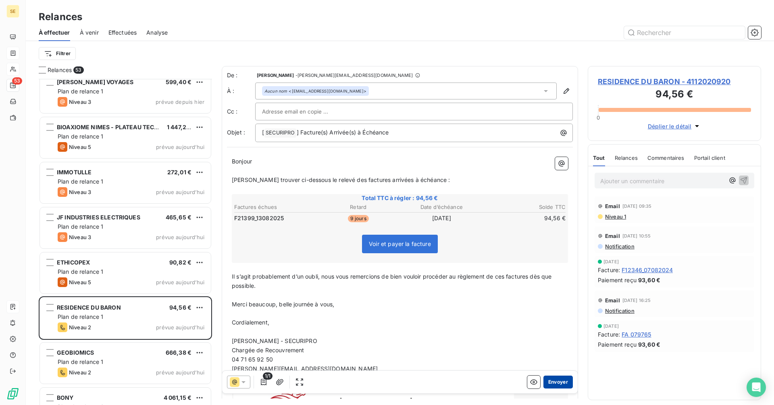
click at [551, 384] on button "Envoyer" at bounding box center [557, 382] width 29 height 13
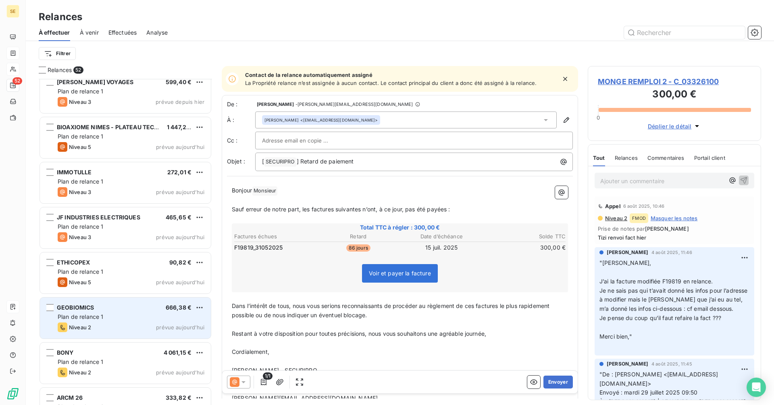
click at [137, 330] on div "Niveau 2 prévue aujourd’hui" at bounding box center [131, 328] width 147 height 10
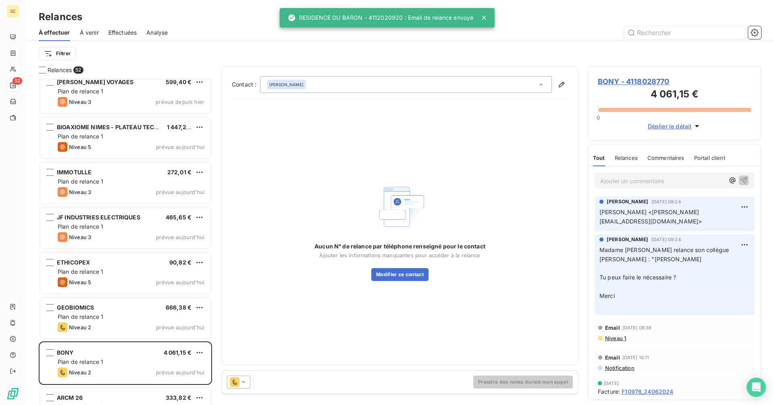
click at [237, 381] on icon at bounding box center [235, 383] width 10 height 10
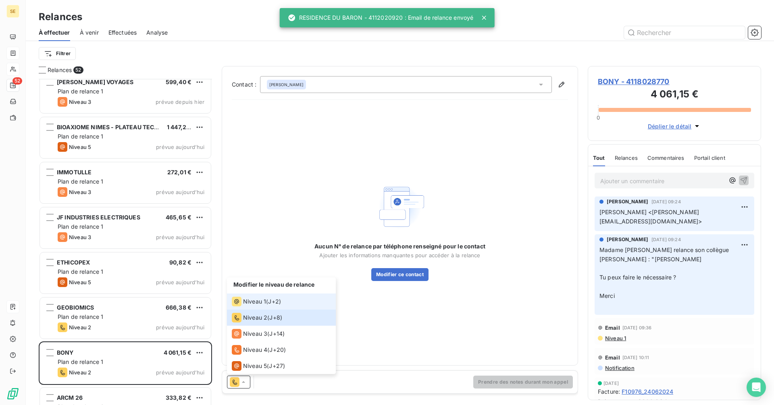
click at [258, 301] on span "Niveau 1" at bounding box center [254, 302] width 23 height 8
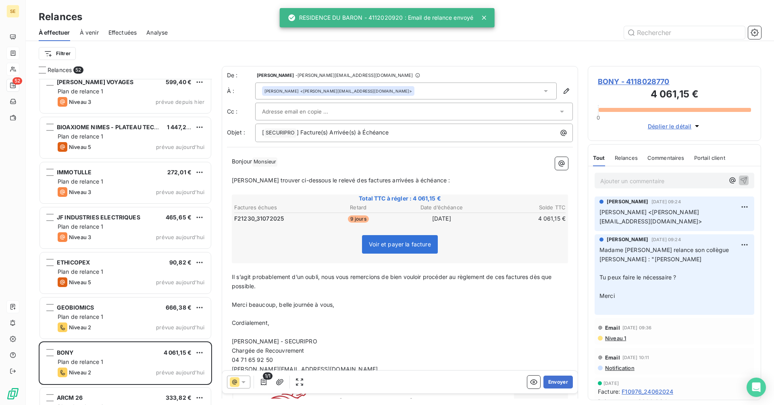
click at [409, 89] on div "[PERSON_NAME] <[PERSON_NAME][EMAIL_ADDRESS][DOMAIN_NAME]>" at bounding box center [405, 91] width 301 height 17
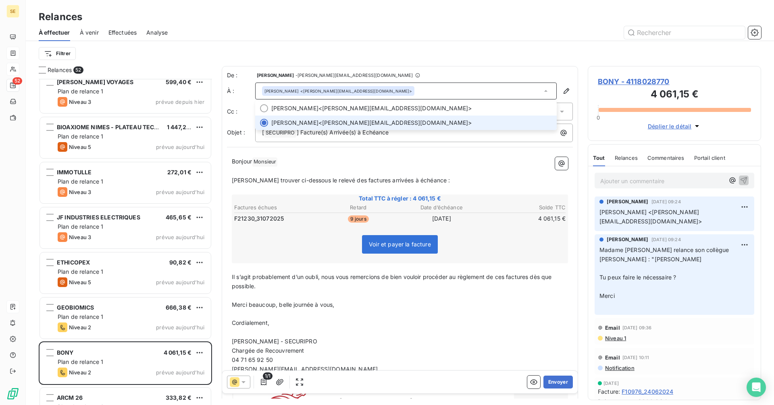
click at [409, 89] on div "[PERSON_NAME] <[PERSON_NAME][EMAIL_ADDRESS][DOMAIN_NAME]>" at bounding box center [405, 91] width 301 height 17
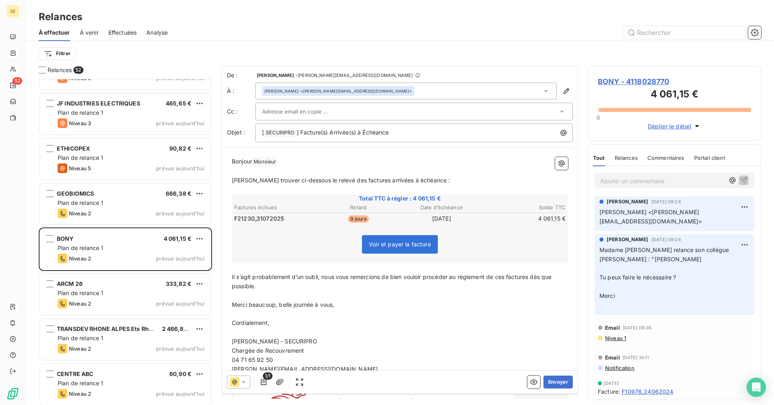
scroll to position [806, 0]
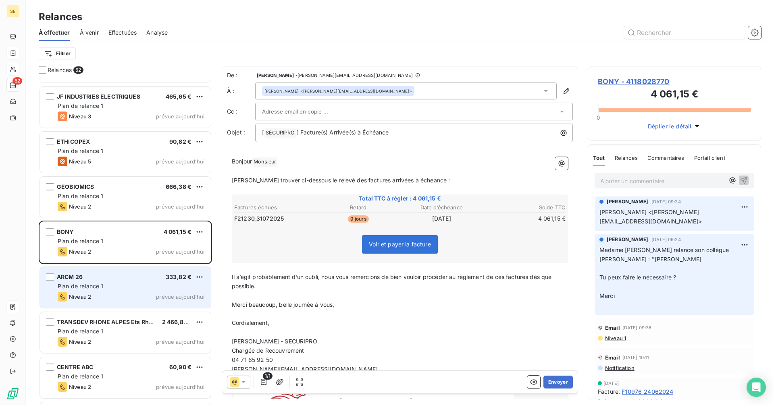
click at [122, 292] on div "ARCM 26 333,82 € Plan de relance 1 Niveau 2 prévue [DATE]" at bounding box center [125, 287] width 171 height 41
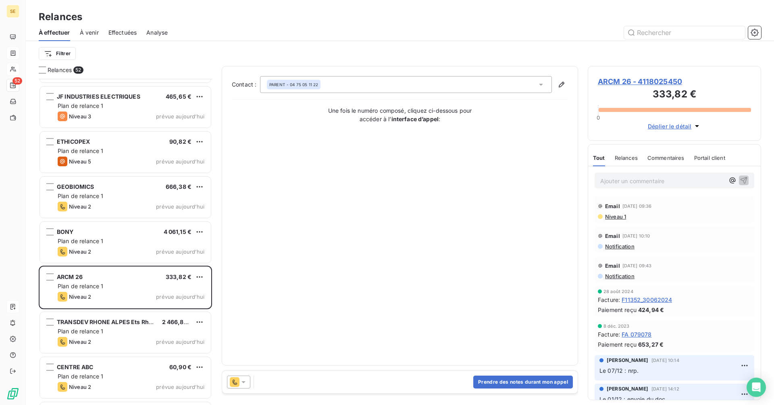
click at [246, 380] on icon at bounding box center [243, 382] width 8 height 8
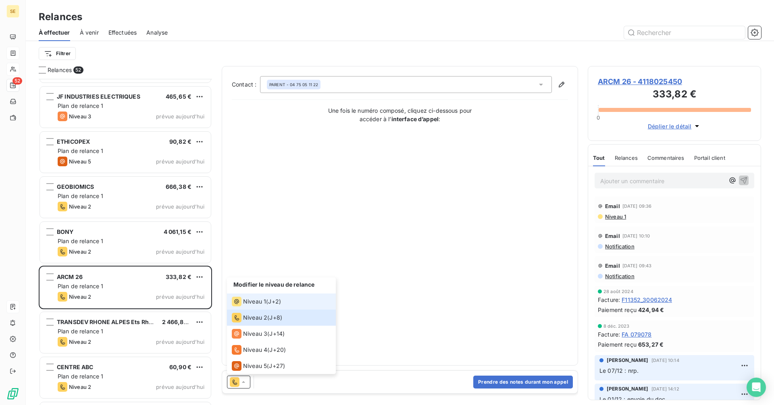
click at [267, 302] on div "Niveau 1 ( J+2 )" at bounding box center [256, 302] width 49 height 10
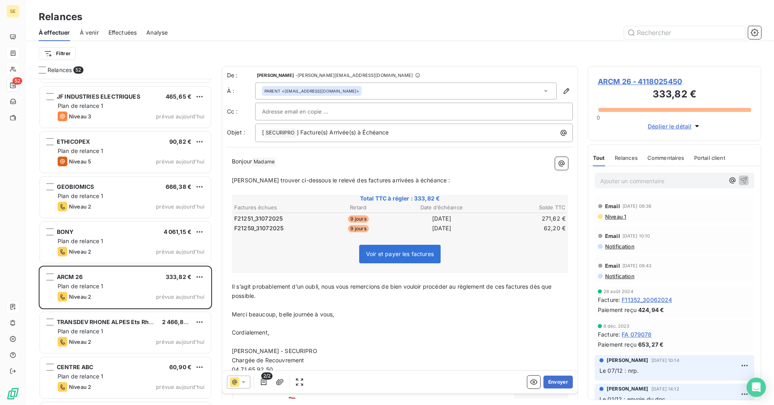
click at [365, 83] on div "PARENT <[EMAIL_ADDRESS][DOMAIN_NAME]>" at bounding box center [405, 91] width 301 height 17
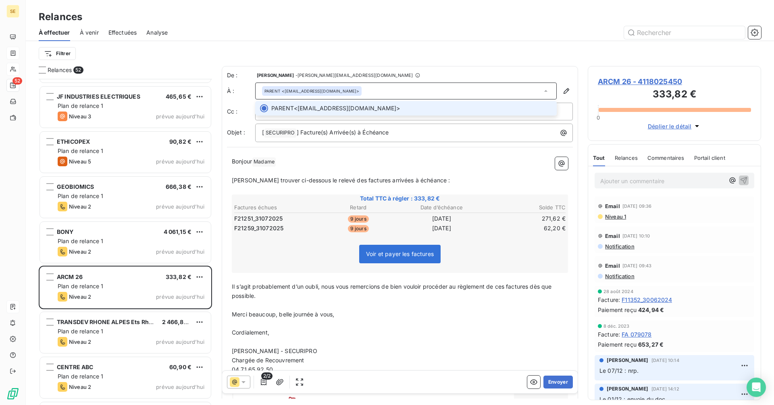
click at [365, 83] on div "PARENT <[EMAIL_ADDRESS][DOMAIN_NAME]>" at bounding box center [405, 91] width 301 height 17
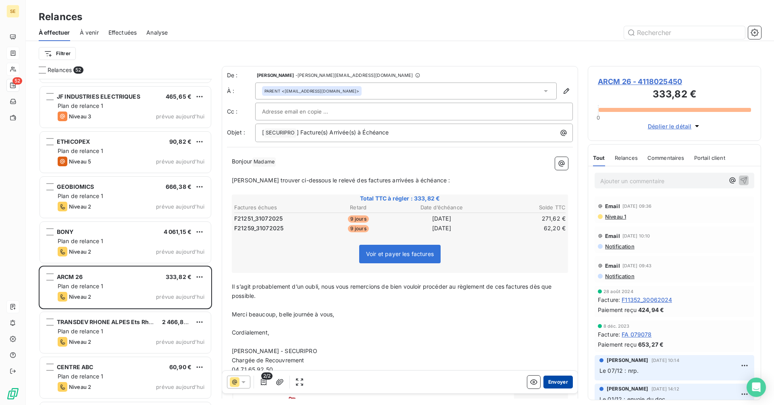
click at [554, 381] on button "Envoyer" at bounding box center [557, 382] width 29 height 13
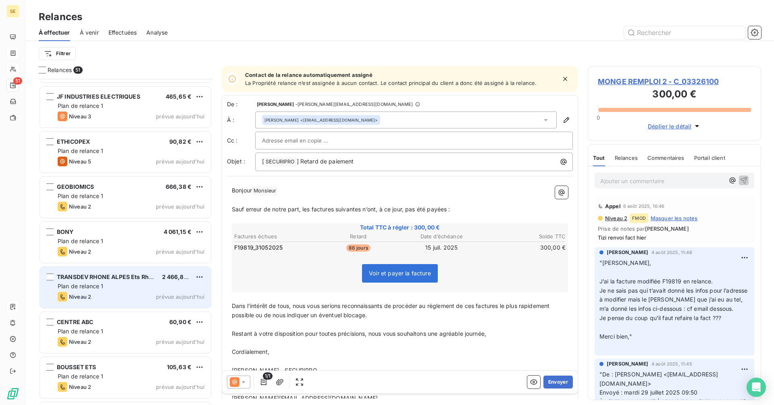
click at [112, 287] on div "Plan de relance 1" at bounding box center [131, 287] width 147 height 8
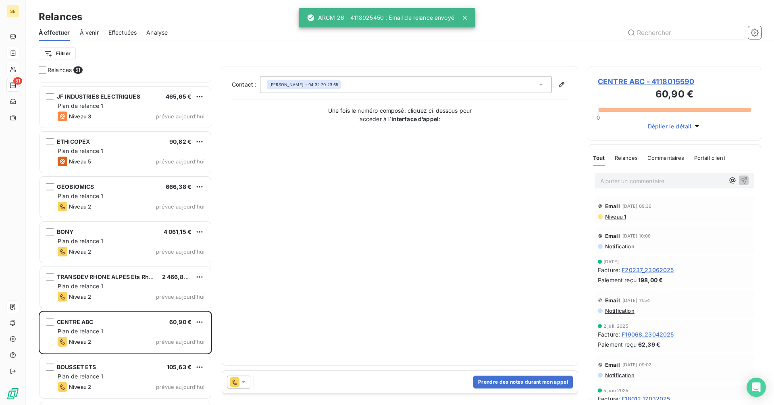
click at [247, 383] on icon at bounding box center [243, 382] width 8 height 8
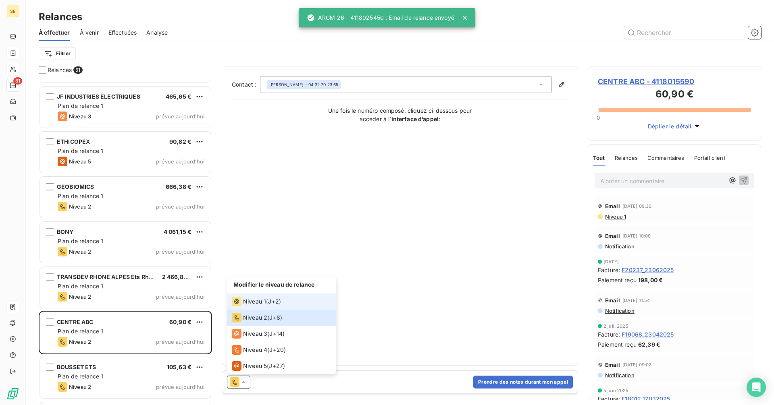
click at [258, 302] on span "Niveau 1" at bounding box center [254, 302] width 23 height 8
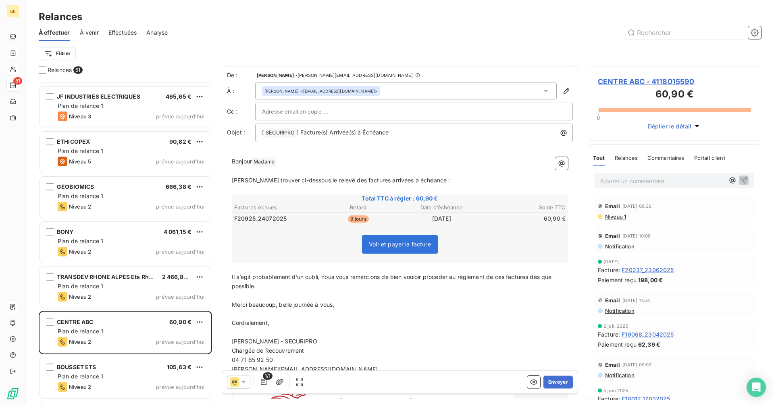
click at [415, 88] on div "[PERSON_NAME] <[EMAIL_ADDRESS][DOMAIN_NAME]>" at bounding box center [405, 91] width 301 height 17
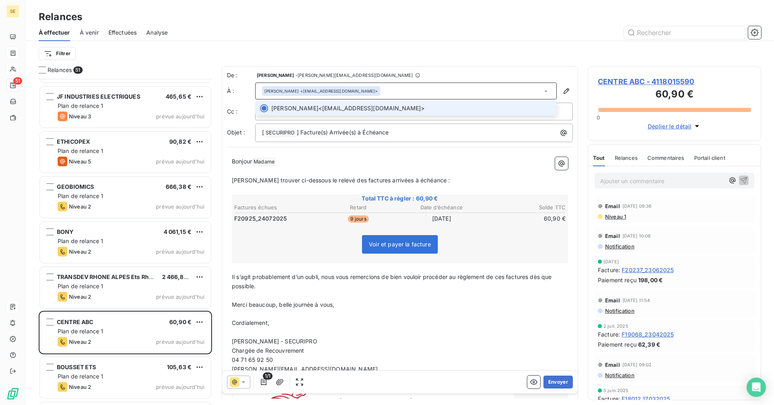
click at [415, 88] on div "[PERSON_NAME] <[EMAIL_ADDRESS][DOMAIN_NAME]>" at bounding box center [405, 91] width 301 height 17
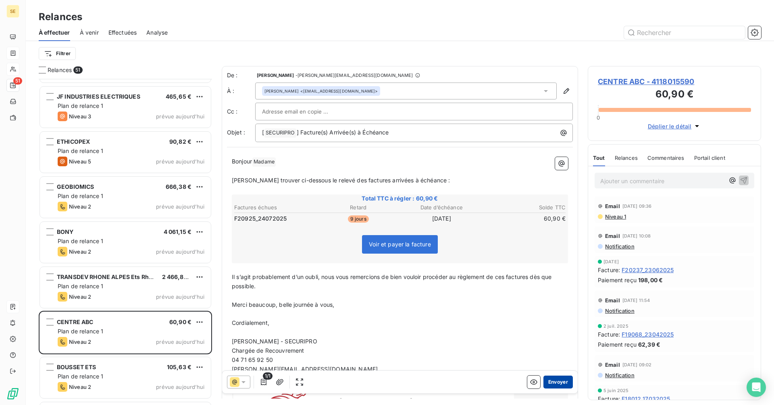
click at [550, 384] on button "Envoyer" at bounding box center [557, 382] width 29 height 13
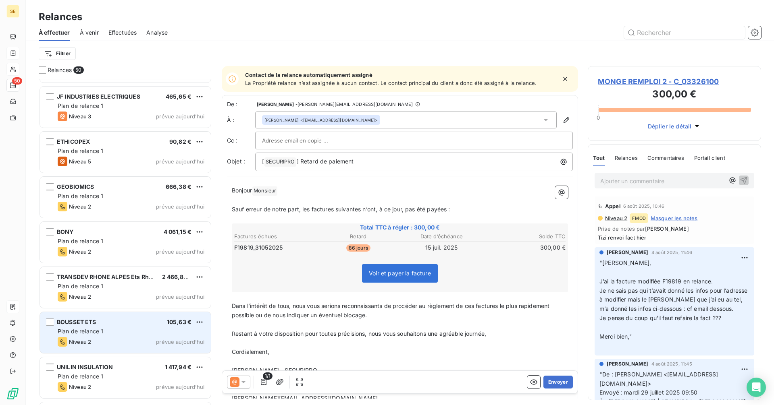
click at [119, 342] on div "Niveau 2 prévue aujourd’hui" at bounding box center [131, 342] width 147 height 10
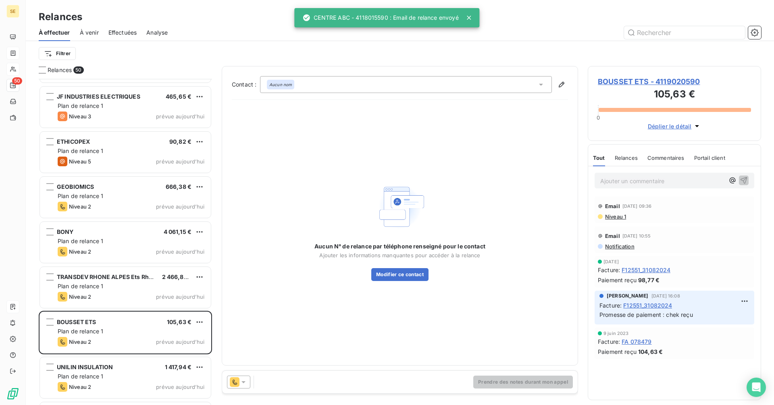
click at [243, 382] on icon at bounding box center [243, 383] width 4 height 2
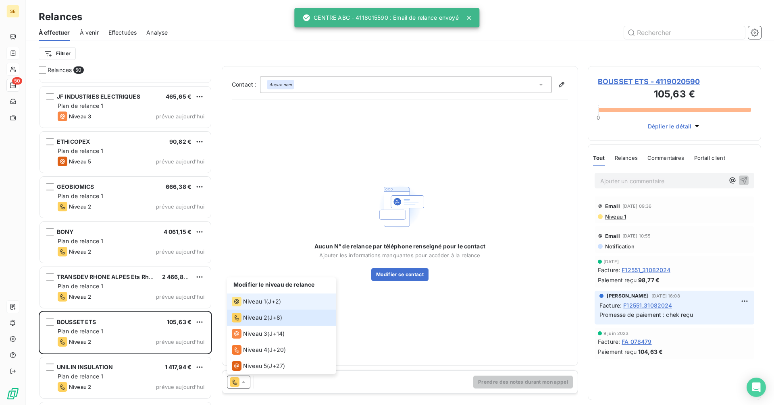
click at [261, 297] on div "Niveau 1" at bounding box center [249, 302] width 34 height 10
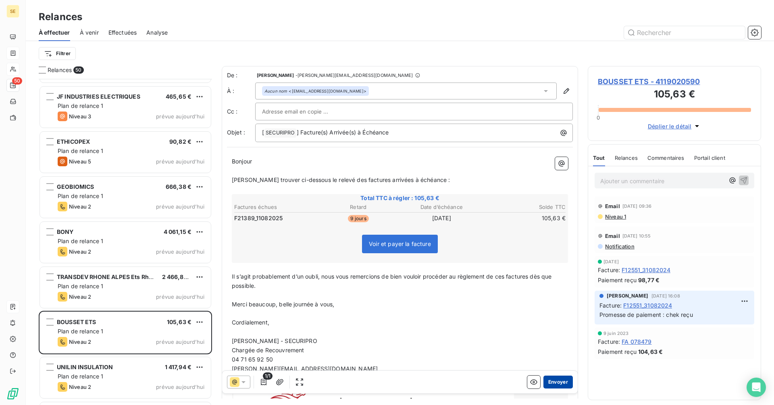
click at [550, 382] on button "Envoyer" at bounding box center [557, 382] width 29 height 13
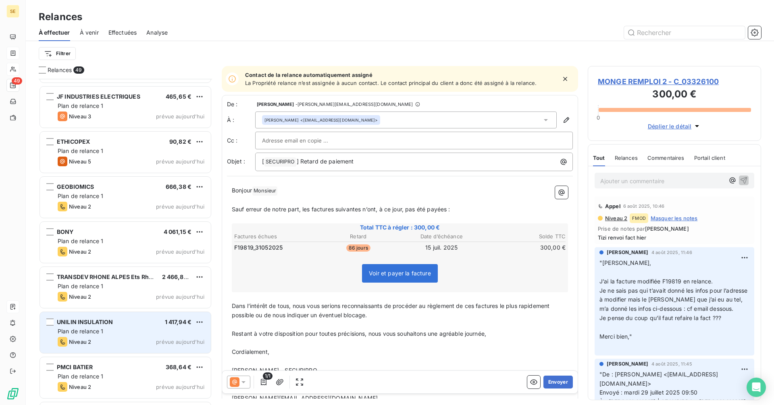
click at [127, 330] on div "Plan de relance 1" at bounding box center [131, 332] width 147 height 8
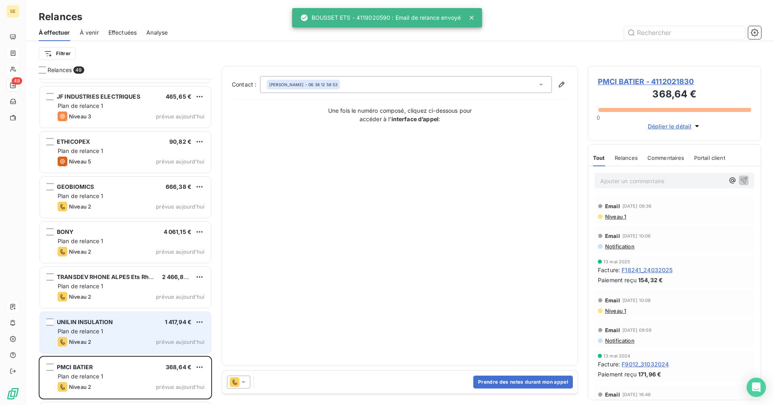
click at [152, 337] on div "UNILIN INSULATION 1 417,94 € Plan de relance 1 Niveau 2 prévue [DATE]" at bounding box center [125, 332] width 171 height 41
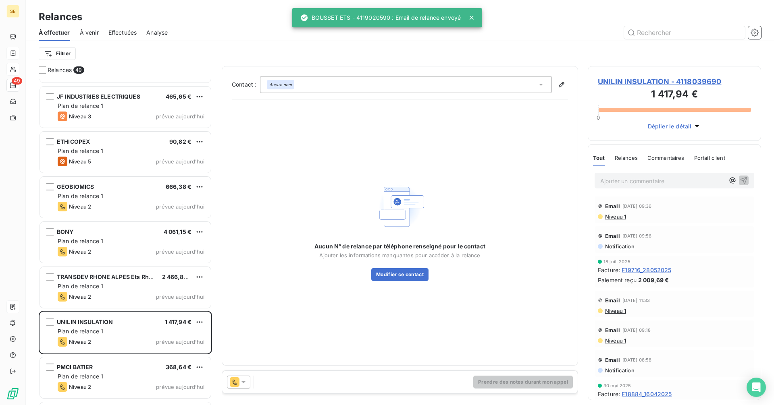
click at [240, 382] on icon at bounding box center [243, 382] width 8 height 8
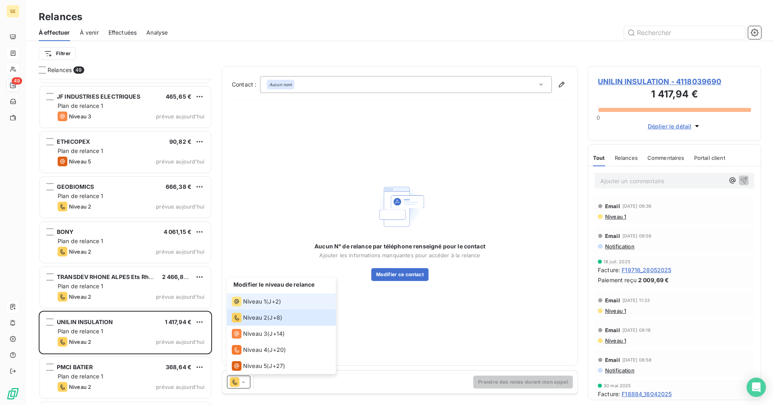
click at [249, 298] on span "Niveau 1" at bounding box center [254, 302] width 23 height 8
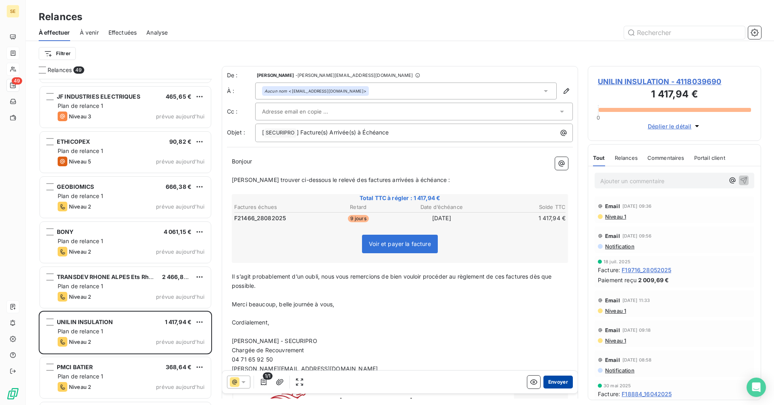
click at [546, 381] on button "Envoyer" at bounding box center [557, 382] width 29 height 13
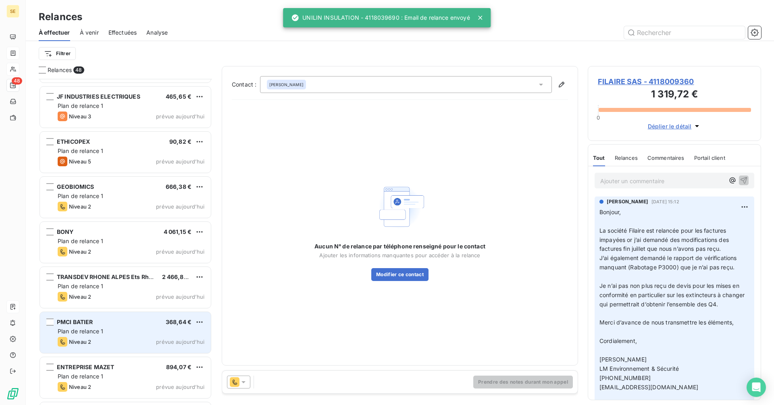
click at [177, 336] on div "PMCI BATIER 368,64 € Plan de relance 1 Niveau 2 prévue [DATE]" at bounding box center [125, 332] width 171 height 41
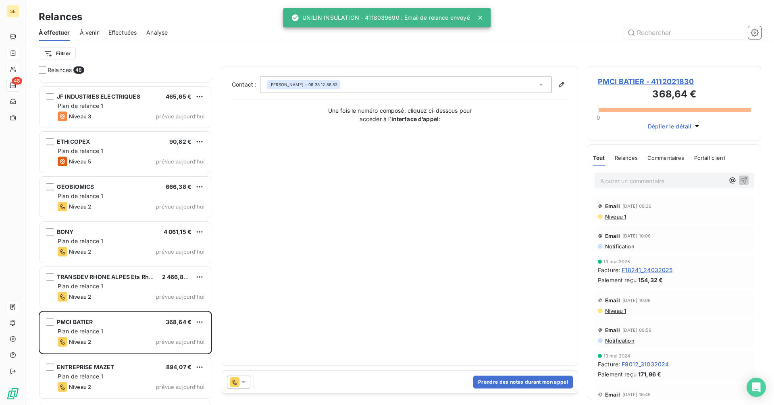
click at [247, 381] on icon at bounding box center [243, 382] width 8 height 8
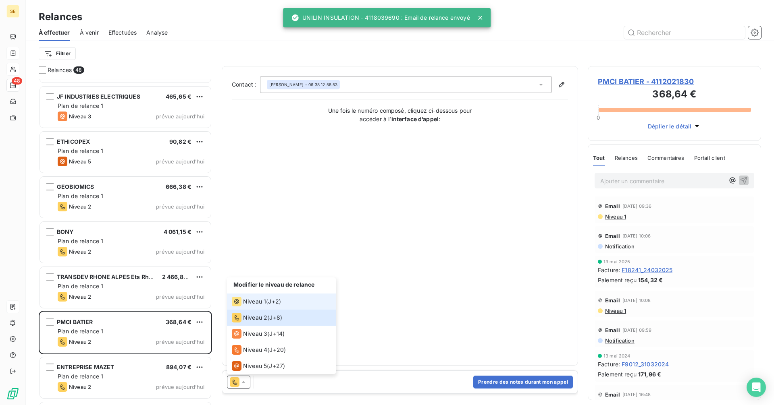
click at [251, 302] on span "Niveau 1" at bounding box center [254, 302] width 23 height 8
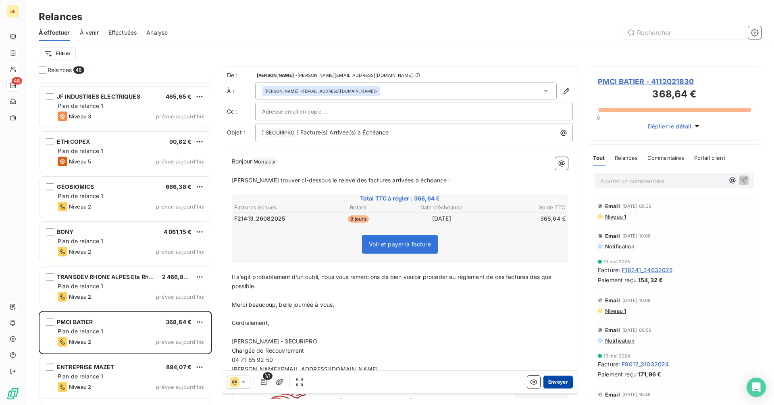
click at [547, 382] on button "Envoyer" at bounding box center [557, 382] width 29 height 13
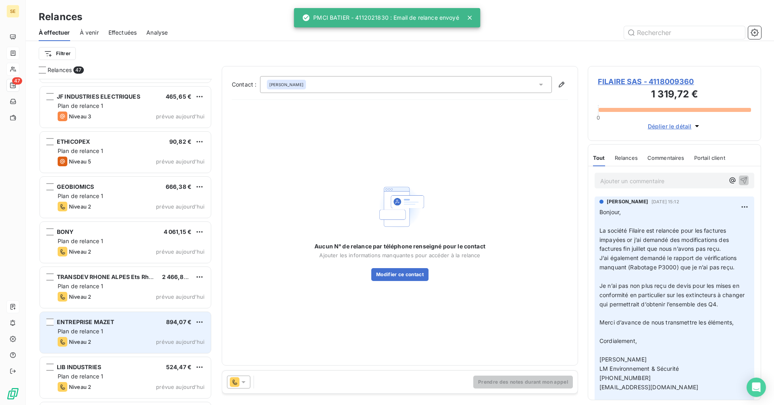
click at [117, 329] on div "Plan de relance 1" at bounding box center [131, 332] width 147 height 8
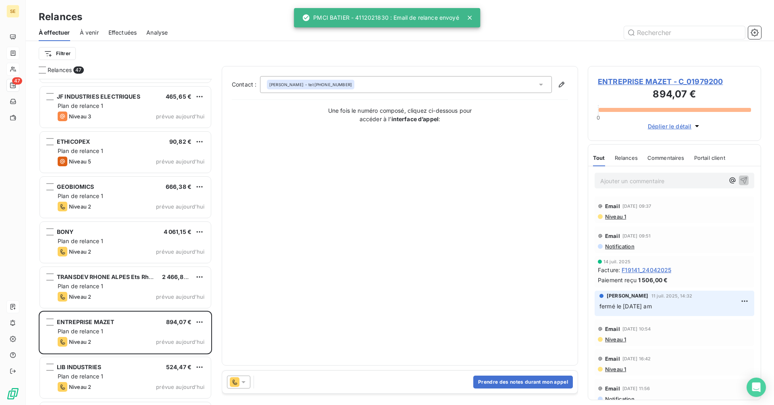
click at [241, 382] on icon at bounding box center [243, 382] width 8 height 8
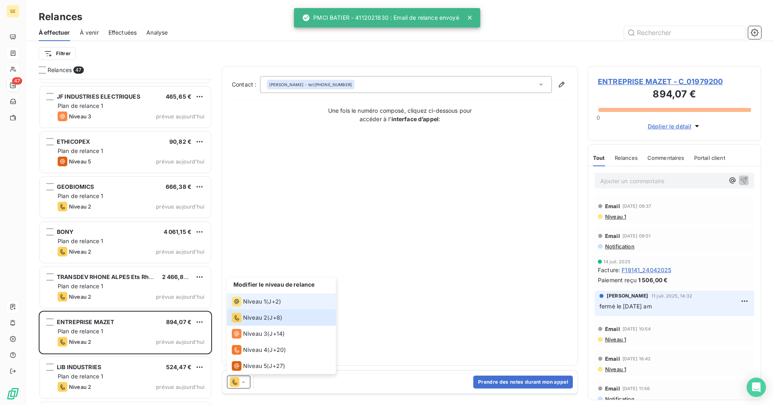
click at [274, 301] on span "J+2 )" at bounding box center [274, 302] width 13 height 8
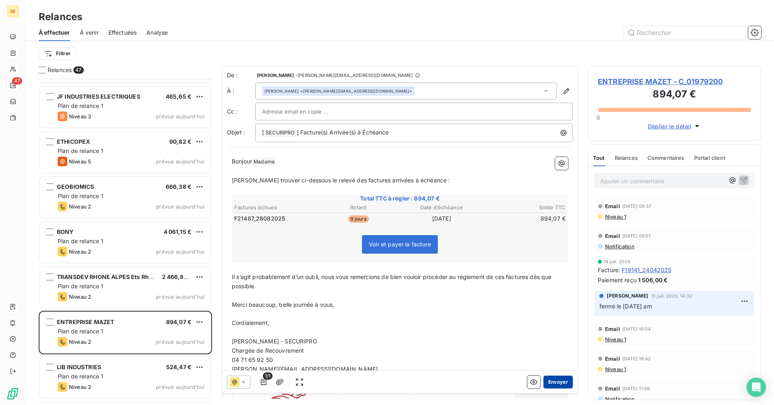
click at [549, 382] on button "Envoyer" at bounding box center [557, 382] width 29 height 13
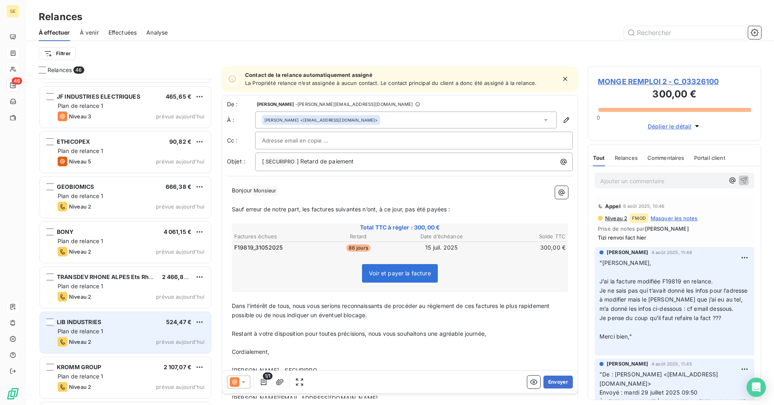
click at [115, 343] on div "Niveau 2 prévue aujourd’hui" at bounding box center [131, 342] width 147 height 10
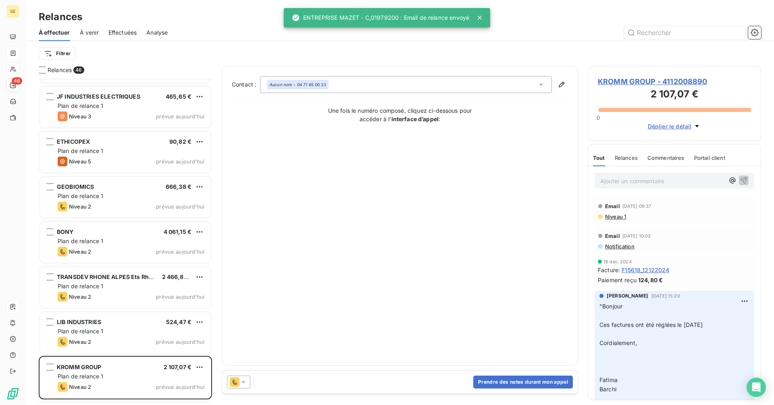
click at [241, 385] on icon at bounding box center [243, 382] width 8 height 8
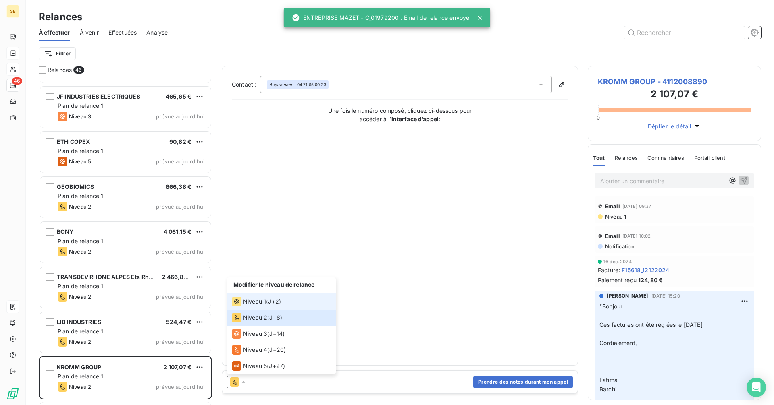
click at [256, 295] on li "Niveau 1 ( J+2 )" at bounding box center [281, 302] width 109 height 16
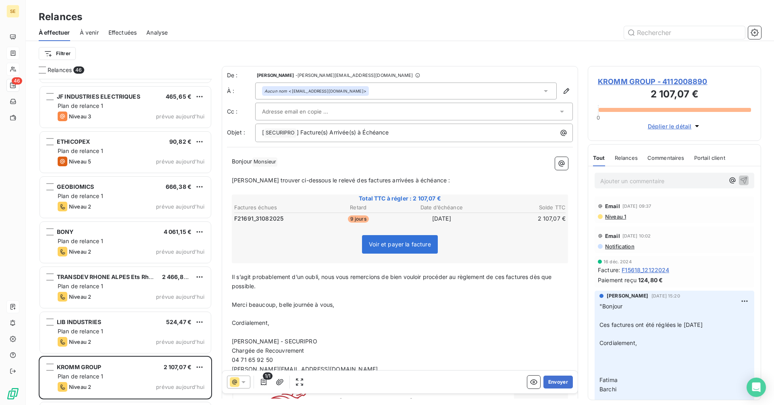
click at [371, 91] on div "Aucun nom <[EMAIL_ADDRESS][DOMAIN_NAME]>" at bounding box center [405, 91] width 301 height 17
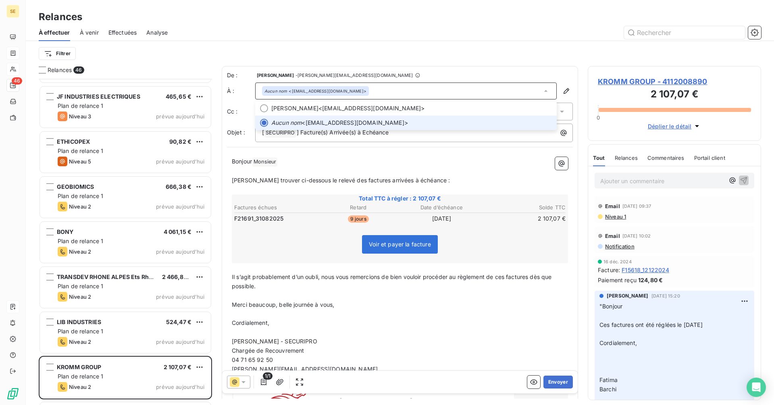
click at [371, 91] on div "Aucun nom <[EMAIL_ADDRESS][DOMAIN_NAME]>" at bounding box center [405, 91] width 301 height 17
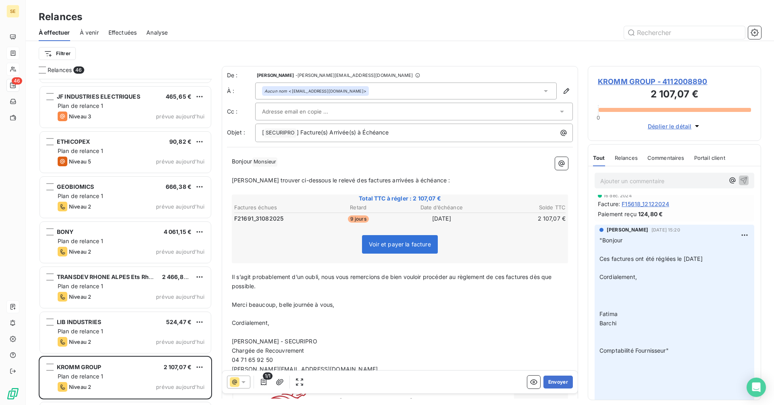
scroll to position [81, 0]
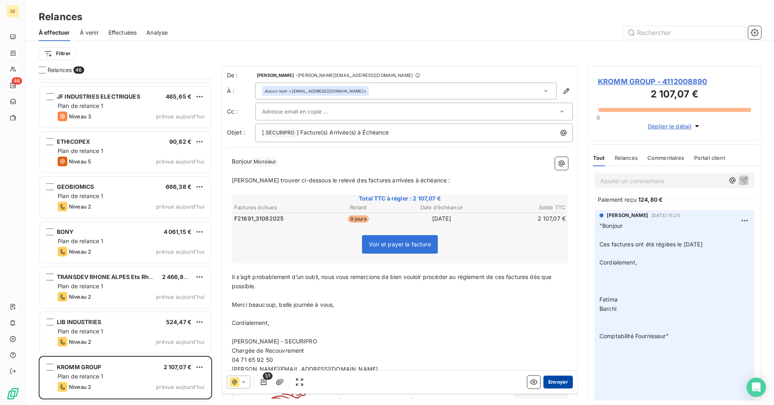
click at [547, 383] on button "Envoyer" at bounding box center [557, 382] width 29 height 13
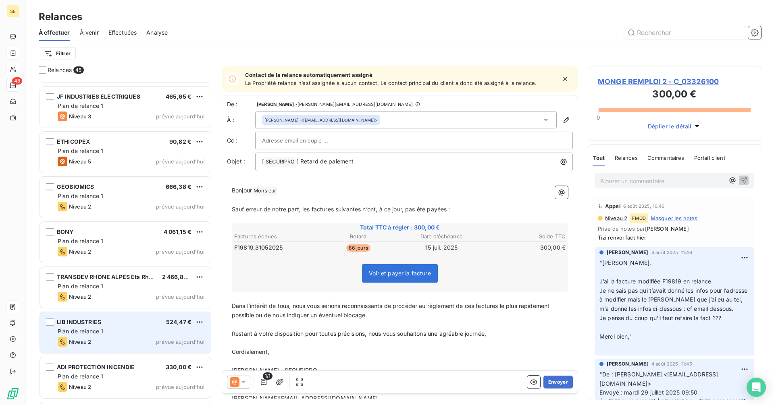
click at [133, 334] on div "Plan de relance 1" at bounding box center [131, 332] width 147 height 8
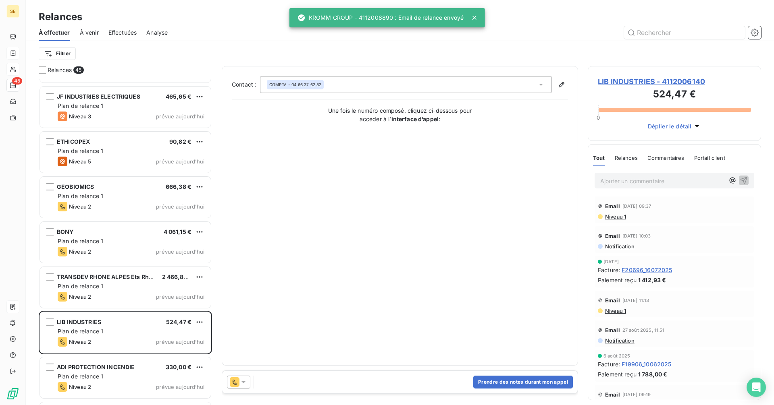
click at [245, 380] on icon at bounding box center [243, 382] width 8 height 8
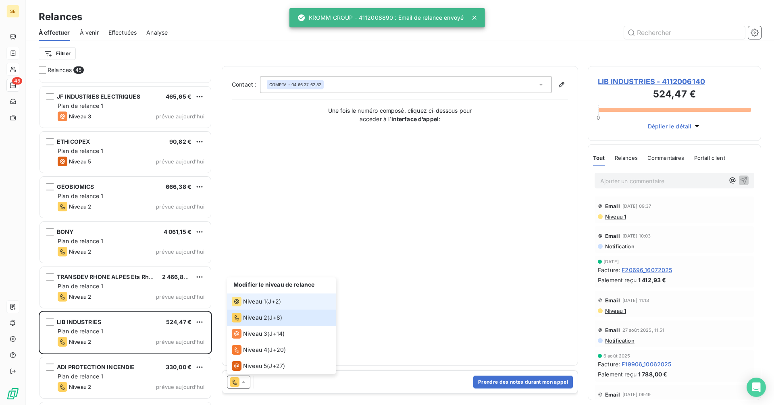
click at [266, 306] on div "Niveau 1 ( J+2 )" at bounding box center [256, 302] width 49 height 10
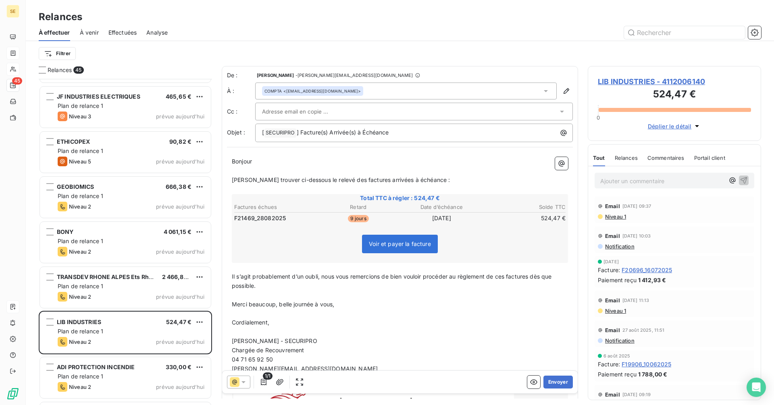
click at [400, 89] on div "COMPTA <[EMAIL_ADDRESS][DOMAIN_NAME]>" at bounding box center [405, 91] width 301 height 17
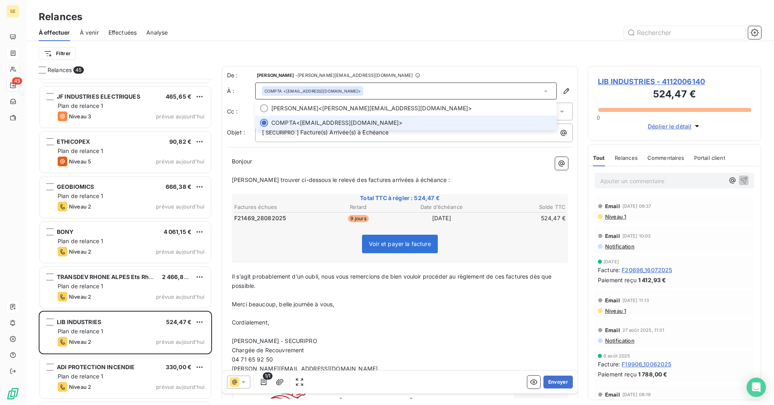
click at [400, 89] on div "COMPTA <[EMAIL_ADDRESS][DOMAIN_NAME]>" at bounding box center [405, 91] width 301 height 17
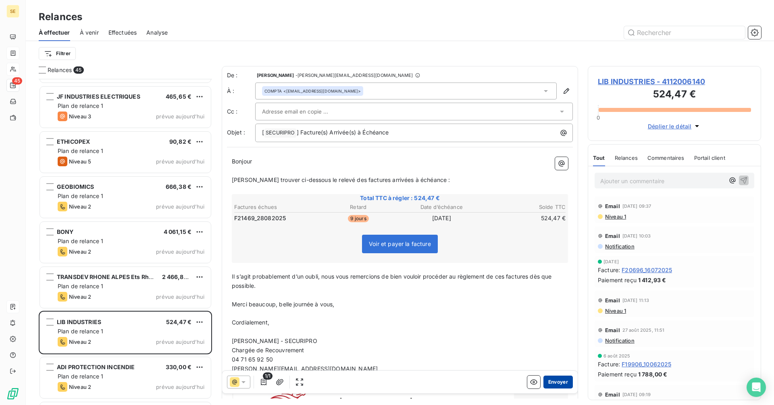
click at [547, 382] on button "Envoyer" at bounding box center [557, 382] width 29 height 13
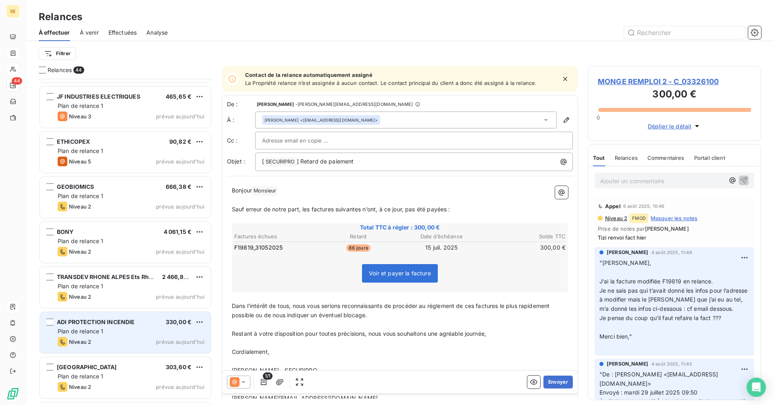
click at [121, 325] on span "ADI PROTECTION INCENDIE" at bounding box center [96, 322] width 78 height 7
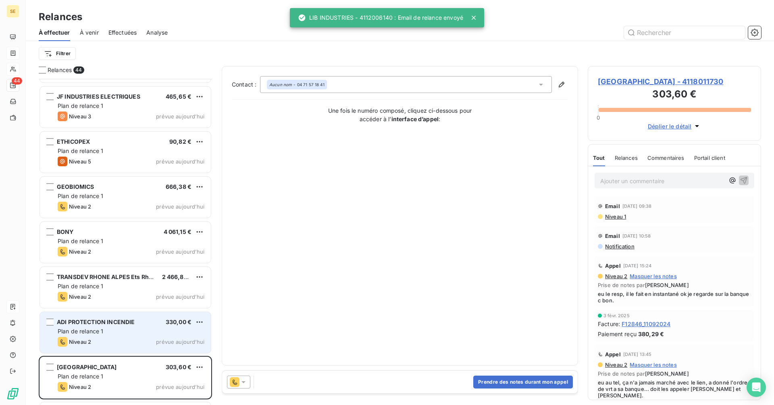
click at [120, 330] on div "Plan de relance 1" at bounding box center [131, 332] width 147 height 8
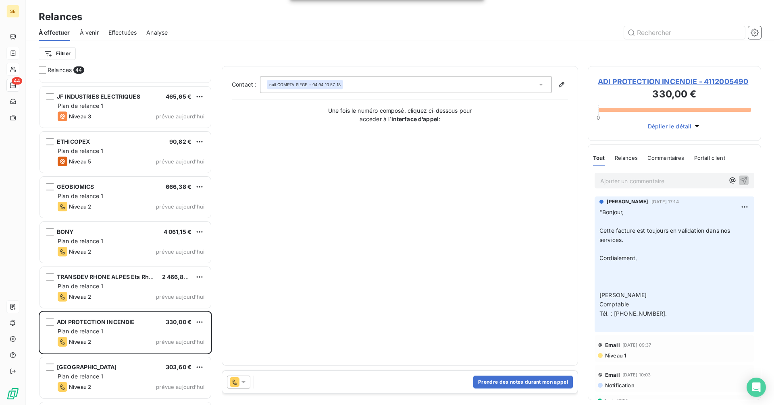
click at [248, 380] on div at bounding box center [238, 382] width 23 height 13
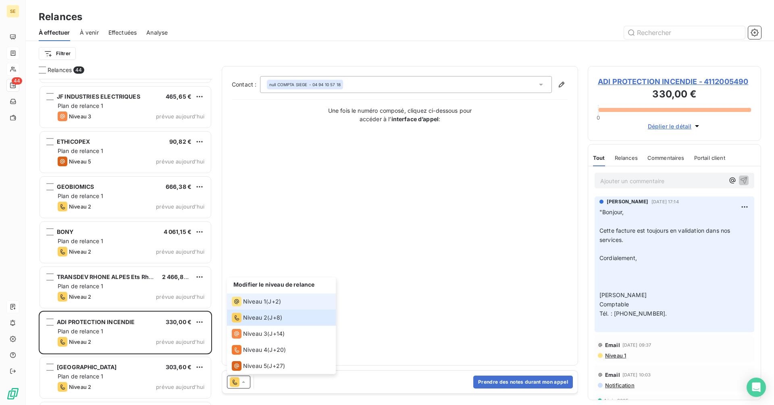
click at [261, 305] on span "Niveau 1" at bounding box center [254, 302] width 23 height 8
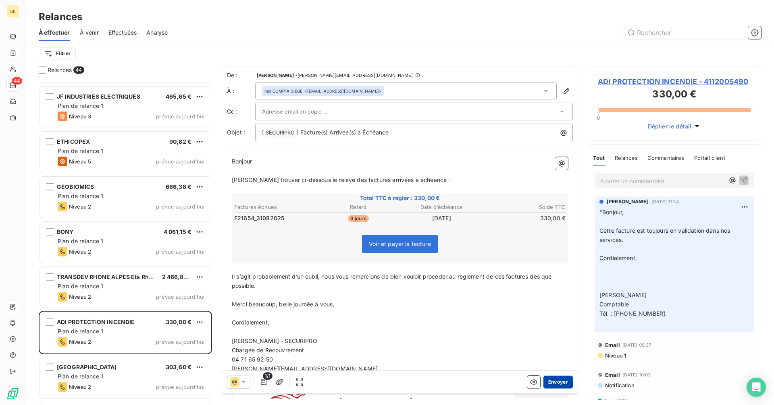
click at [547, 386] on button "Envoyer" at bounding box center [557, 382] width 29 height 13
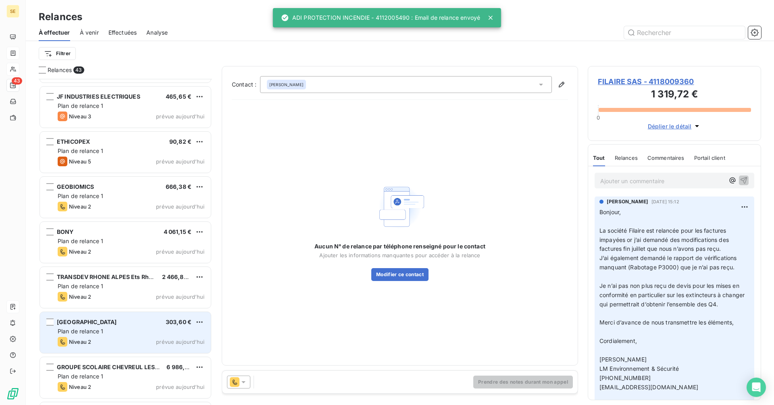
click at [138, 332] on div "Plan de relance 1" at bounding box center [131, 332] width 147 height 8
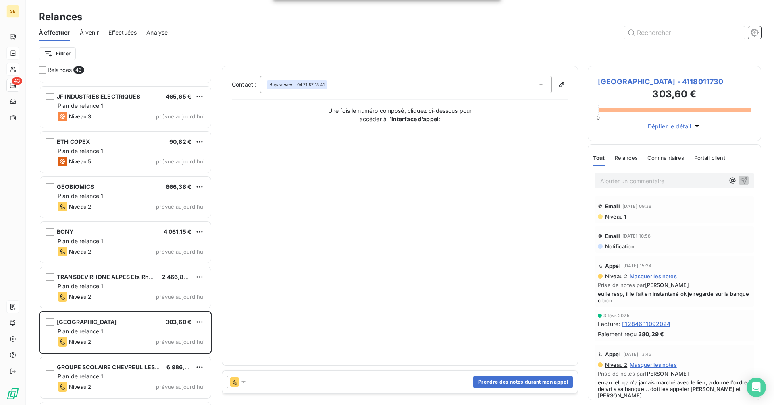
click at [240, 380] on icon at bounding box center [243, 382] width 8 height 8
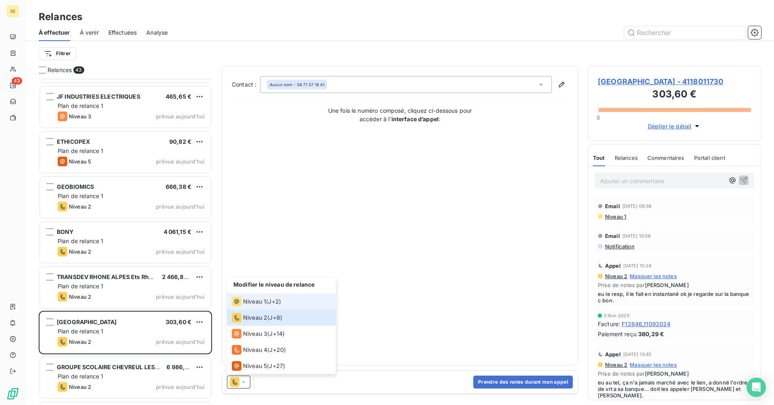
click at [262, 303] on span "Niveau 1" at bounding box center [254, 302] width 23 height 8
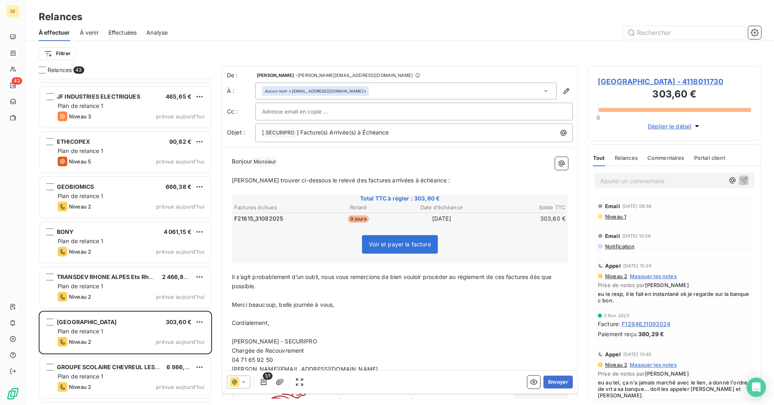
click at [355, 89] on div "Aucun nom <[EMAIL_ADDRESS][DOMAIN_NAME]>" at bounding box center [405, 91] width 301 height 17
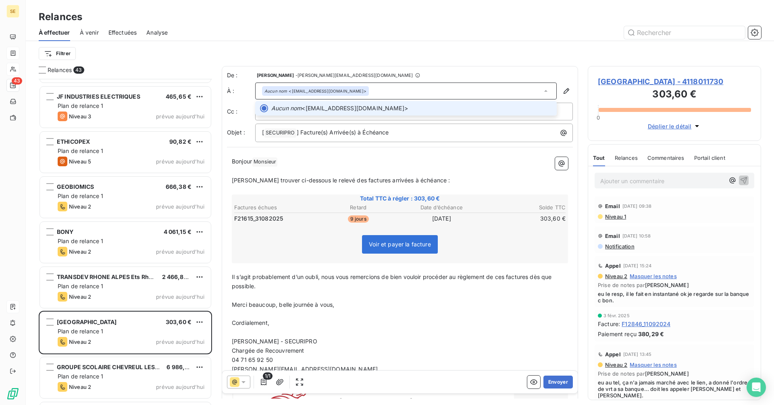
click at [355, 89] on div "Aucun nom <[EMAIL_ADDRESS][DOMAIN_NAME]>" at bounding box center [405, 91] width 301 height 17
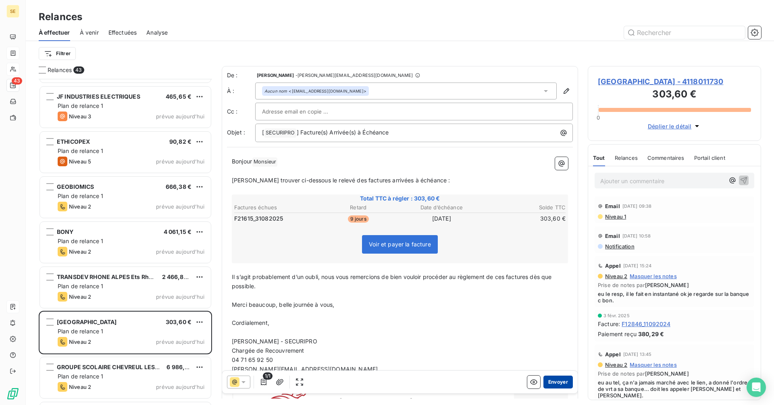
click at [551, 382] on button "Envoyer" at bounding box center [557, 382] width 29 height 13
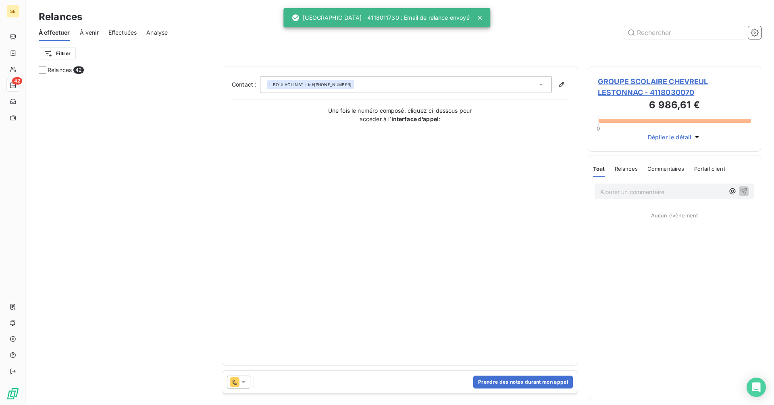
scroll to position [320, 167]
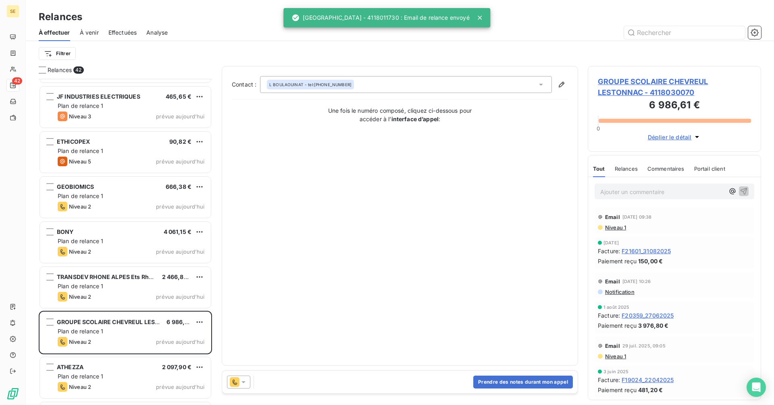
click at [243, 385] on icon at bounding box center [243, 382] width 8 height 8
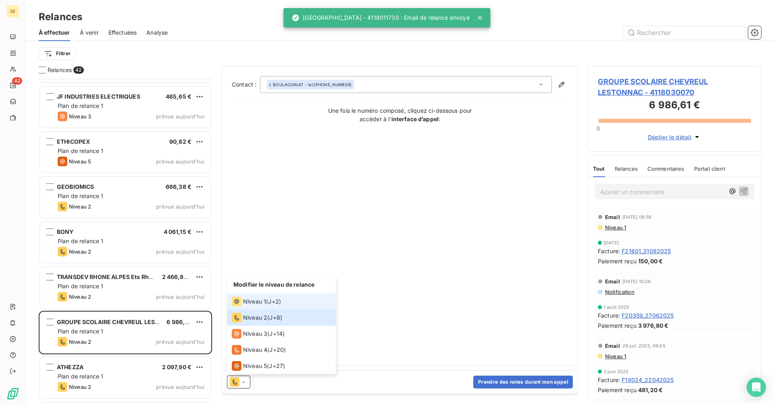
click at [259, 301] on span "Niveau 1" at bounding box center [254, 302] width 23 height 8
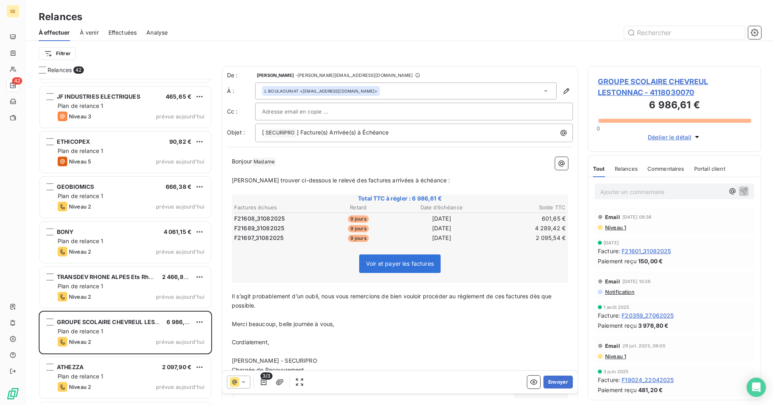
click at [430, 88] on div "L BOULAOUINAT <l.boulaouinat@chevreullestonnac.fr>" at bounding box center [405, 91] width 301 height 17
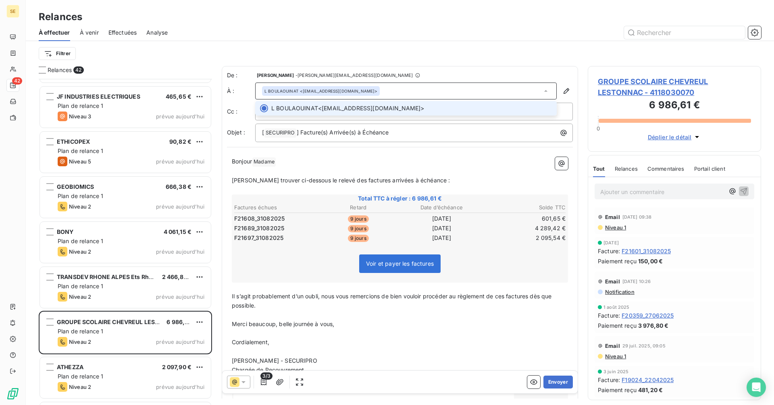
click at [430, 88] on div "L BOULAOUINAT <l.boulaouinat@chevreullestonnac.fr>" at bounding box center [405, 91] width 301 height 17
